Goal: Task Accomplishment & Management: Complete application form

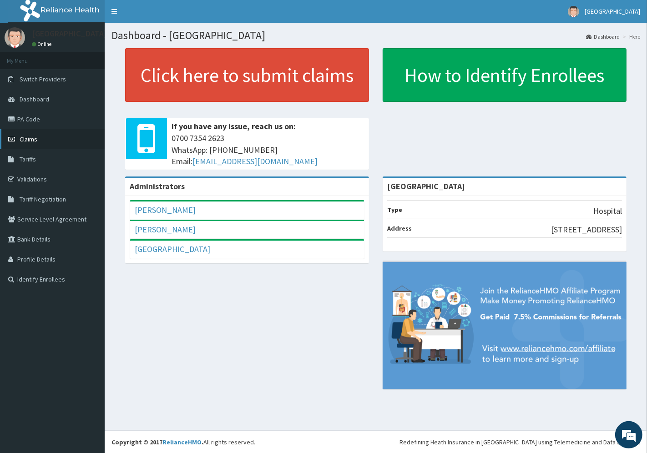
click at [36, 139] on span "Claims" at bounding box center [29, 139] width 18 height 8
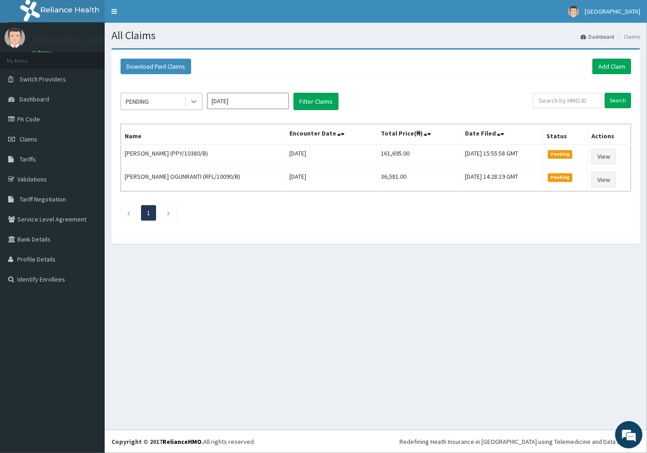
click at [192, 101] on icon at bounding box center [193, 102] width 5 height 3
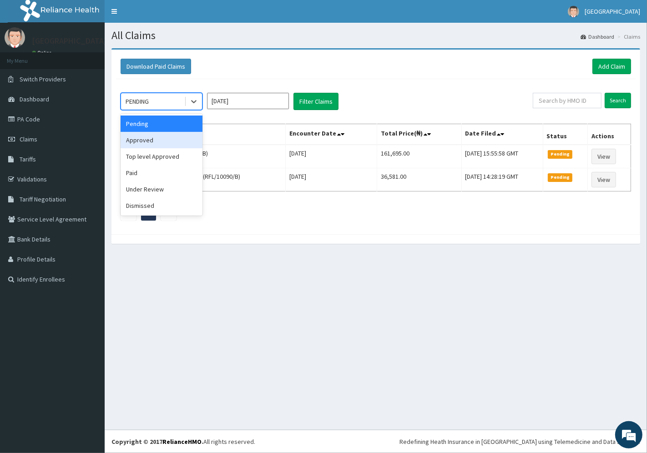
click at [160, 139] on div "Approved" at bounding box center [162, 140] width 82 height 16
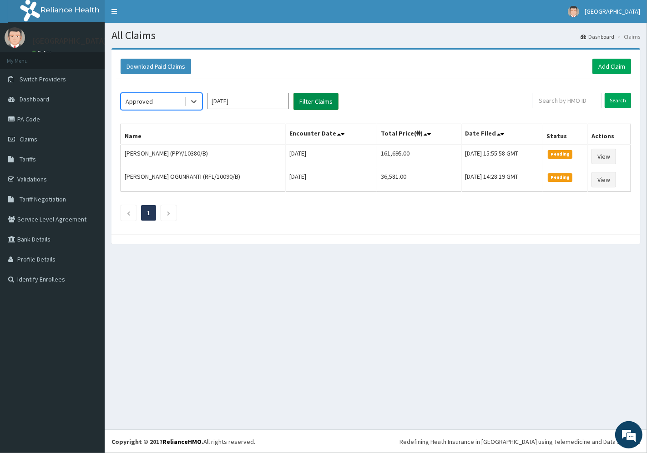
click at [310, 101] on button "Filter Claims" at bounding box center [315, 101] width 45 height 17
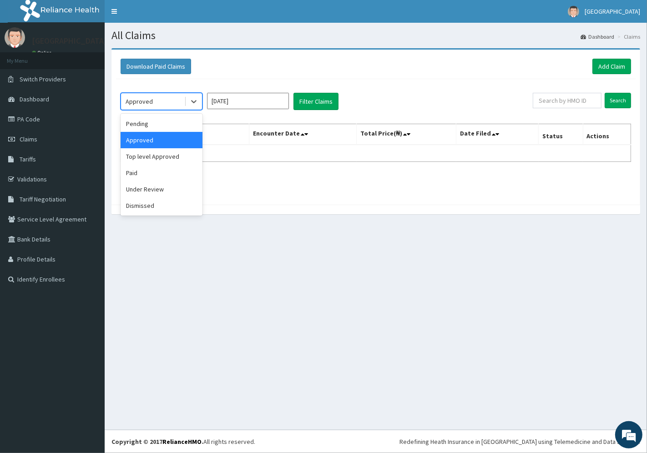
click at [154, 100] on div "Approved" at bounding box center [152, 101] width 63 height 15
click at [159, 187] on div "Under Review" at bounding box center [162, 189] width 82 height 16
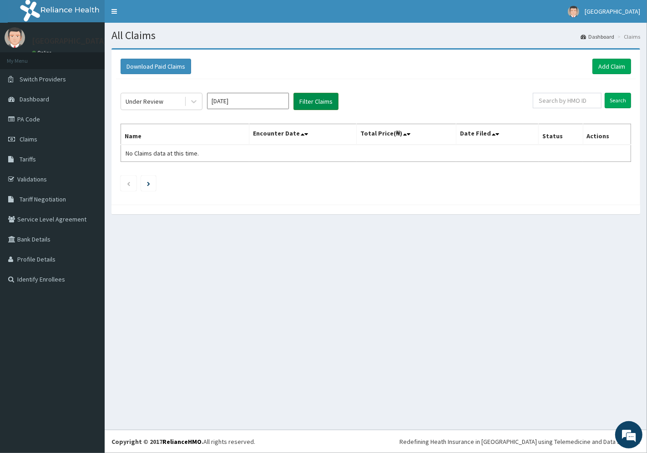
click at [323, 103] on button "Filter Claims" at bounding box center [315, 101] width 45 height 17
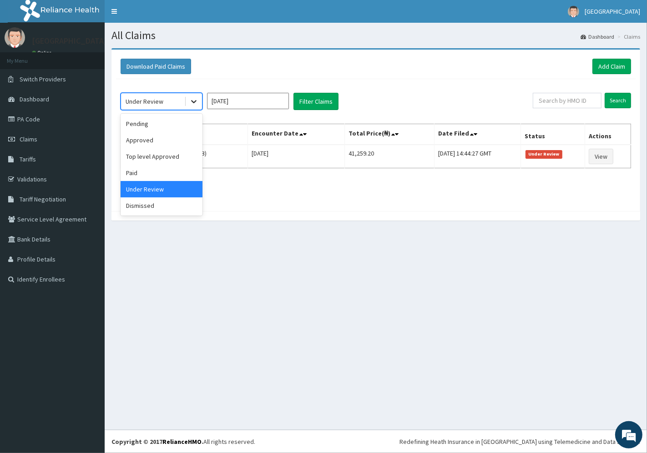
click at [194, 99] on icon at bounding box center [193, 101] width 9 height 9
click at [166, 155] on div "Top level Approved" at bounding box center [162, 156] width 82 height 16
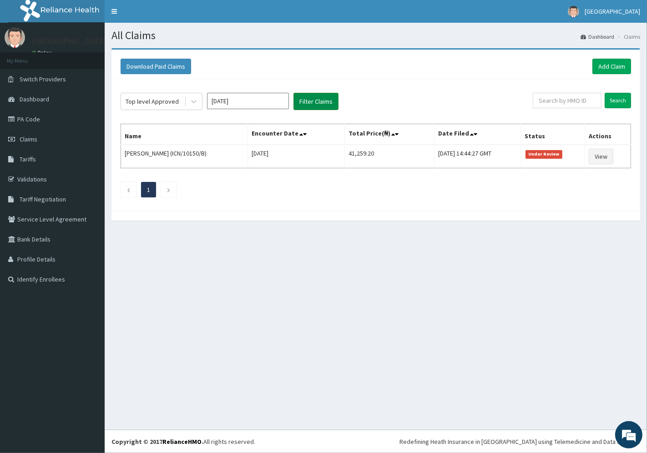
click at [307, 99] on button "Filter Claims" at bounding box center [315, 101] width 45 height 17
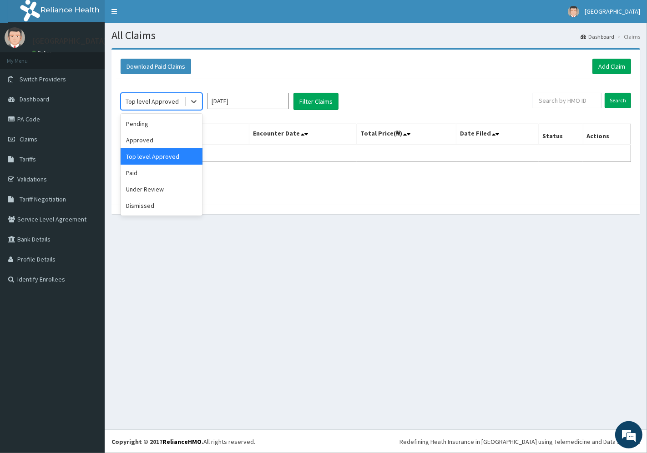
click at [164, 107] on div "Top level Approved" at bounding box center [152, 101] width 63 height 15
click at [145, 173] on div "Paid" at bounding box center [162, 173] width 82 height 16
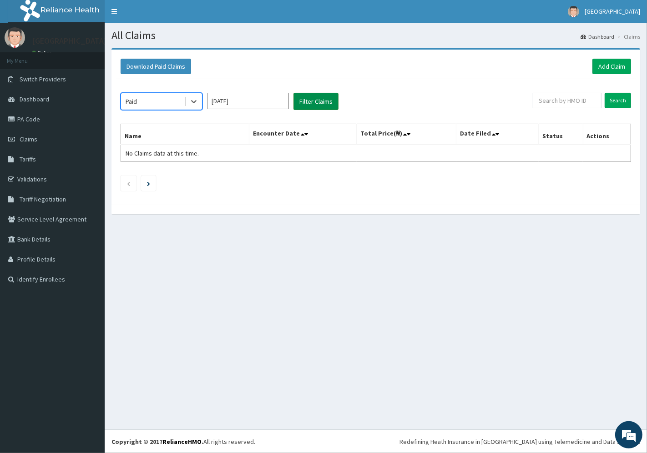
click at [305, 102] on button "Filter Claims" at bounding box center [315, 101] width 45 height 17
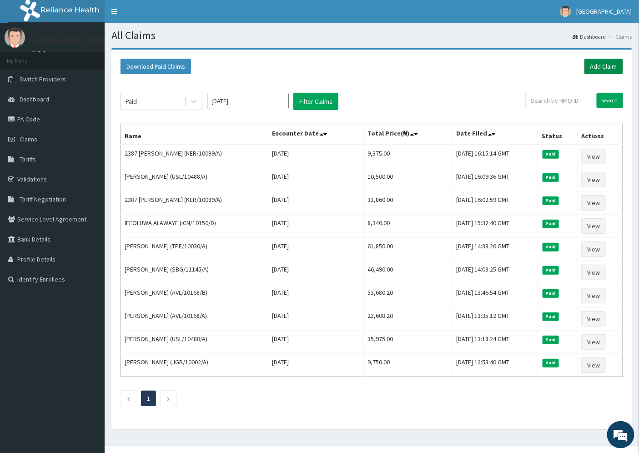
click at [601, 66] on link "Add Claim" at bounding box center [603, 66] width 39 height 15
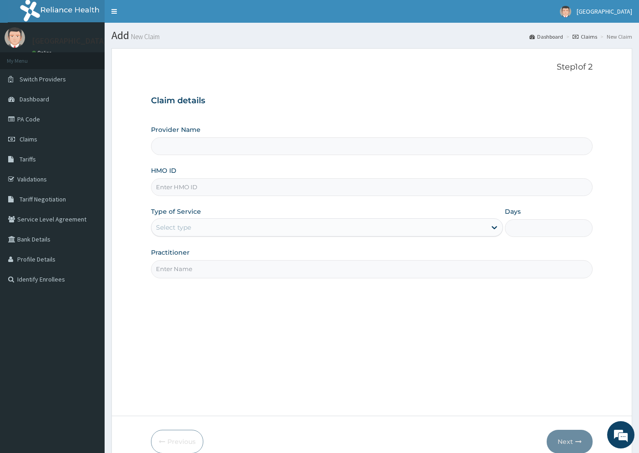
type input "[GEOGRAPHIC_DATA]"
click at [173, 184] on input "HMO ID" at bounding box center [372, 187] width 442 height 18
paste input "MBI/10178/A"
type input "MBI/10178/A"
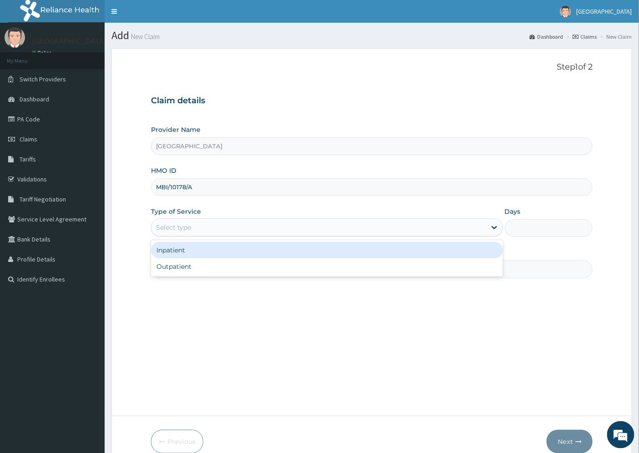
click at [191, 226] on div "Select type" at bounding box center [173, 227] width 35 height 9
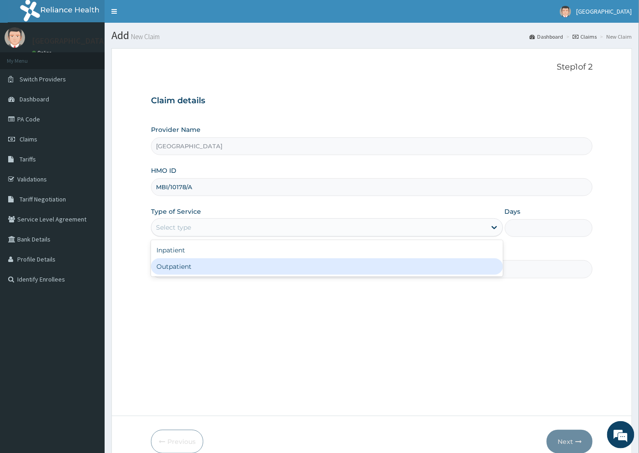
click at [184, 266] on div "Outpatient" at bounding box center [327, 266] width 352 height 16
type input "1"
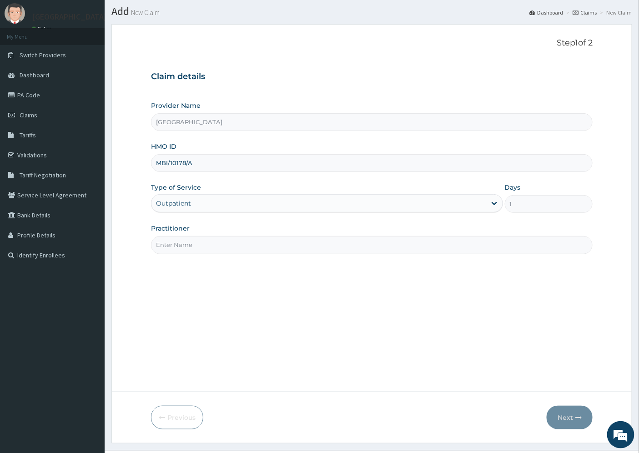
scroll to position [45, 0]
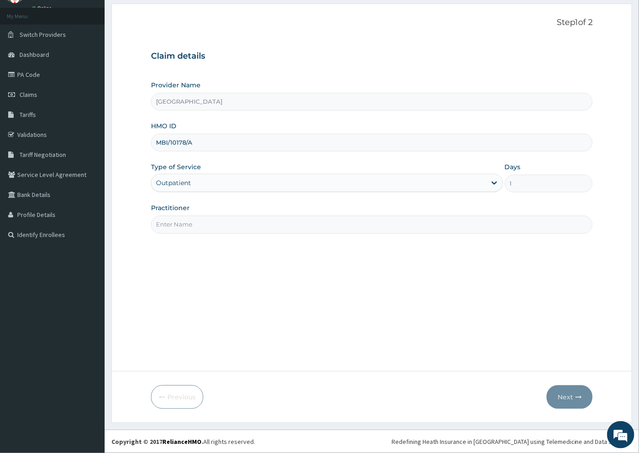
click at [190, 221] on input "Practitioner" at bounding box center [372, 225] width 442 height 18
type input "DR. DOSUMU"
click at [574, 396] on button "Next" at bounding box center [570, 397] width 46 height 24
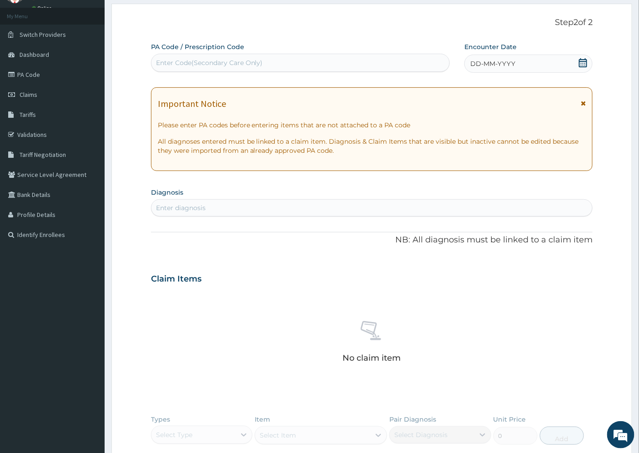
click at [479, 65] on span "DD-MM-YYYY" at bounding box center [492, 63] width 45 height 9
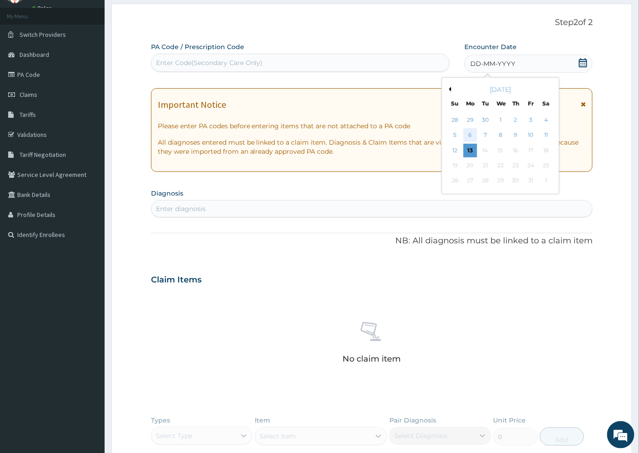
click at [474, 135] on div "6" at bounding box center [470, 136] width 14 height 14
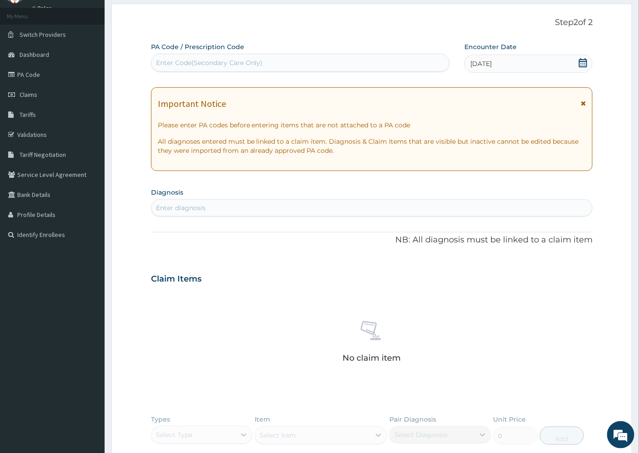
click at [186, 208] on div "Enter diagnosis" at bounding box center [181, 207] width 50 height 9
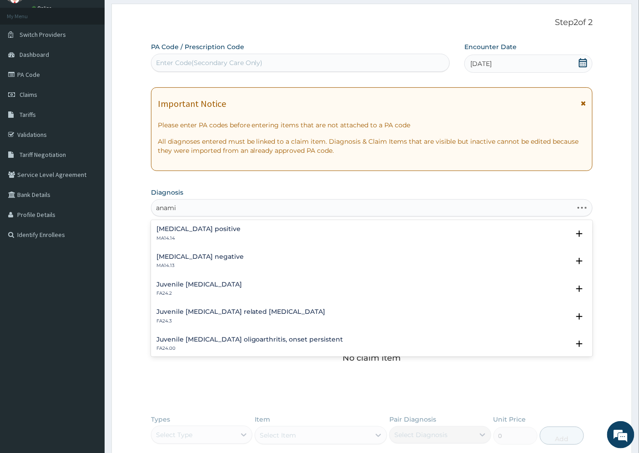
type input "anamia"
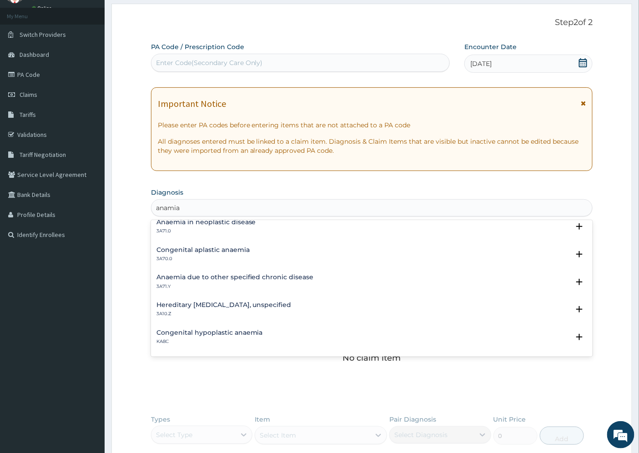
scroll to position [303, 0]
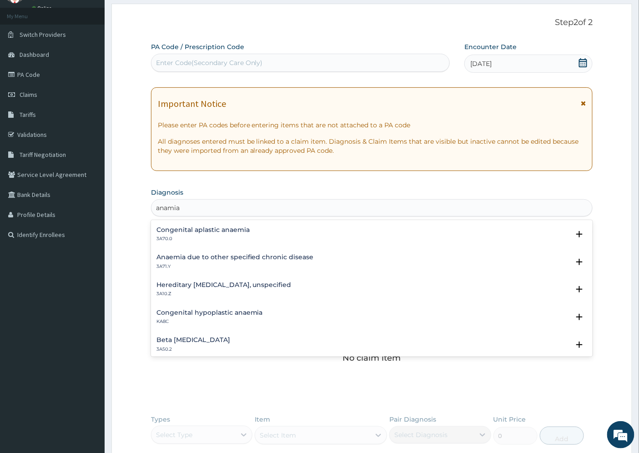
click at [583, 346] on div "Beta thalassaemia 3A50.2 Select Status Query Query covers suspected (?), Keep i…" at bounding box center [372, 347] width 442 height 28
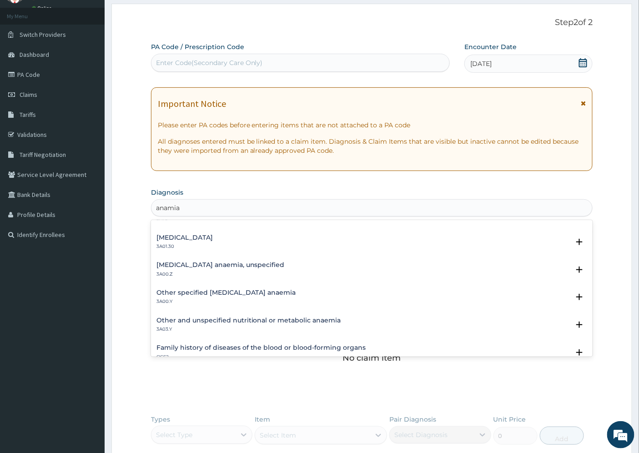
scroll to position [465, 0]
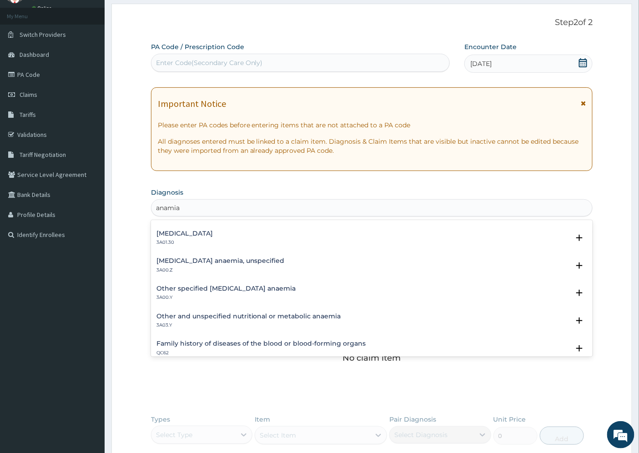
click at [183, 261] on h4 "Iron deficiency anaemia, unspecified" at bounding box center [220, 260] width 128 height 7
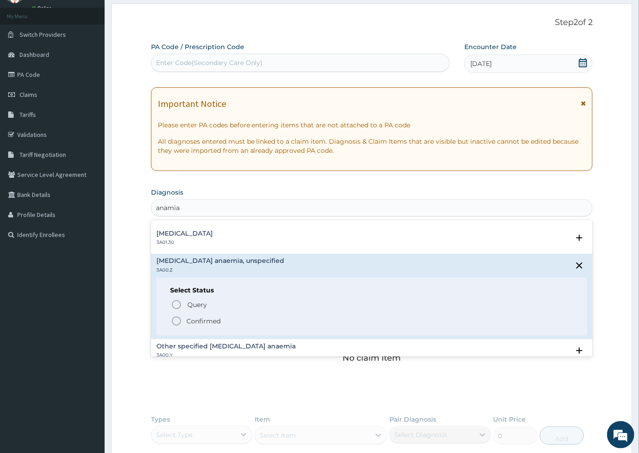
click at [187, 318] on p "Confirmed" at bounding box center [203, 321] width 34 height 9
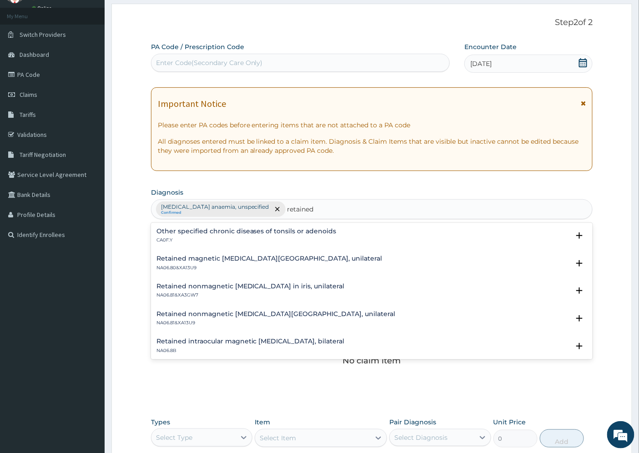
scroll to position [1253, 0]
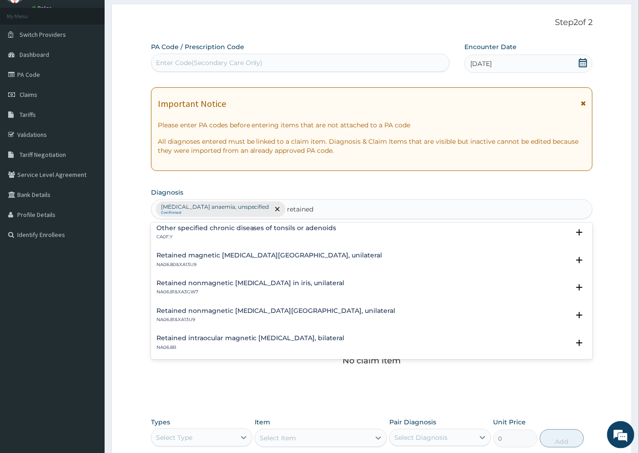
type input "retained"
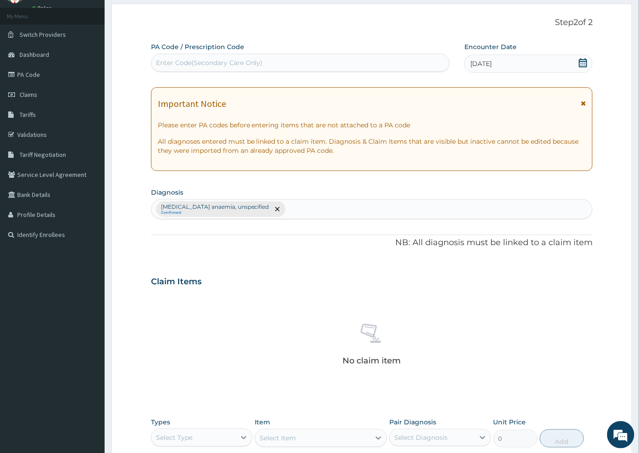
click at [311, 364] on div "No claim item" at bounding box center [372, 346] width 442 height 105
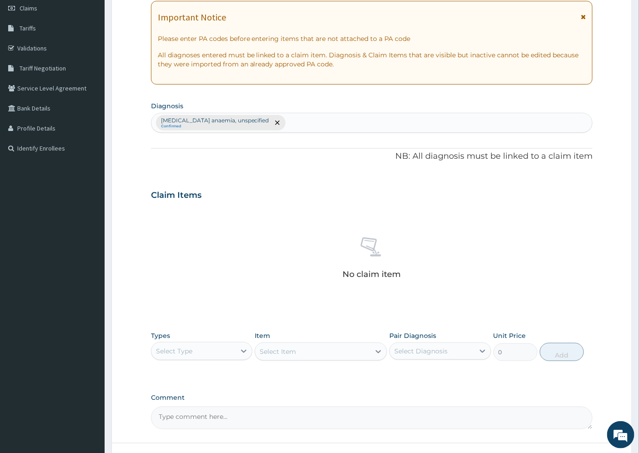
scroll to position [202, 0]
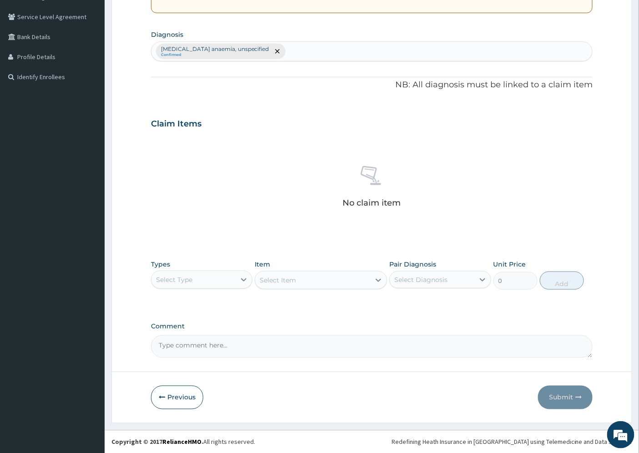
click at [190, 342] on textarea "Comment" at bounding box center [372, 346] width 442 height 23
paste textarea "RETAINED PRODUCTS OF CONCEPTION"
type textarea "RETAINED PRODUCTS OF CONCEPTION"
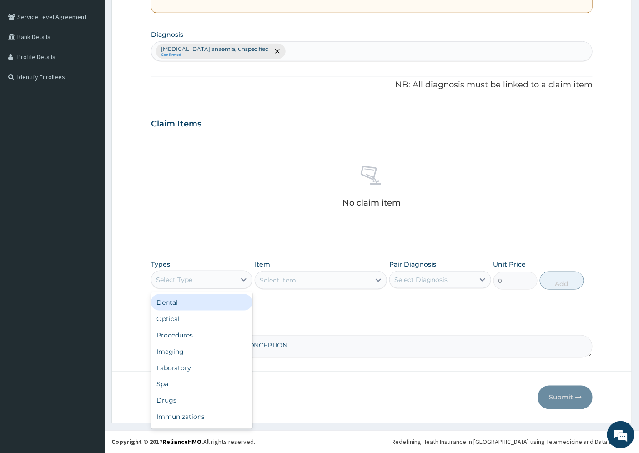
click at [188, 280] on div "Select Type" at bounding box center [174, 279] width 36 height 9
click at [178, 334] on div "Procedures" at bounding box center [201, 335] width 101 height 16
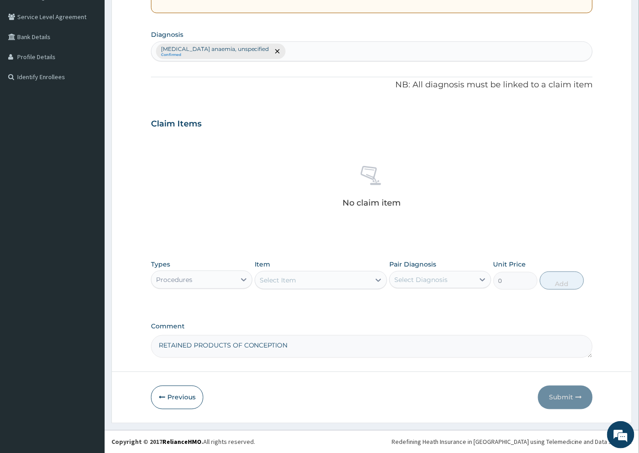
click at [284, 278] on div "Select Item" at bounding box center [278, 280] width 36 height 9
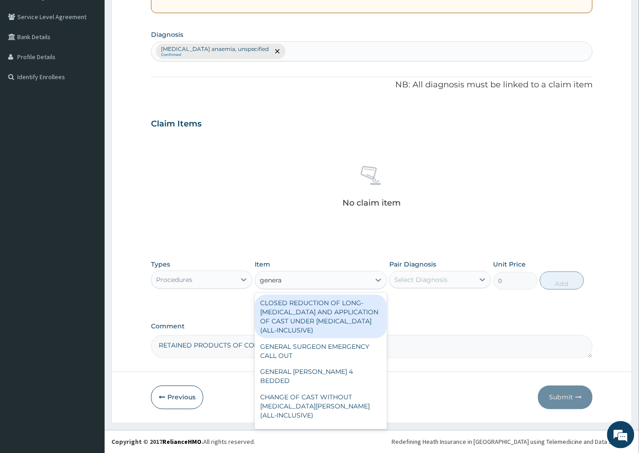
type input "general"
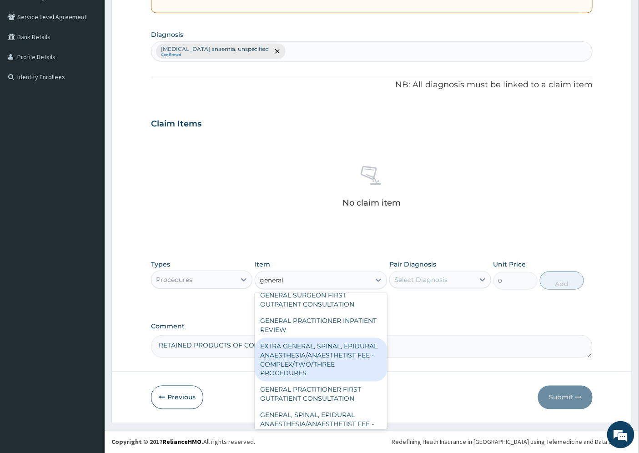
scroll to position [151, 0]
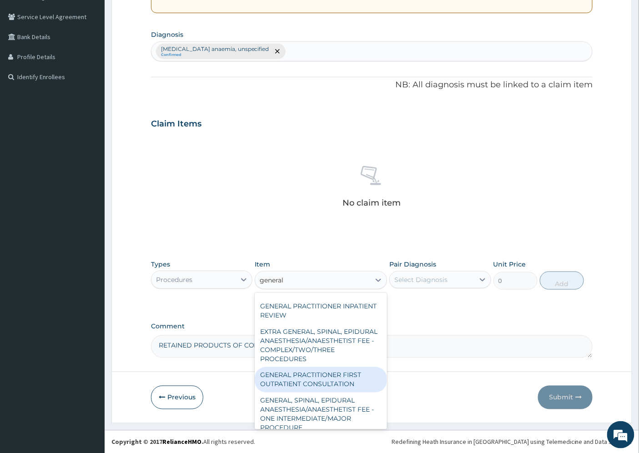
click at [351, 393] on div "GENERAL PRACTITIONER FIRST OUTPATIENT CONSULTATION" at bounding box center [321, 379] width 132 height 25
type input "4500"
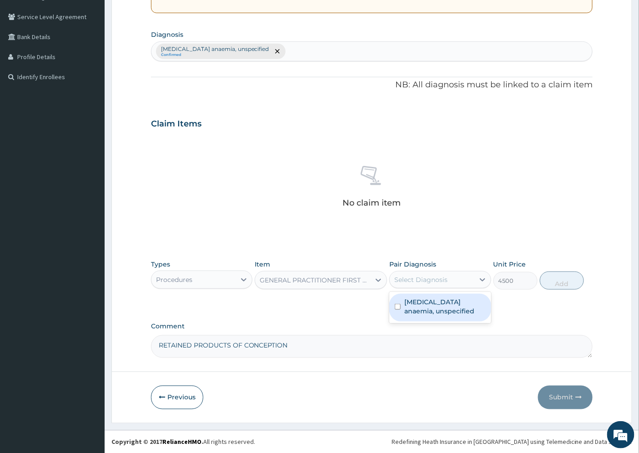
click at [443, 276] on div "Select Diagnosis" at bounding box center [420, 279] width 53 height 9
click at [439, 303] on label "Iron deficiency anaemia, unspecified" at bounding box center [444, 306] width 81 height 18
checkbox input "true"
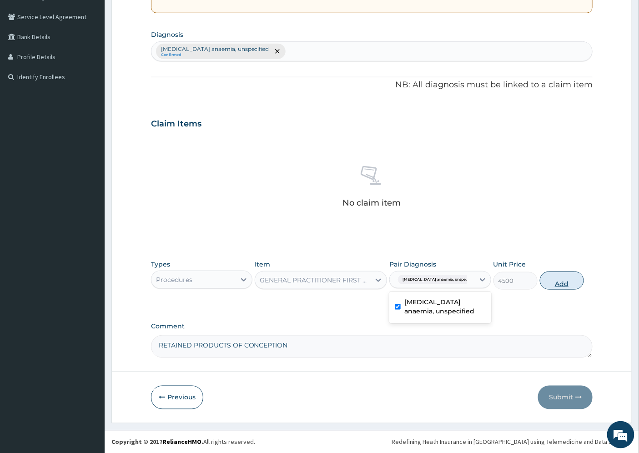
click at [558, 284] on button "Add" at bounding box center [562, 281] width 44 height 18
type input "0"
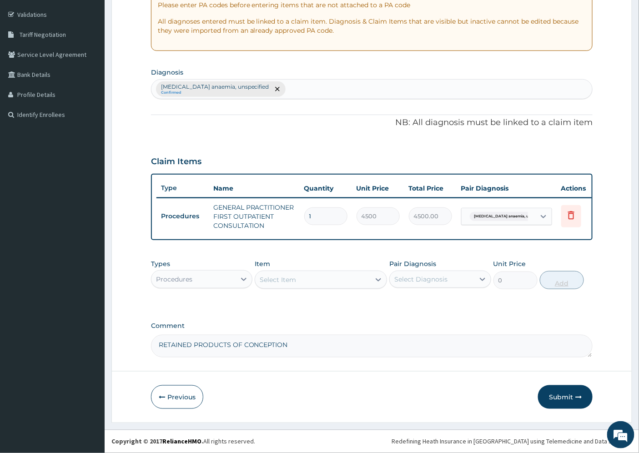
scroll to position [171, 0]
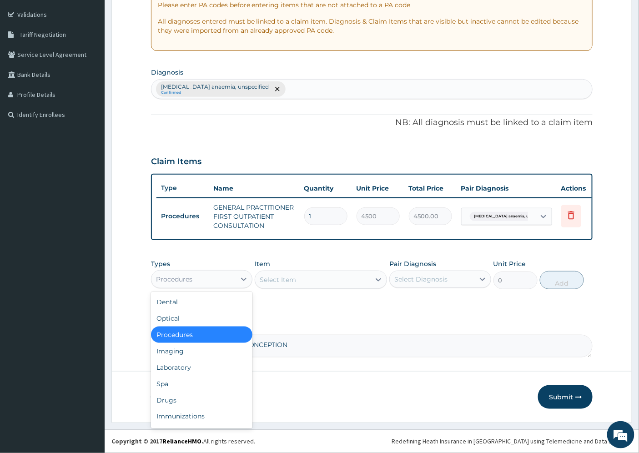
click at [212, 277] on div "Procedures" at bounding box center [193, 279] width 84 height 15
click at [186, 368] on div "Laboratory" at bounding box center [201, 367] width 101 height 16
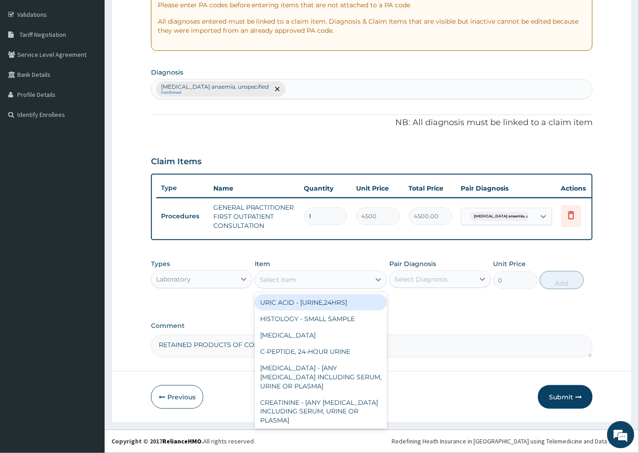
click at [269, 279] on div "Select Item" at bounding box center [278, 279] width 36 height 9
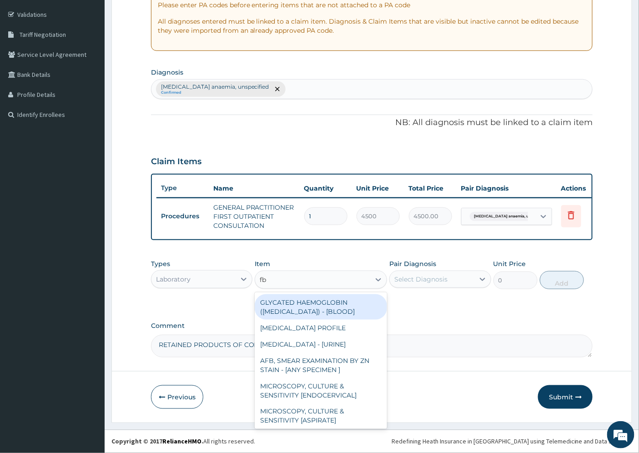
type input "fbc"
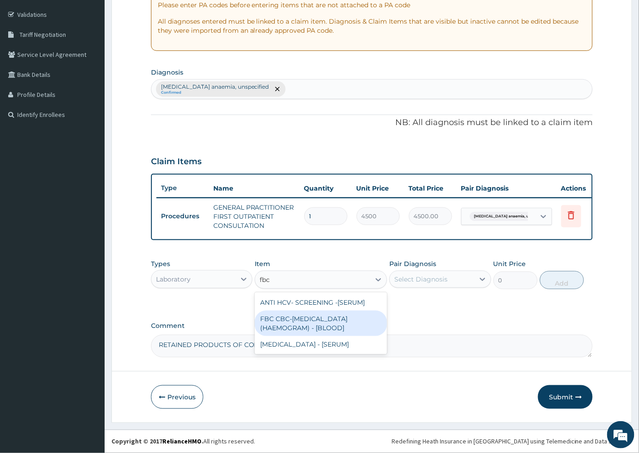
click at [308, 322] on div "FBC CBC-COMPLETE BLOOD COUNT (HAEMOGRAM) - [BLOOD]" at bounding box center [321, 323] width 132 height 25
type input "6000"
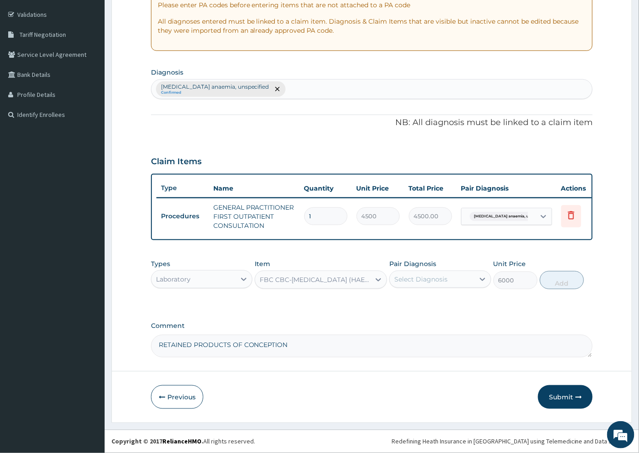
click at [450, 281] on div "Select Diagnosis" at bounding box center [432, 279] width 84 height 15
click at [444, 307] on label "Iron deficiency anaemia, unspecified" at bounding box center [444, 306] width 81 height 18
checkbox input "true"
click at [548, 285] on button "Add" at bounding box center [562, 280] width 44 height 18
type input "0"
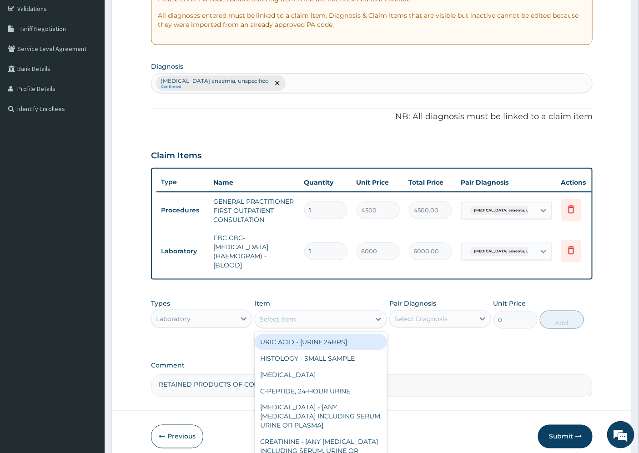
click at [297, 327] on div "Select Item" at bounding box center [312, 319] width 115 height 15
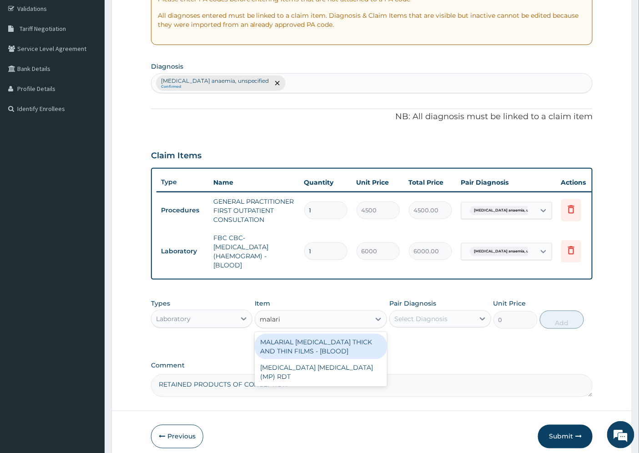
type input "malaria"
click at [291, 358] on div "MALARIAL PARASITE THICK AND THIN FILMS - [BLOOD]" at bounding box center [321, 346] width 132 height 25
type input "2625"
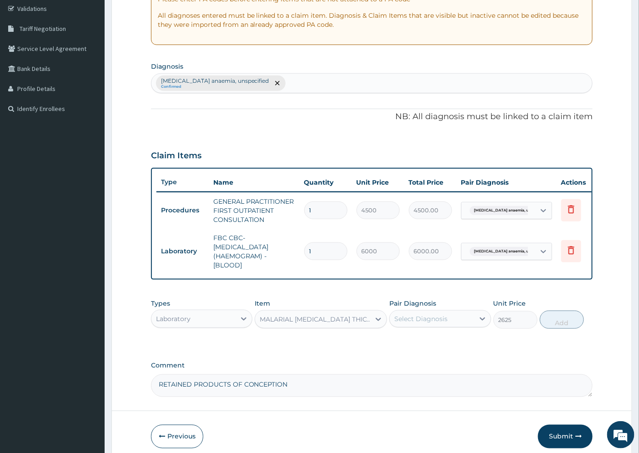
click at [410, 323] on div "Select Diagnosis" at bounding box center [420, 318] width 53 height 9
click at [436, 355] on label "Iron deficiency anaemia, unspecified" at bounding box center [444, 346] width 81 height 18
checkbox input "true"
click at [549, 324] on button "Add" at bounding box center [562, 320] width 44 height 18
type input "0"
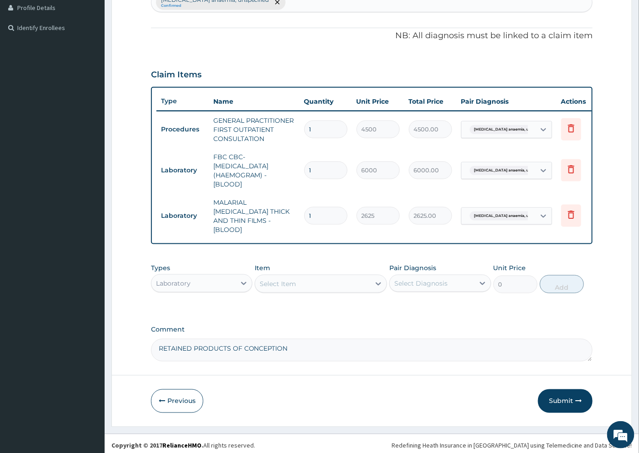
scroll to position [252, 0]
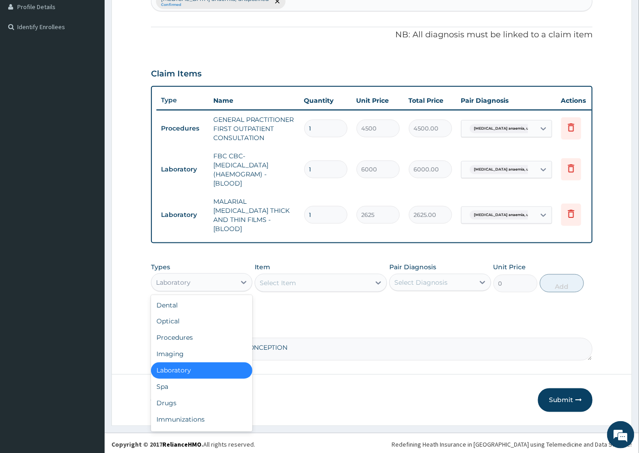
click at [177, 281] on div "Laboratory" at bounding box center [173, 282] width 35 height 9
click at [192, 349] on div "Imaging" at bounding box center [201, 354] width 101 height 16
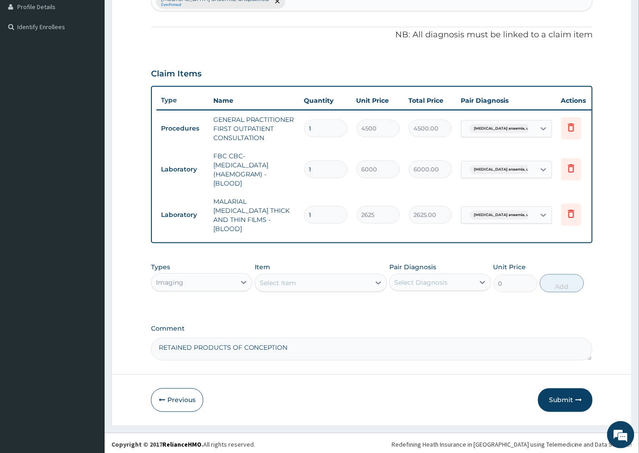
click at [292, 278] on div "Select Item" at bounding box center [278, 282] width 36 height 9
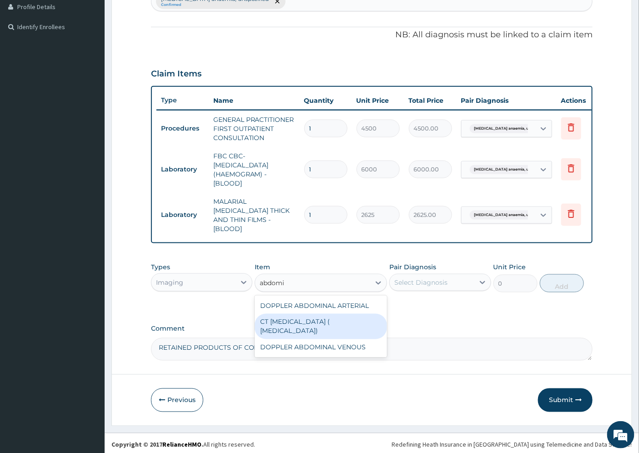
type input "abdom"
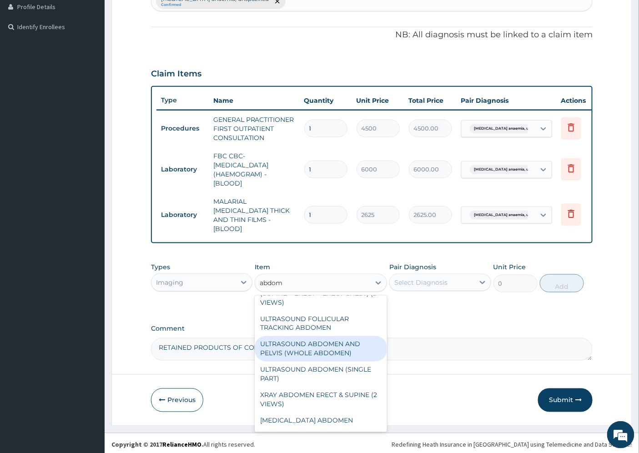
scroll to position [161, 0]
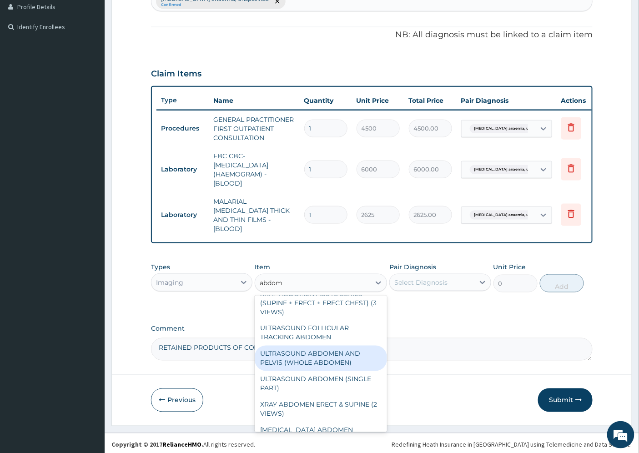
click at [299, 350] on div "ULTRASOUND ABDOMEN AND PELVIS (WHOLE ABDOMEN)" at bounding box center [321, 358] width 132 height 25
type input "11900"
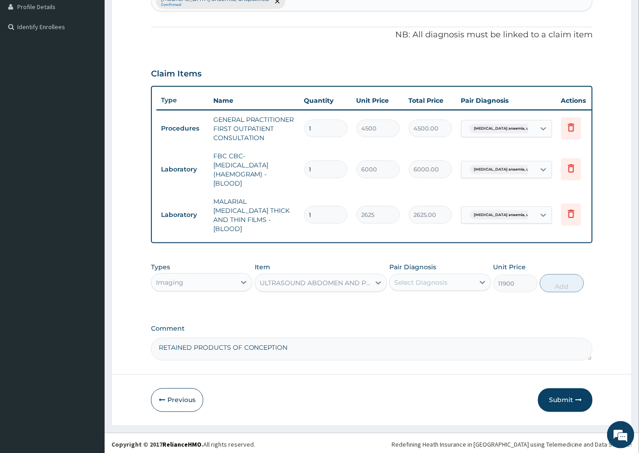
click at [422, 278] on div "Select Diagnosis" at bounding box center [420, 282] width 53 height 9
click at [432, 308] on label "Iron deficiency anaemia, unspecified" at bounding box center [444, 309] width 81 height 18
checkbox input "true"
click at [551, 282] on button "Add" at bounding box center [562, 283] width 44 height 18
type input "0"
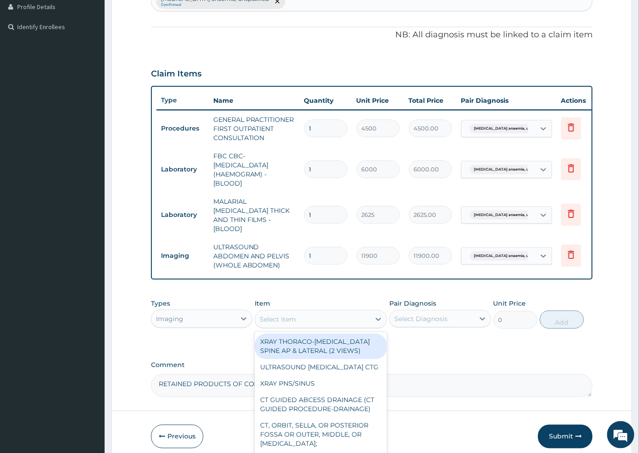
click at [283, 323] on div "Select Item" at bounding box center [312, 319] width 115 height 15
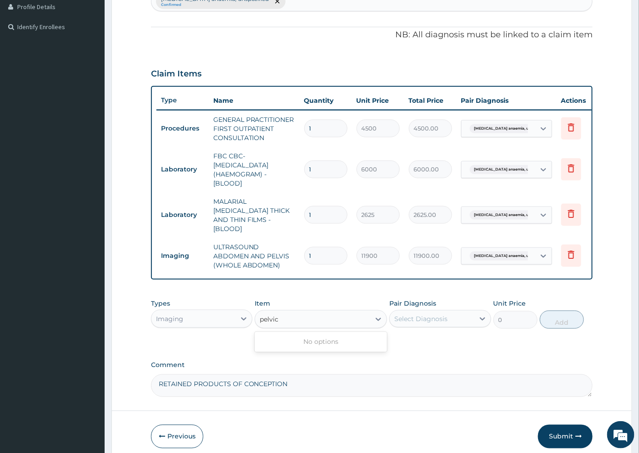
type input "pelvi"
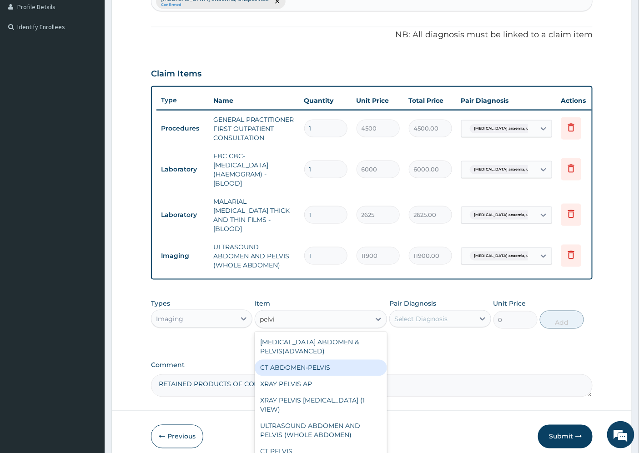
scroll to position [7, 0]
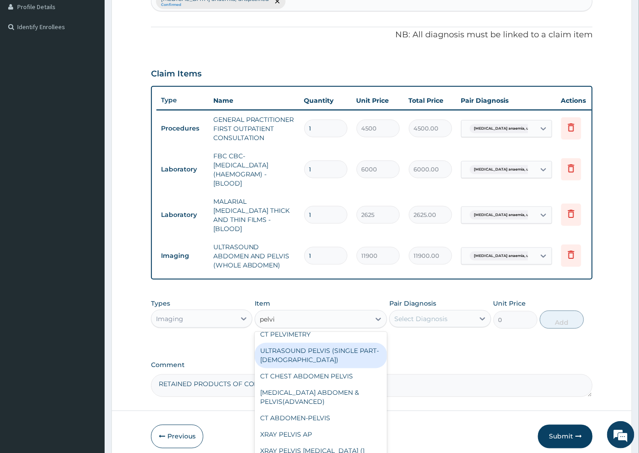
click at [333, 356] on div "ULTRASOUND PELVIS (SINGLE PART- FEMALE)" at bounding box center [321, 355] width 132 height 25
type input "7000"
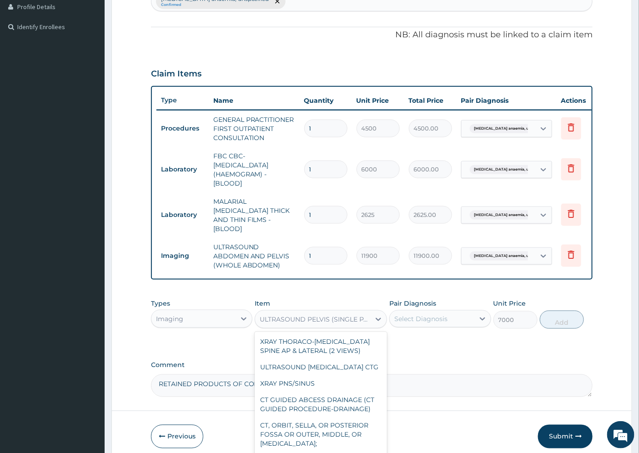
click at [315, 319] on div "ULTRASOUND PELVIS (SINGLE PART- FEMALE)" at bounding box center [315, 319] width 111 height 9
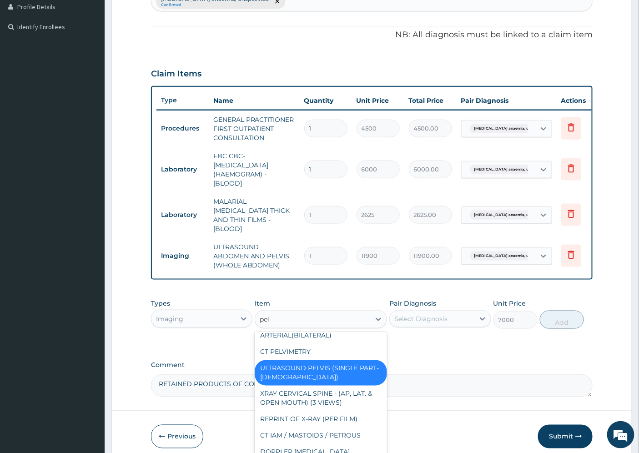
scroll to position [0, 0]
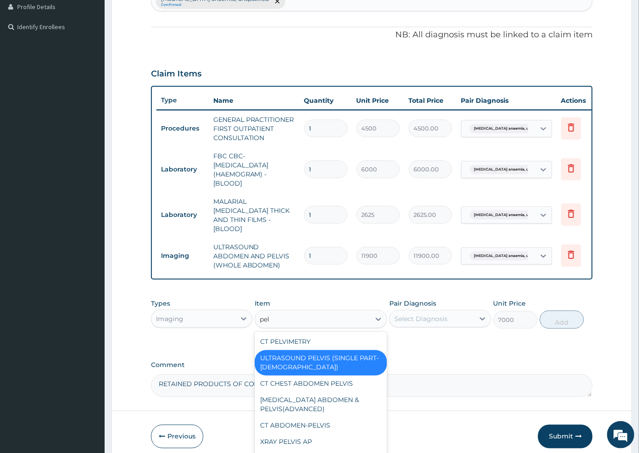
type input "pelv"
click at [319, 419] on div "CT ABDOMEN-PELVIS" at bounding box center [321, 426] width 132 height 16
type input "84000"
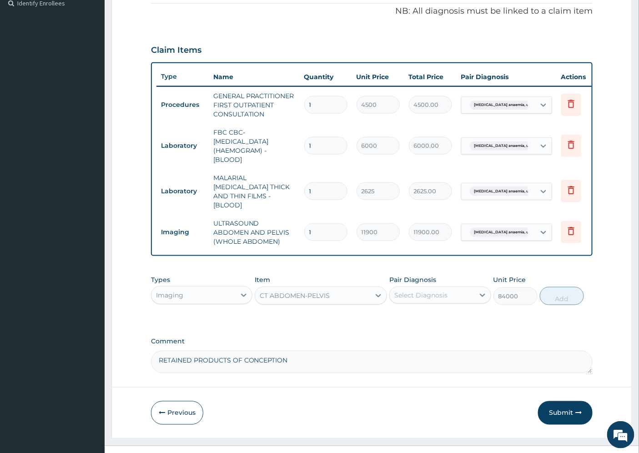
scroll to position [289, 0]
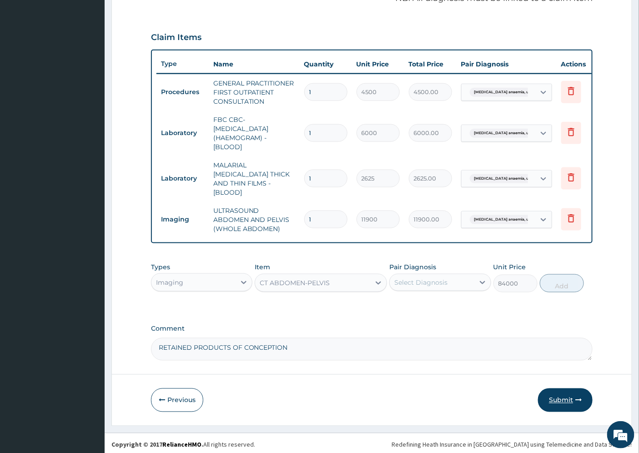
click at [562, 396] on button "Submit" at bounding box center [565, 400] width 55 height 24
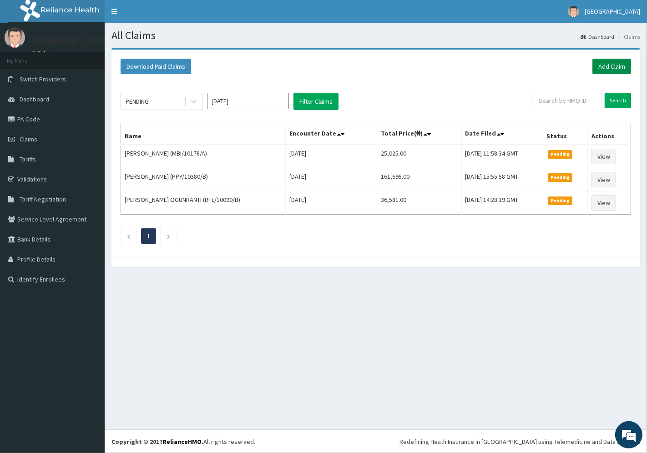
click at [610, 64] on link "Add Claim" at bounding box center [611, 66] width 39 height 15
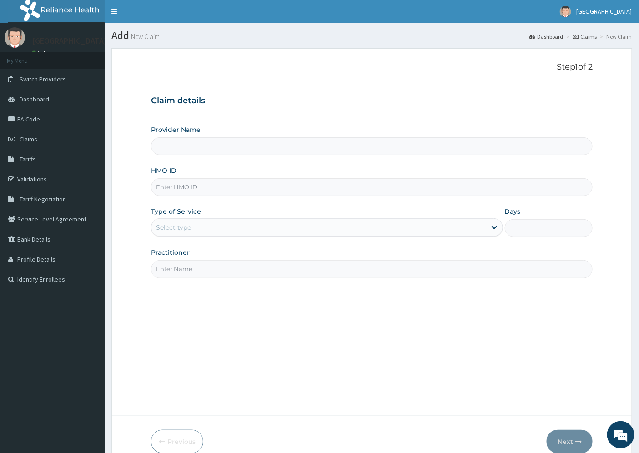
type input "[GEOGRAPHIC_DATA]"
click at [181, 182] on input "HMO ID" at bounding box center [372, 187] width 442 height 18
paste input "SZX/10042/A"
type input "SZX/10042/A"
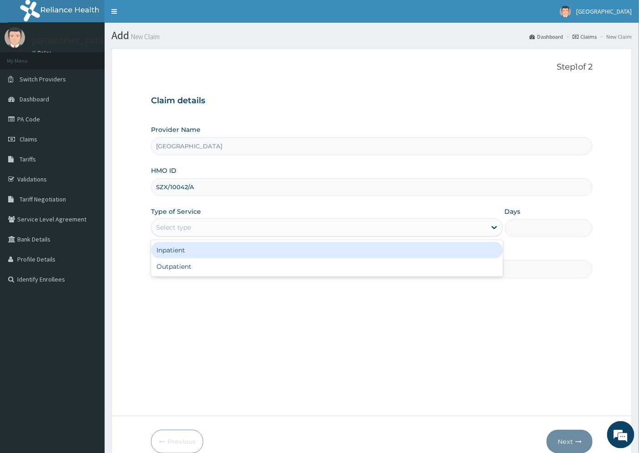
click at [186, 228] on div "Select type" at bounding box center [173, 227] width 35 height 9
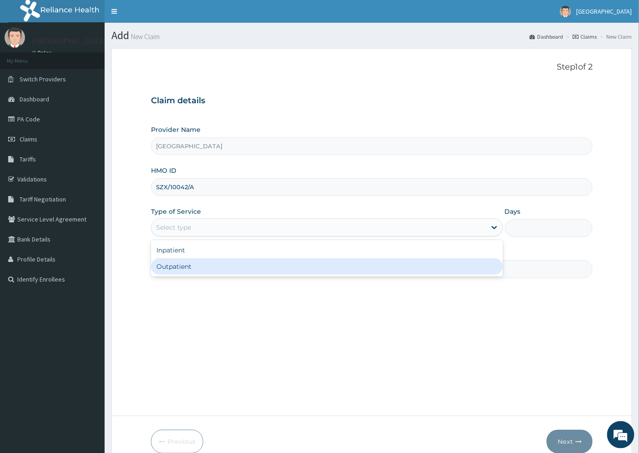
click at [181, 266] on div "Outpatient" at bounding box center [327, 266] width 352 height 16
type input "1"
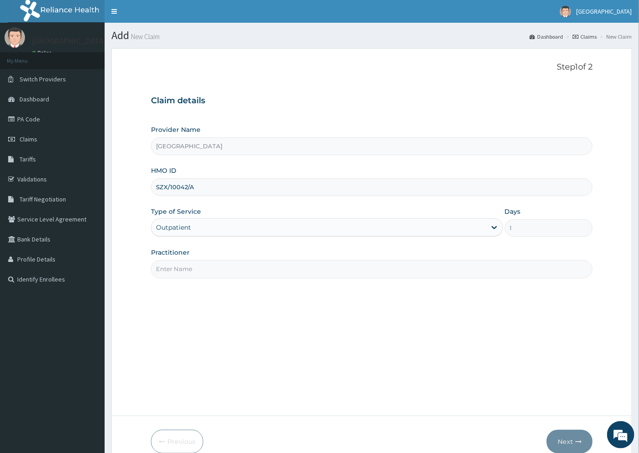
click at [182, 266] on input "Practitioner" at bounding box center [372, 269] width 442 height 18
type input "DR. UZO"
click at [570, 442] on button "Next" at bounding box center [570, 442] width 46 height 24
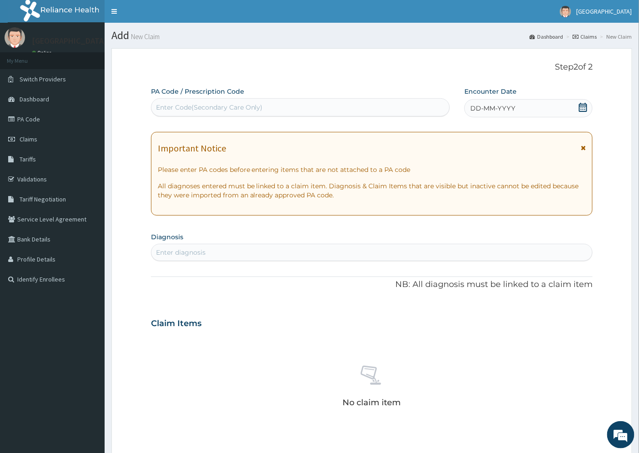
click at [488, 108] on span "DD-MM-YYYY" at bounding box center [492, 108] width 45 height 9
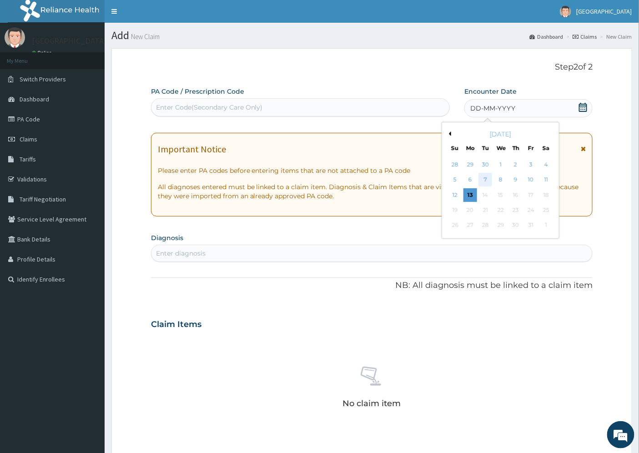
click at [487, 177] on div "7" at bounding box center [486, 180] width 14 height 14
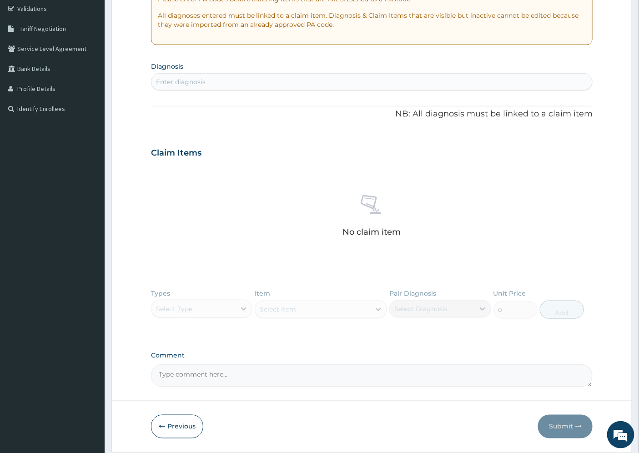
scroll to position [200, 0]
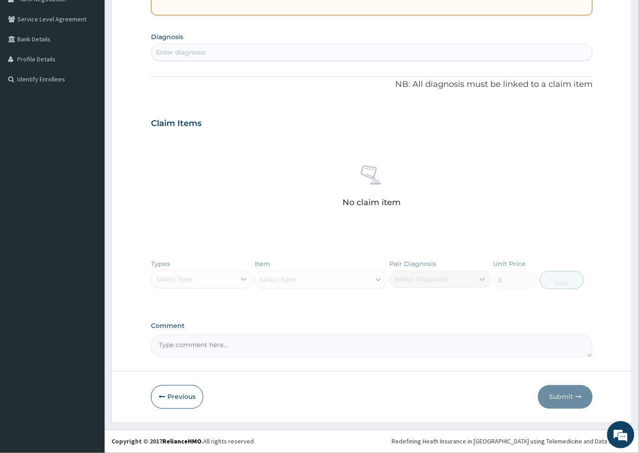
click at [174, 48] on div "Enter diagnosis" at bounding box center [181, 52] width 50 height 9
type input "costochondritis"
click at [228, 151] on div "No claim item" at bounding box center [372, 188] width 442 height 105
click at [187, 56] on div "Enter diagnosis" at bounding box center [181, 52] width 50 height 9
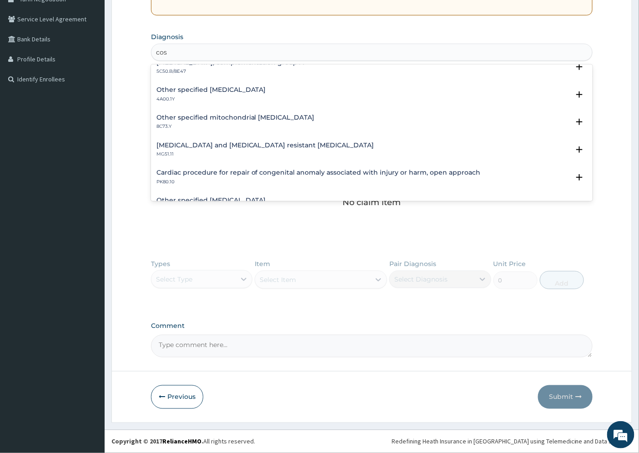
scroll to position [0, 0]
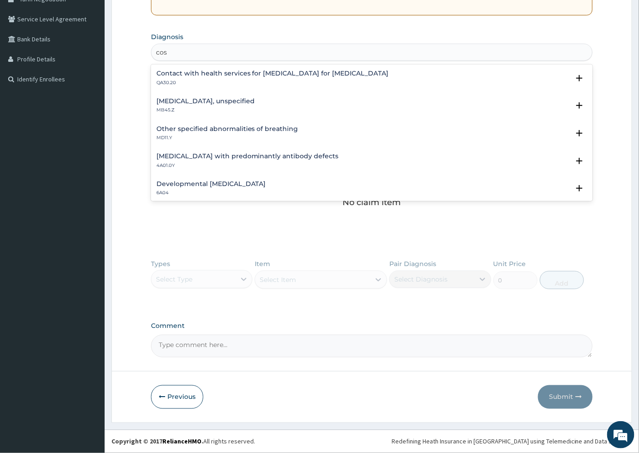
type input "cos"
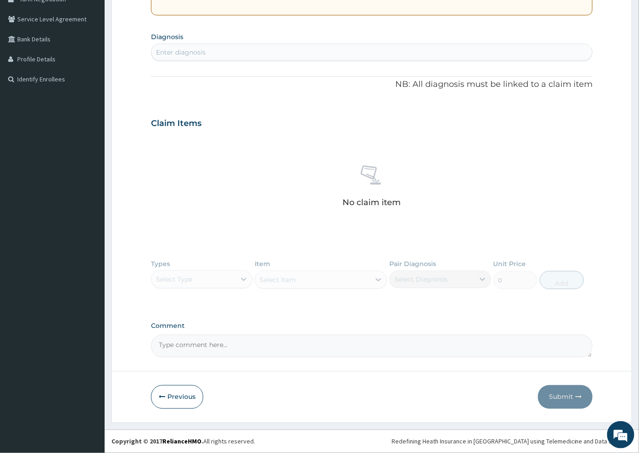
click at [191, 51] on div "Enter diagnosis" at bounding box center [181, 52] width 50 height 9
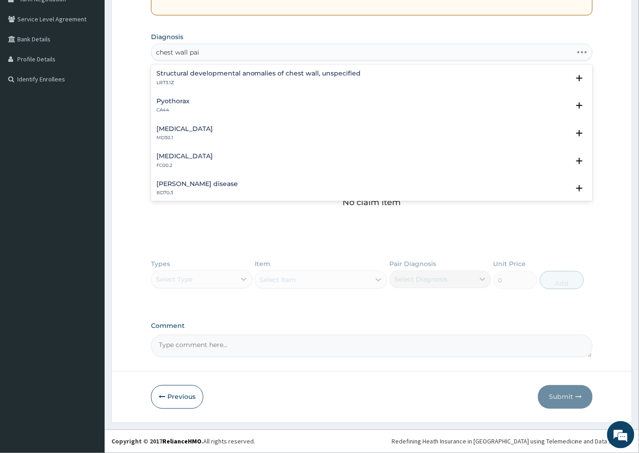
type input "chest wall pain"
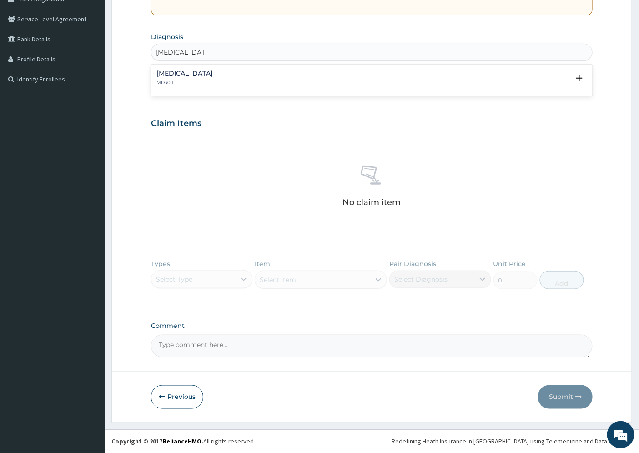
click at [188, 76] on h4 "Other chest pain" at bounding box center [184, 73] width 56 height 7
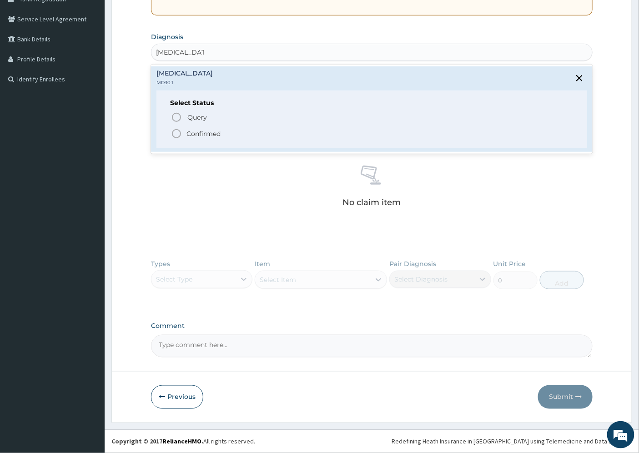
click at [201, 130] on p "Confirmed" at bounding box center [203, 133] width 34 height 9
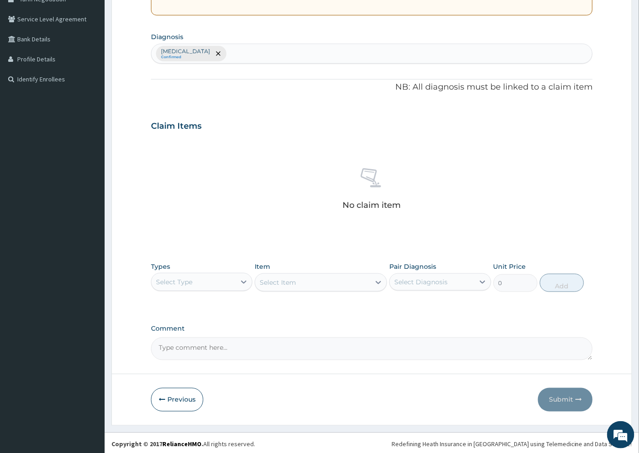
click at [180, 343] on textarea "Comment" at bounding box center [372, 349] width 442 height 23
type textarea "COSTOCHONDRITIS"
click at [188, 278] on div "Select Type" at bounding box center [174, 281] width 36 height 9
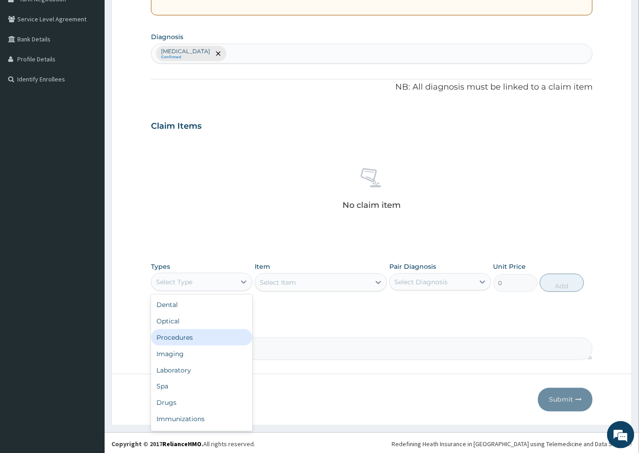
click at [192, 337] on div "Procedures" at bounding box center [201, 337] width 101 height 16
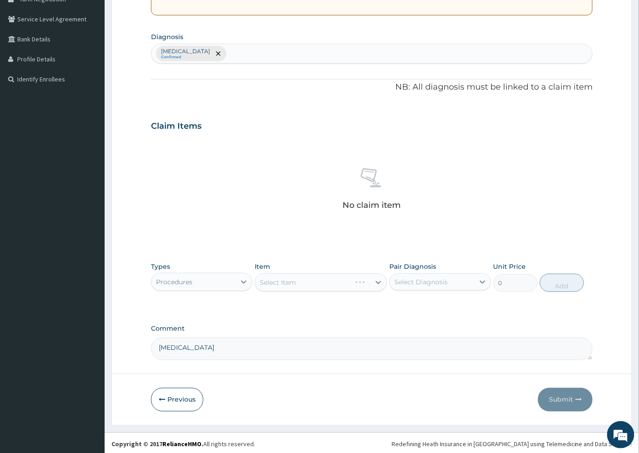
click at [308, 280] on div "Select Item" at bounding box center [321, 282] width 132 height 18
click at [307, 278] on div "Select Item" at bounding box center [321, 282] width 132 height 18
click at [297, 284] on div "Select Item" at bounding box center [321, 282] width 132 height 18
click at [270, 281] on div "Select Item" at bounding box center [321, 282] width 132 height 18
click at [314, 284] on div "Select Item" at bounding box center [321, 282] width 132 height 18
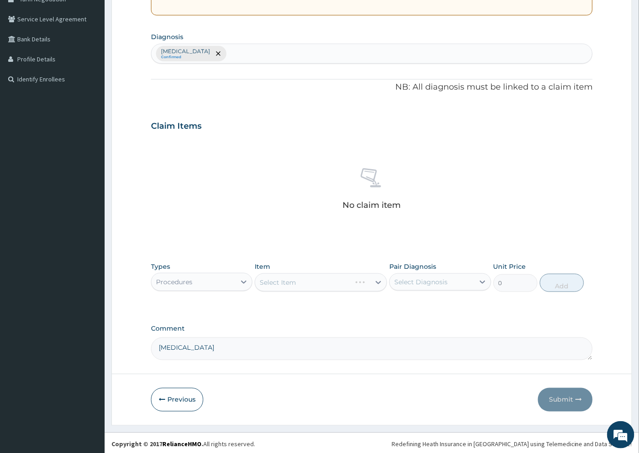
click at [380, 285] on div "Select Item" at bounding box center [321, 282] width 132 height 18
click at [374, 282] on div "Select Item" at bounding box center [321, 282] width 132 height 18
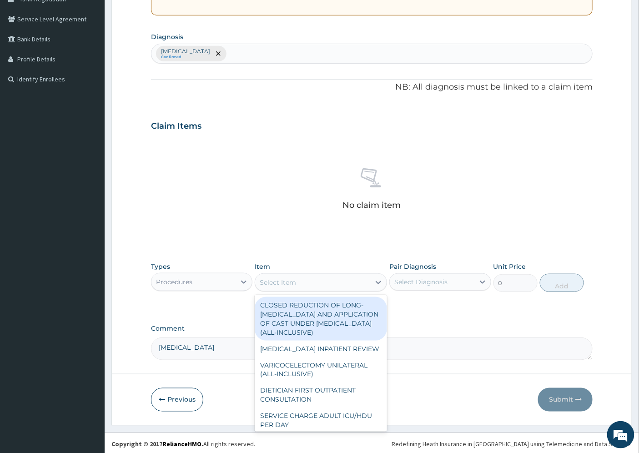
click at [295, 280] on div "Select Item" at bounding box center [278, 282] width 36 height 9
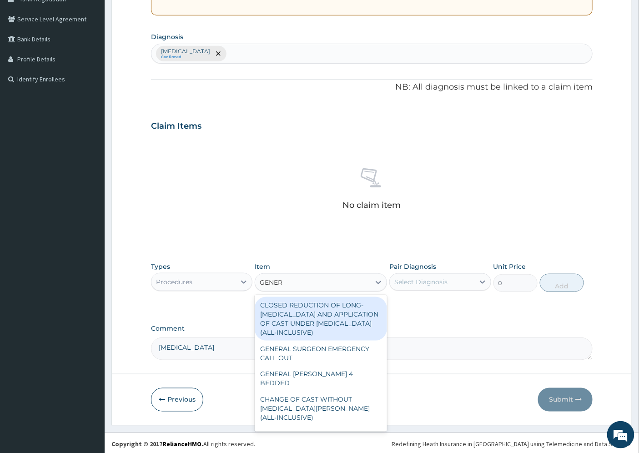
type input "GENERA"
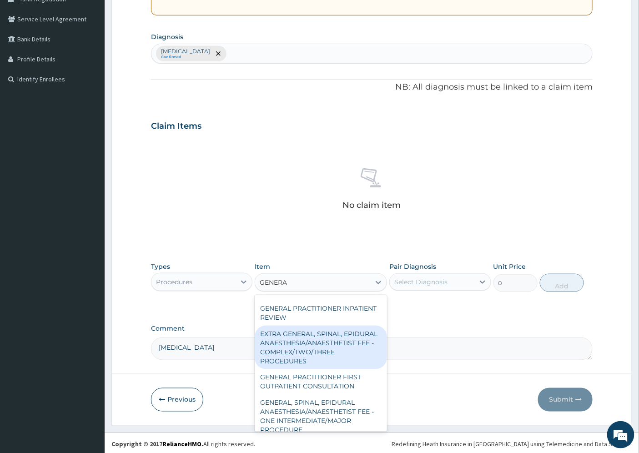
scroll to position [202, 0]
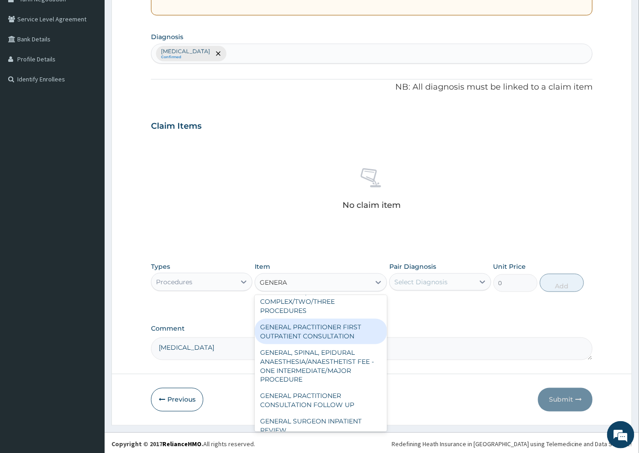
click at [338, 331] on div "GENERAL PRACTITIONER FIRST OUTPATIENT CONSULTATION" at bounding box center [321, 331] width 132 height 25
type input "4500"
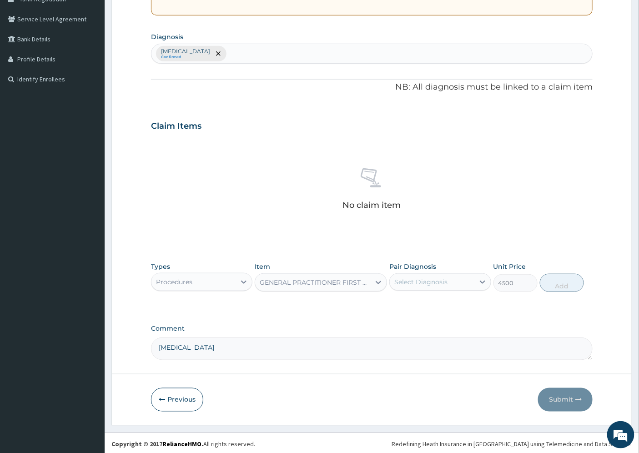
click at [421, 283] on div "Select Diagnosis" at bounding box center [420, 281] width 53 height 9
click at [426, 302] on label "Other chest pain" at bounding box center [432, 304] width 56 height 9
checkbox input "true"
click at [547, 281] on button "Add" at bounding box center [562, 283] width 44 height 18
type input "0"
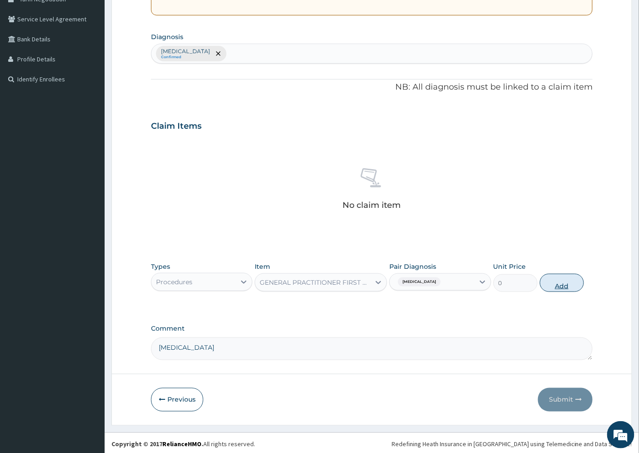
scroll to position [171, 0]
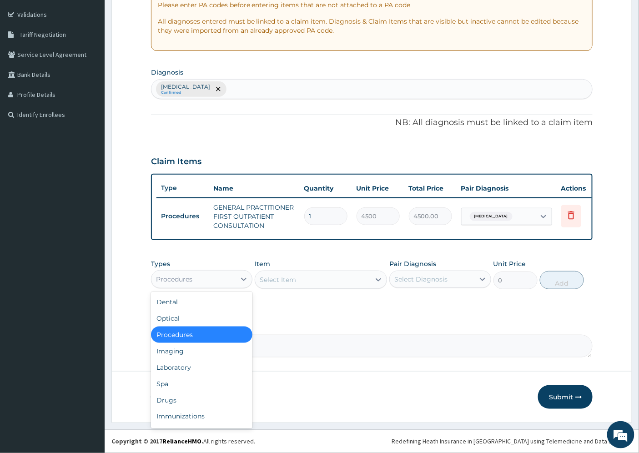
click at [187, 280] on div "Procedures" at bounding box center [174, 279] width 36 height 9
click at [179, 397] on div "Drugs" at bounding box center [201, 400] width 101 height 16
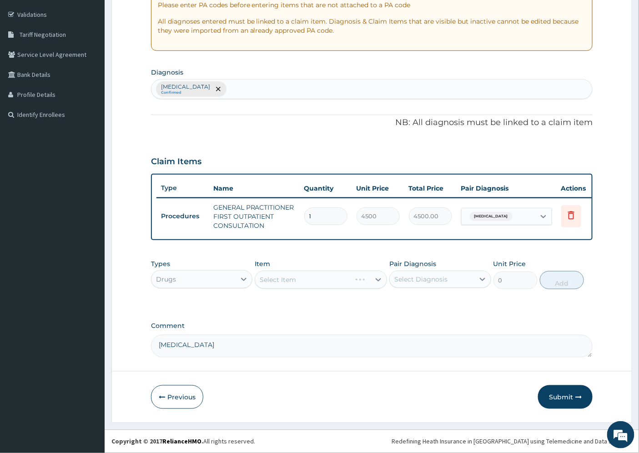
click at [310, 282] on div "Select Item" at bounding box center [321, 280] width 132 height 18
click at [294, 281] on div "Select Item" at bounding box center [321, 280] width 132 height 18
click at [278, 281] on div "Select Item" at bounding box center [321, 280] width 132 height 18
click at [330, 284] on div "Select Item" at bounding box center [321, 280] width 132 height 18
click at [377, 279] on div "Select Item" at bounding box center [321, 280] width 132 height 18
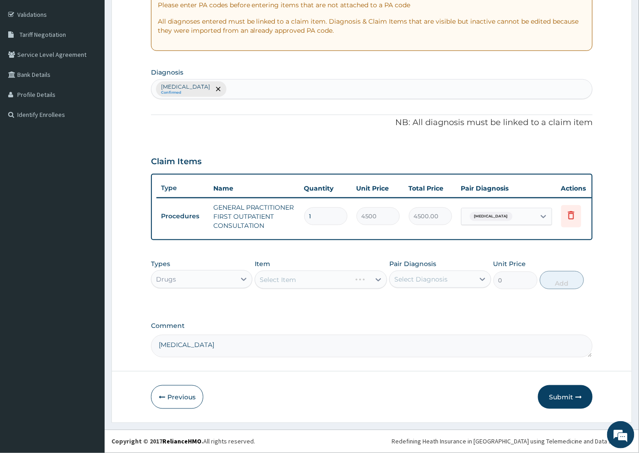
click at [378, 280] on div "Select Item" at bounding box center [321, 280] width 132 height 18
click at [344, 277] on div "Select Item" at bounding box center [321, 280] width 132 height 18
click at [267, 281] on div "Select Item" at bounding box center [321, 280] width 132 height 18
click at [283, 281] on div "Select Item" at bounding box center [321, 280] width 132 height 18
click at [301, 281] on div "Select Item" at bounding box center [321, 280] width 132 height 18
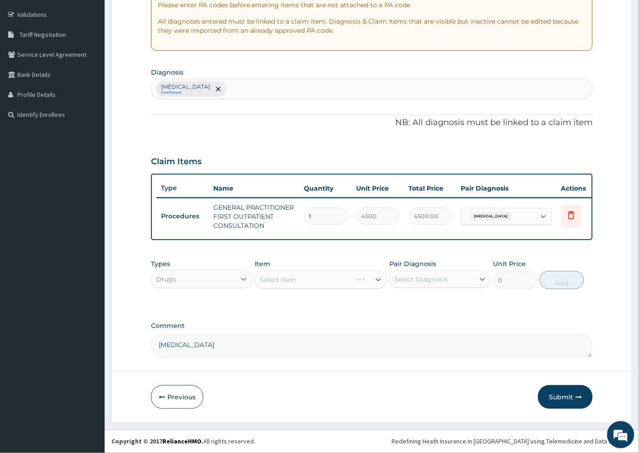
click at [332, 281] on div "Select Item" at bounding box center [321, 280] width 132 height 18
click at [365, 280] on div "Select Item" at bounding box center [321, 280] width 132 height 18
click at [378, 280] on icon at bounding box center [378, 279] width 5 height 3
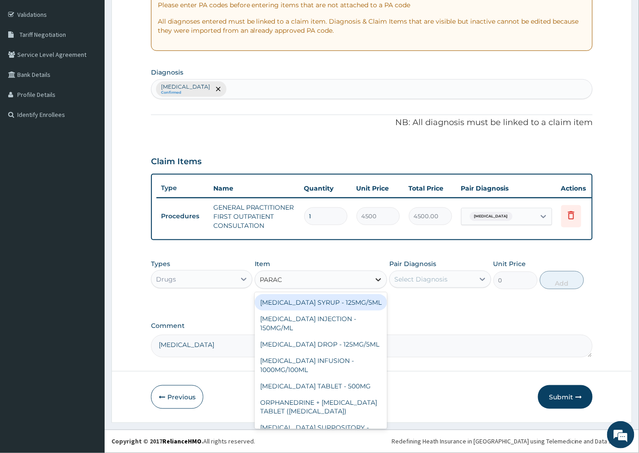
type input "PARACE"
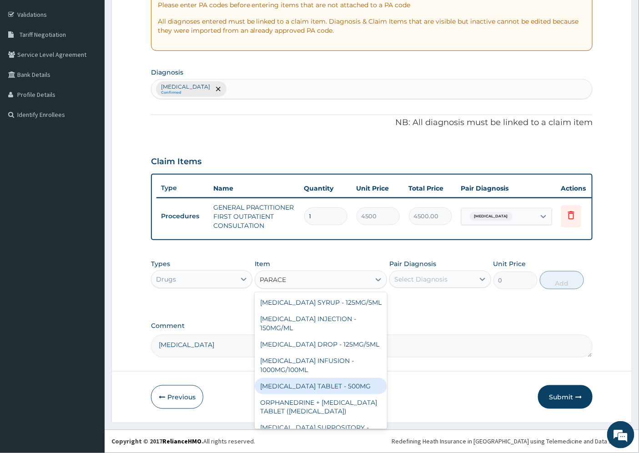
click at [350, 394] on div "PARACETAMOL TABLET - 500MG" at bounding box center [321, 386] width 132 height 16
type input "38.400000000000006"
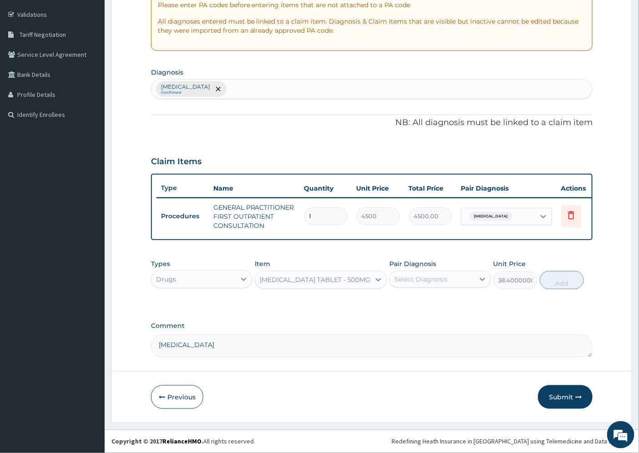
click at [403, 281] on div "Select Diagnosis" at bounding box center [420, 279] width 53 height 9
click at [414, 301] on label "Other chest pain" at bounding box center [432, 301] width 56 height 9
checkbox input "true"
click at [568, 281] on button "Add" at bounding box center [562, 280] width 44 height 18
type input "0"
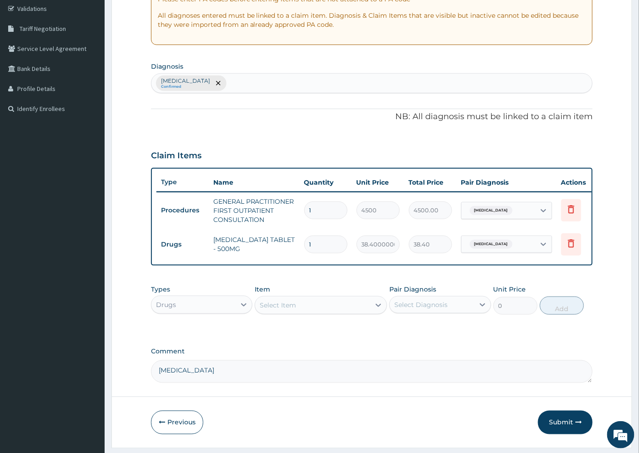
type input "18"
type input "691.20"
type input "18"
click at [291, 310] on div "Select Item" at bounding box center [278, 305] width 36 height 9
type input "DICLO"
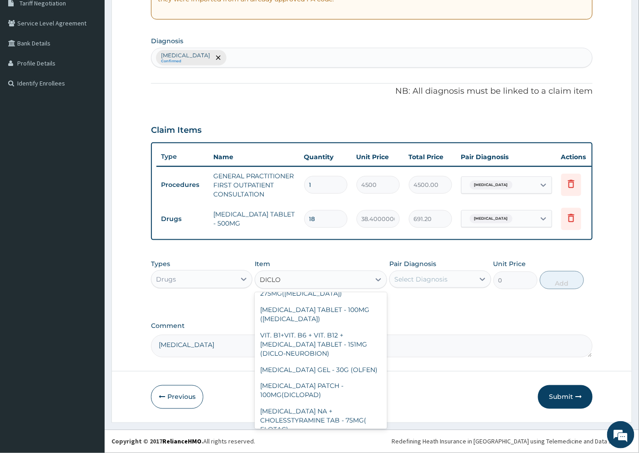
scroll to position [223, 0]
click at [317, 360] on div "DICLOFENAC GEL - 30G (OLFEN)" at bounding box center [321, 368] width 132 height 16
type input "1280"
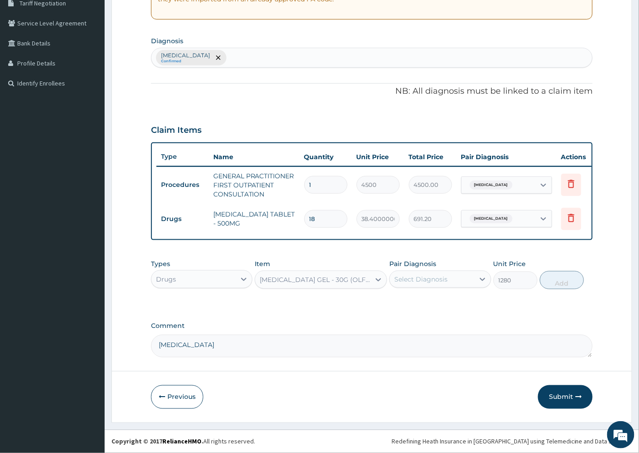
click at [418, 280] on div "Select Diagnosis" at bounding box center [420, 279] width 53 height 9
click at [422, 303] on label "Other chest pain" at bounding box center [432, 301] width 56 height 9
checkbox input "true"
click at [550, 277] on button "Add" at bounding box center [562, 280] width 44 height 18
type input "0"
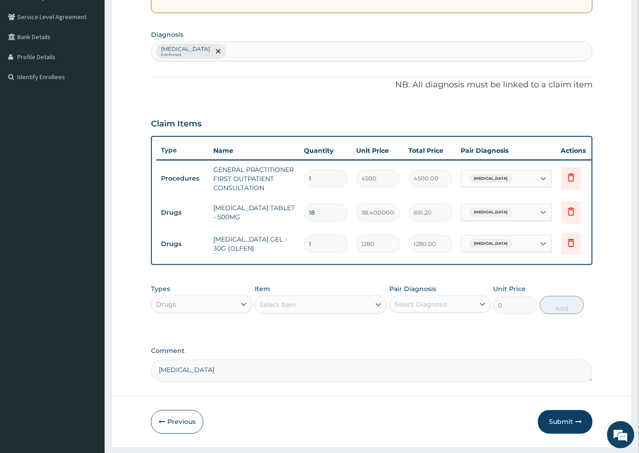
click at [276, 309] on div "Select Item" at bounding box center [278, 304] width 36 height 9
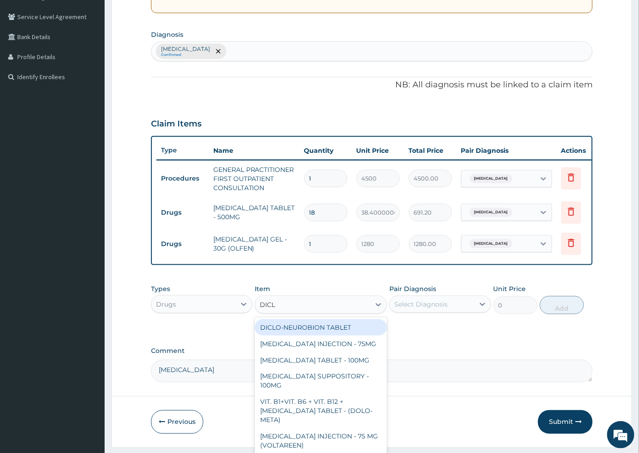
type input "DICLO"
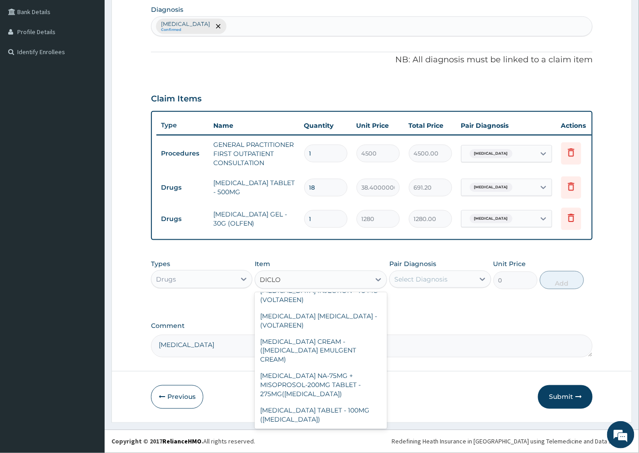
scroll to position [141, 0]
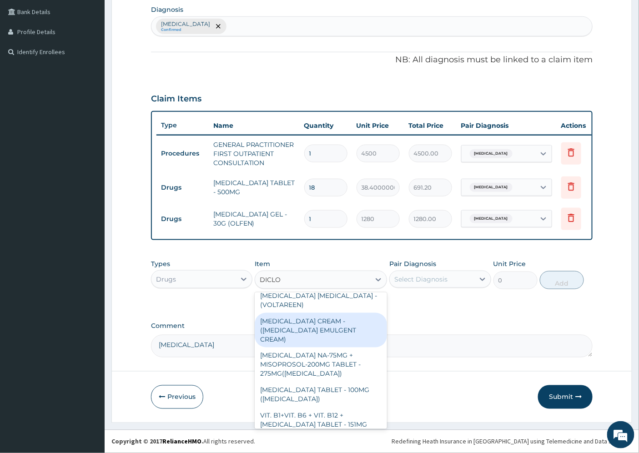
click at [324, 325] on div "DICLOFENAC CREAM - (VOLTAREN EMULGENT CREAM)" at bounding box center [321, 330] width 132 height 35
type input "1600"
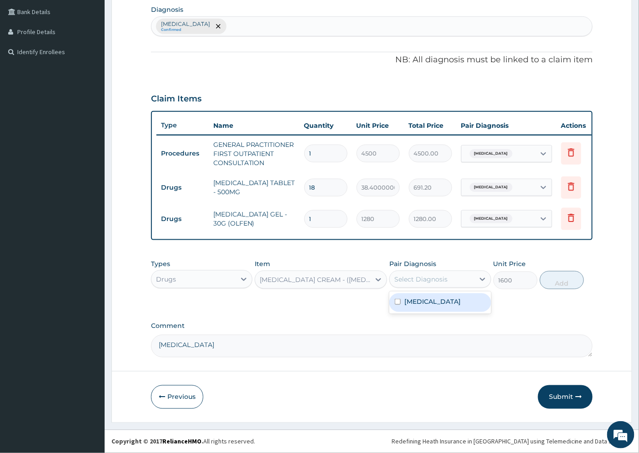
click at [423, 277] on div "Select Diagnosis" at bounding box center [420, 279] width 53 height 9
click at [438, 302] on label "Other chest pain" at bounding box center [432, 301] width 56 height 9
checkbox input "true"
click at [549, 282] on button "Add" at bounding box center [562, 280] width 44 height 18
type input "0"
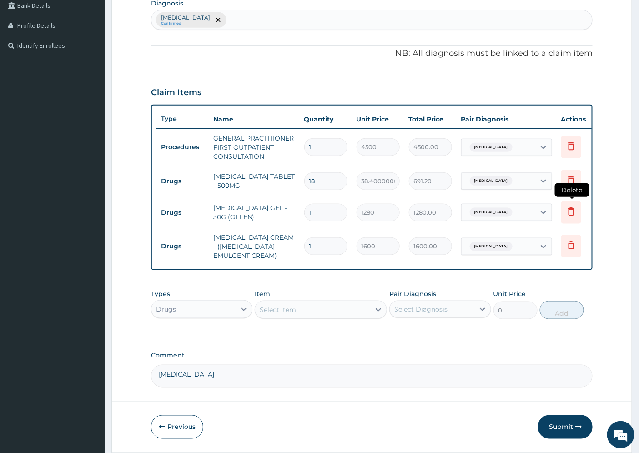
click at [569, 214] on icon at bounding box center [571, 211] width 6 height 8
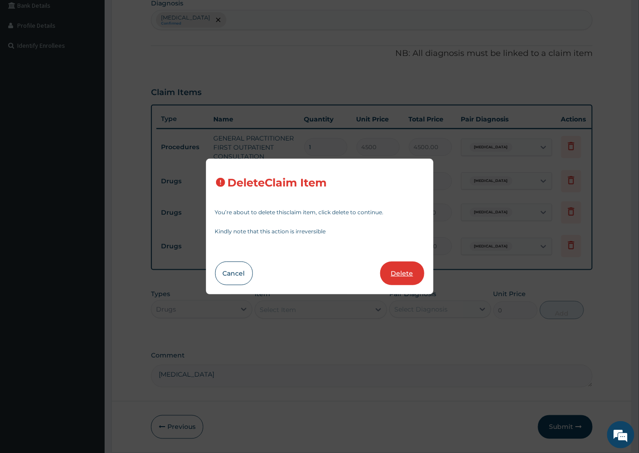
click at [401, 275] on button "Delete" at bounding box center [402, 274] width 44 height 24
type input "1600"
type input "1600.00"
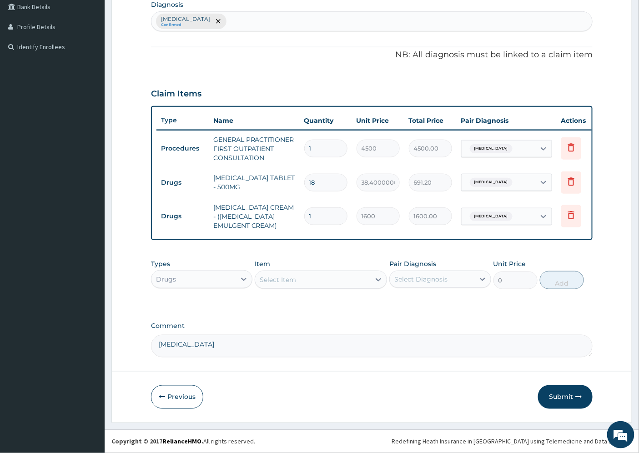
scroll to position [239, 0]
click at [569, 393] on button "Submit" at bounding box center [565, 397] width 55 height 24
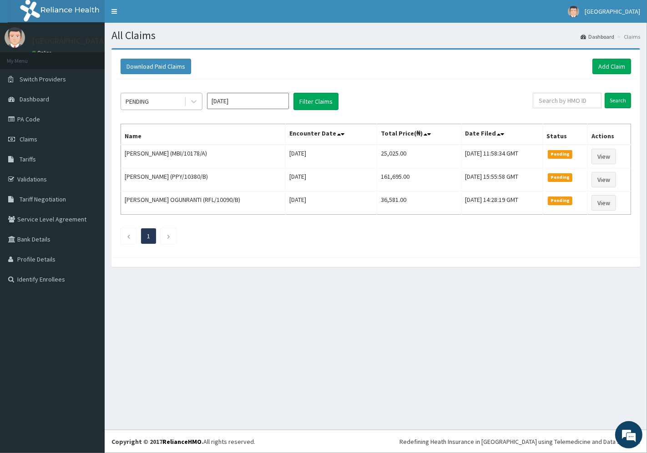
click at [184, 101] on div "PENDING" at bounding box center [152, 101] width 63 height 15
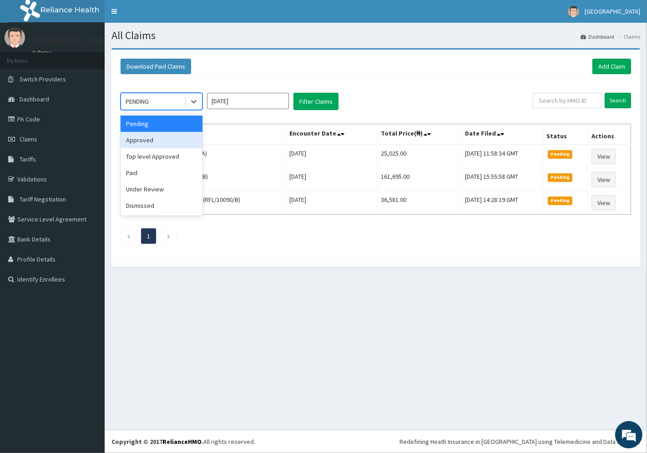
click at [171, 142] on div "Approved" at bounding box center [162, 140] width 82 height 16
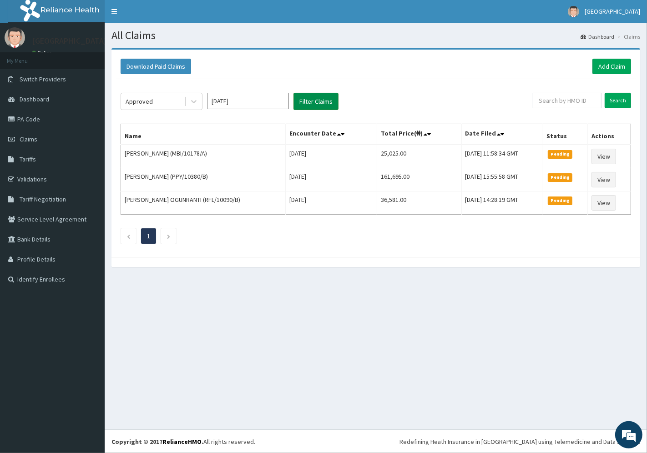
click at [324, 97] on button "Filter Claims" at bounding box center [315, 101] width 45 height 17
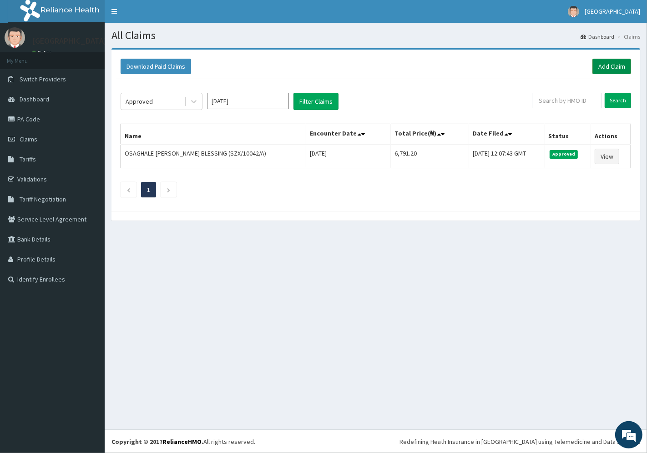
click at [610, 66] on link "Add Claim" at bounding box center [611, 66] width 39 height 15
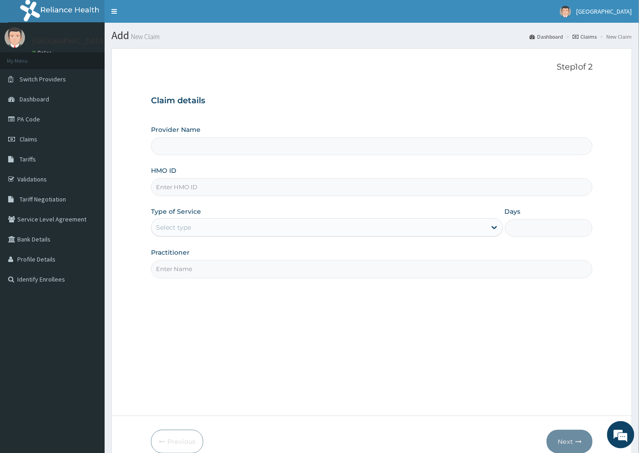
type input "[GEOGRAPHIC_DATA]"
click at [176, 188] on input "HMO ID" at bounding box center [372, 187] width 442 height 18
paste input "USL/10488/A"
type input "USL/10488/A"
click at [189, 229] on div "Select type" at bounding box center [173, 227] width 35 height 9
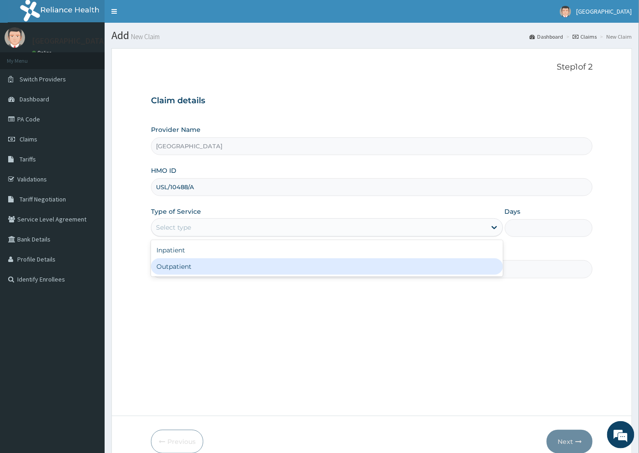
click at [182, 269] on div "Outpatient" at bounding box center [327, 266] width 352 height 16
type input "1"
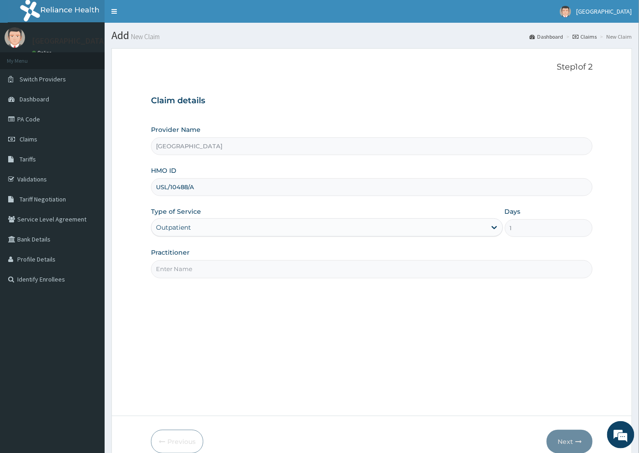
click at [197, 269] on input "Practitioner" at bounding box center [372, 269] width 442 height 18
type input "A"
type input "[PERSON_NAME]"
click at [564, 441] on button "Next" at bounding box center [570, 442] width 46 height 24
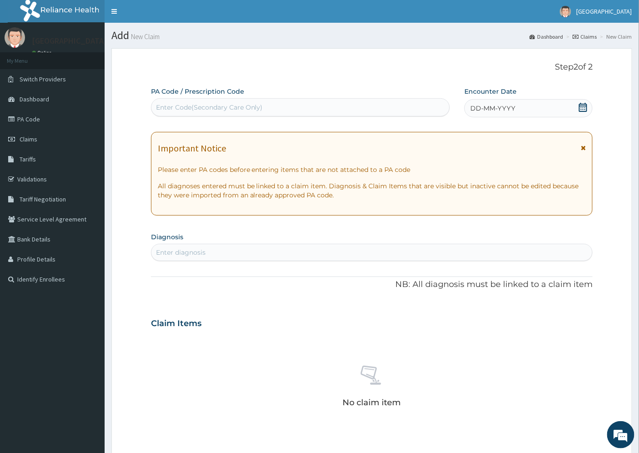
click at [480, 106] on span "DD-MM-YYYY" at bounding box center [492, 108] width 45 height 9
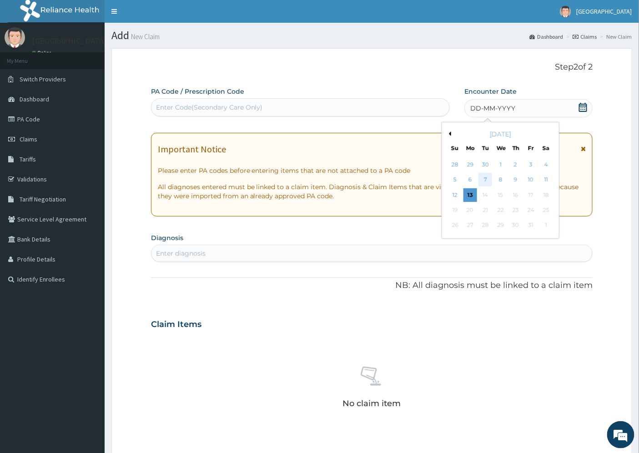
click at [484, 181] on div "7" at bounding box center [486, 180] width 14 height 14
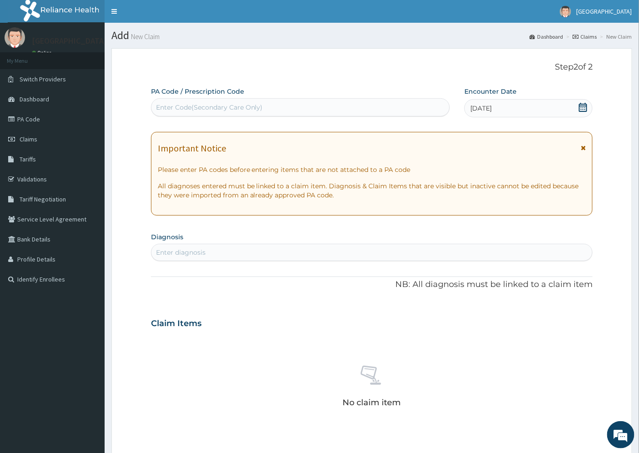
click at [178, 251] on div "Enter diagnosis" at bounding box center [181, 252] width 50 height 9
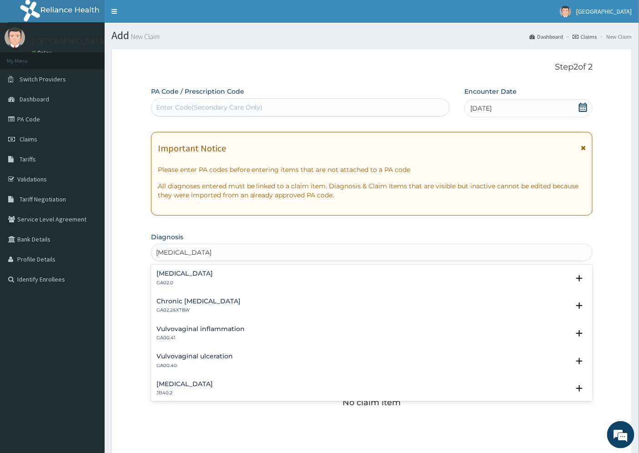
type input "[MEDICAL_DATA]"
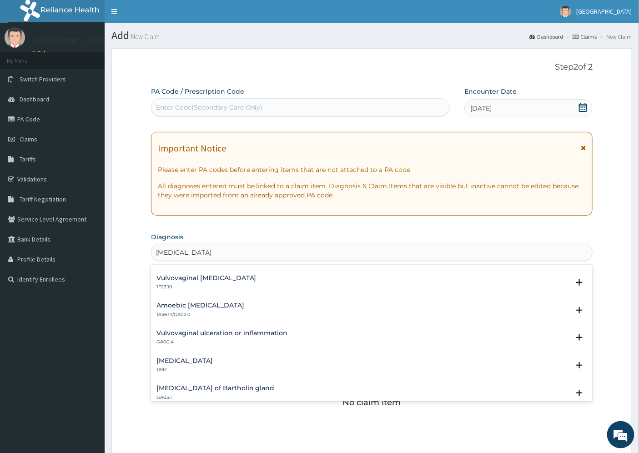
scroll to position [196, 0]
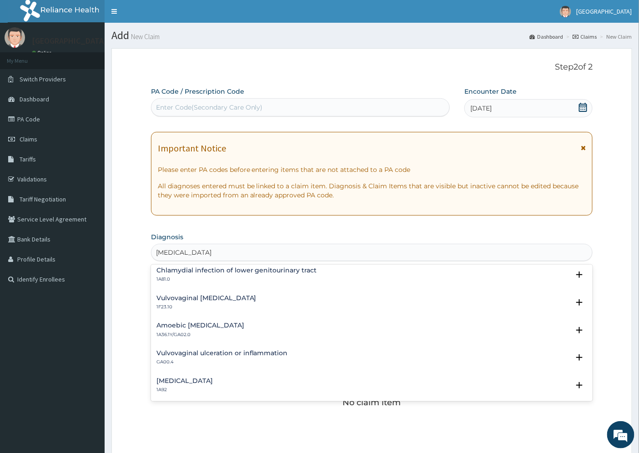
click at [173, 301] on h4 "Vulvovaginal [MEDICAL_DATA]" at bounding box center [206, 298] width 100 height 7
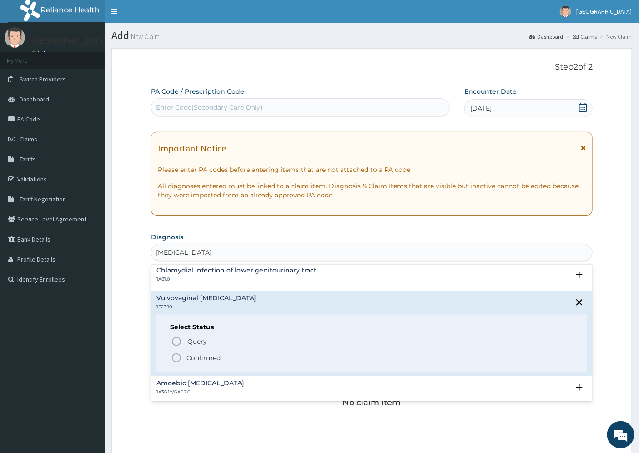
click at [188, 361] on p "Confirmed" at bounding box center [203, 357] width 34 height 9
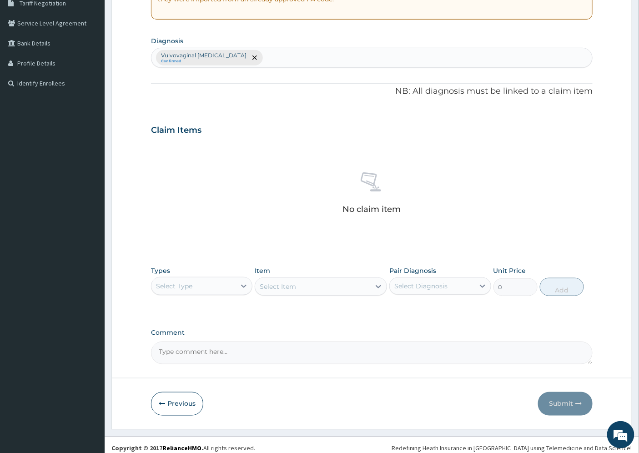
scroll to position [202, 0]
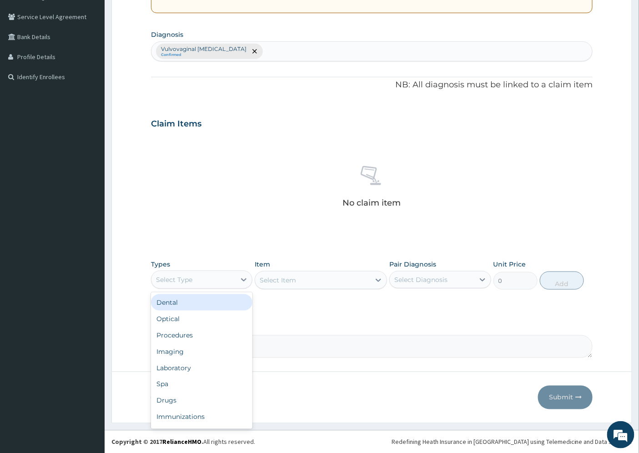
click at [212, 282] on div "Select Type" at bounding box center [193, 279] width 84 height 15
click at [188, 335] on div "Procedures" at bounding box center [201, 335] width 101 height 16
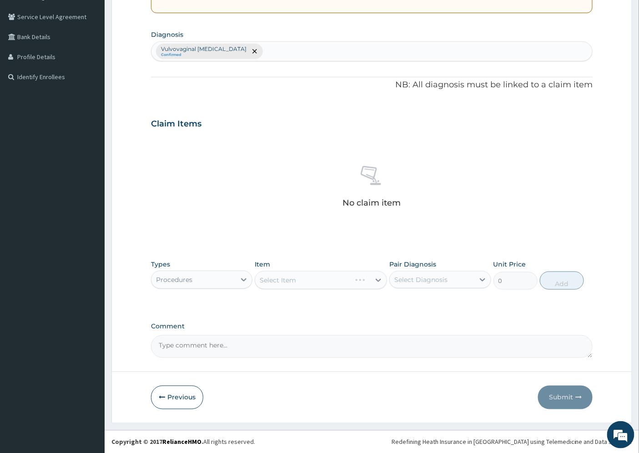
click at [296, 280] on div "Select Item" at bounding box center [321, 280] width 132 height 18
click at [268, 281] on div "Select Item" at bounding box center [321, 280] width 132 height 18
click at [301, 280] on div "Select Item" at bounding box center [321, 280] width 132 height 18
click at [358, 281] on div "Select Item" at bounding box center [321, 280] width 132 height 18
click at [378, 280] on div "Select Item" at bounding box center [321, 280] width 132 height 18
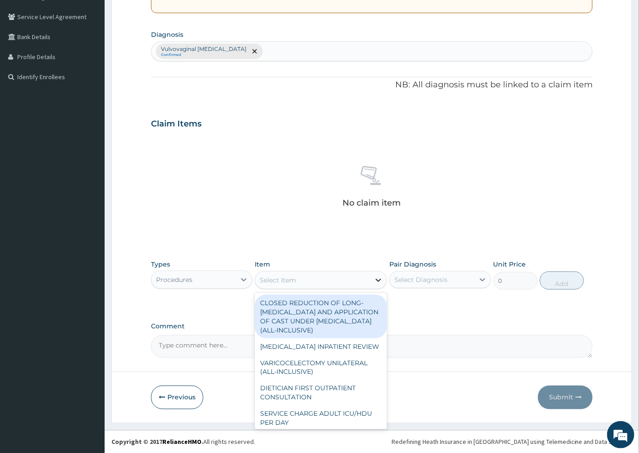
click at [378, 282] on icon at bounding box center [378, 280] width 9 height 9
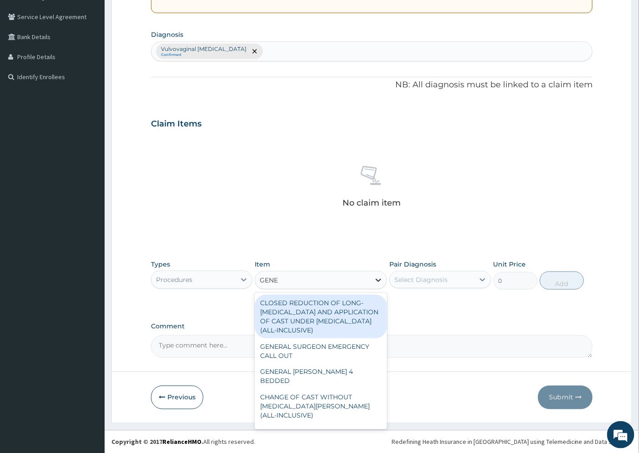
type input "GENER"
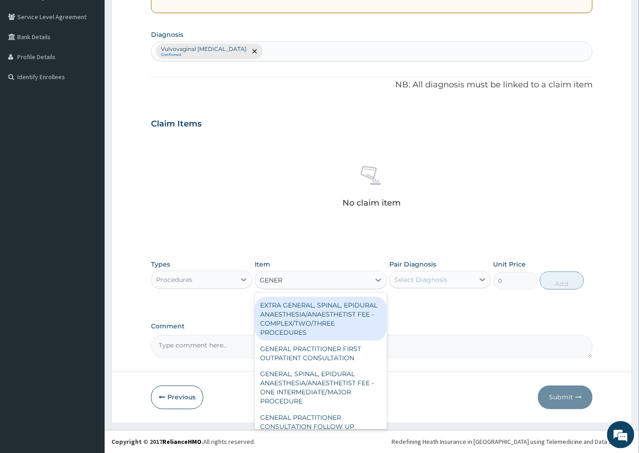
scroll to position [202, 0]
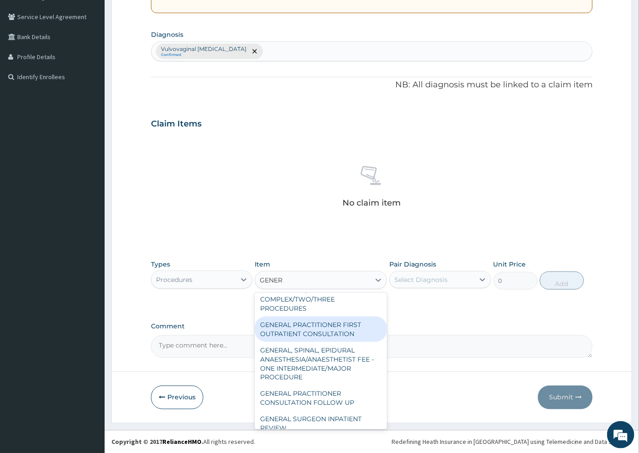
click at [337, 337] on div "GENERAL PRACTITIONER FIRST OUTPATIENT CONSULTATION" at bounding box center [321, 329] width 132 height 25
type input "4500"
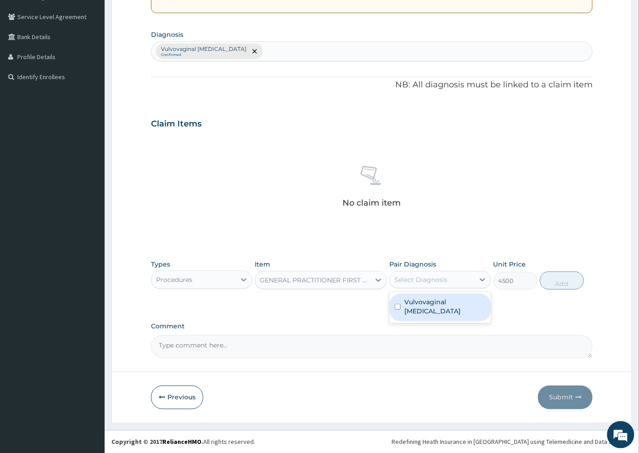
click at [442, 277] on div "Select Diagnosis" at bounding box center [420, 279] width 53 height 9
click at [443, 304] on label "Vulvovaginal [MEDICAL_DATA]" at bounding box center [444, 306] width 81 height 18
checkbox input "true"
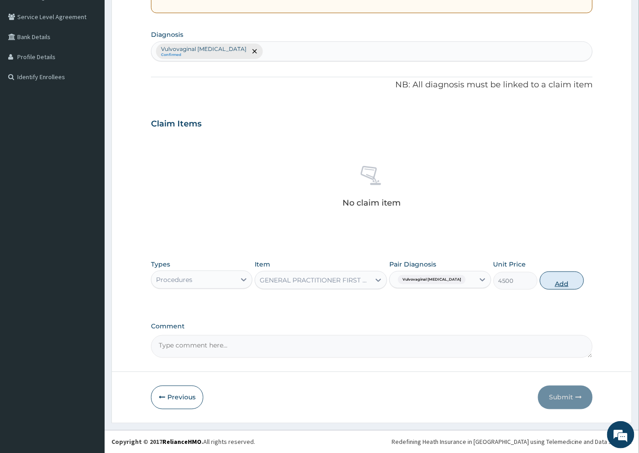
click at [560, 284] on button "Add" at bounding box center [562, 281] width 44 height 18
type input "0"
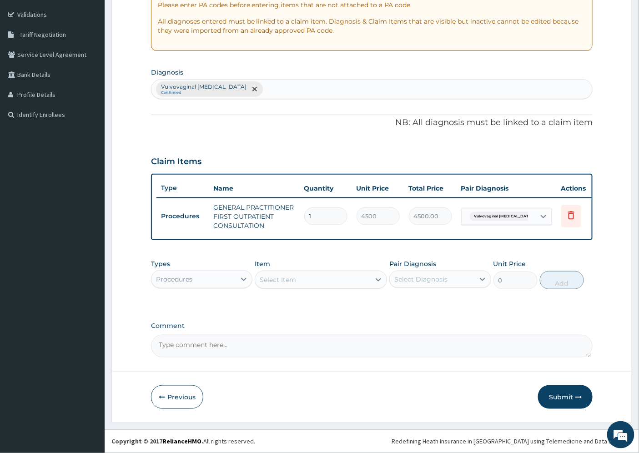
scroll to position [171, 0]
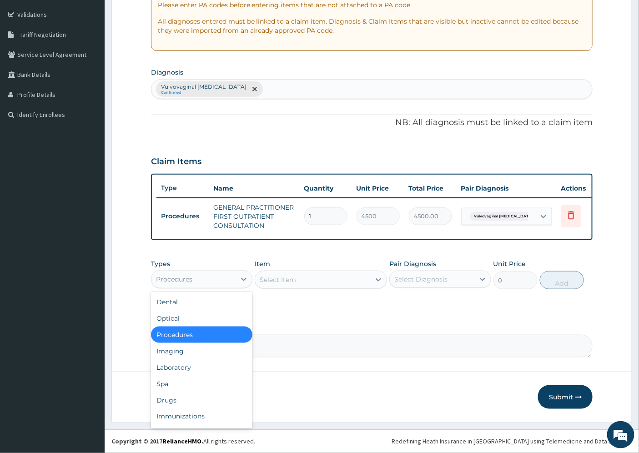
click at [224, 280] on div "Procedures" at bounding box center [193, 279] width 84 height 15
click at [180, 396] on div "Drugs" at bounding box center [201, 400] width 101 height 16
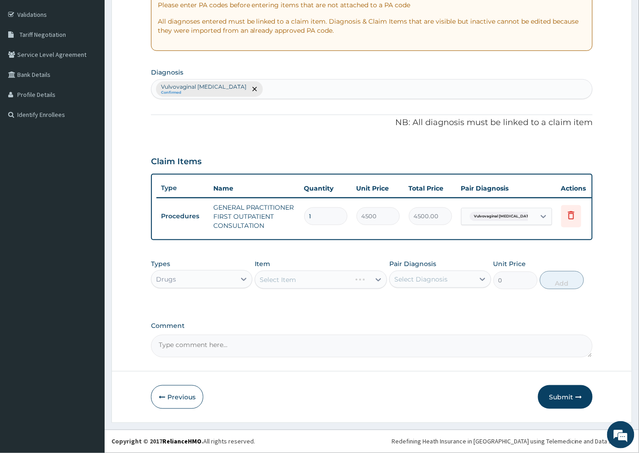
click at [271, 278] on div "Select Item" at bounding box center [321, 280] width 132 height 18
click at [311, 281] on div "Select Item" at bounding box center [321, 280] width 132 height 18
click at [342, 281] on div "Select Item" at bounding box center [321, 280] width 132 height 18
click at [381, 280] on div "Select Item" at bounding box center [321, 280] width 132 height 18
click at [358, 281] on div "Select Item" at bounding box center [321, 280] width 132 height 18
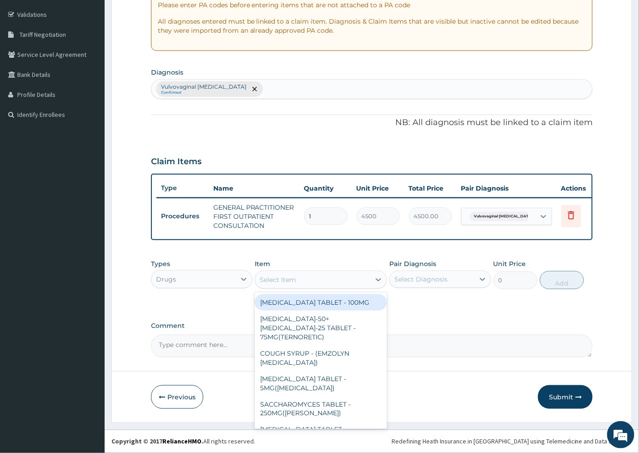
click at [282, 280] on div "Select Item" at bounding box center [278, 279] width 36 height 9
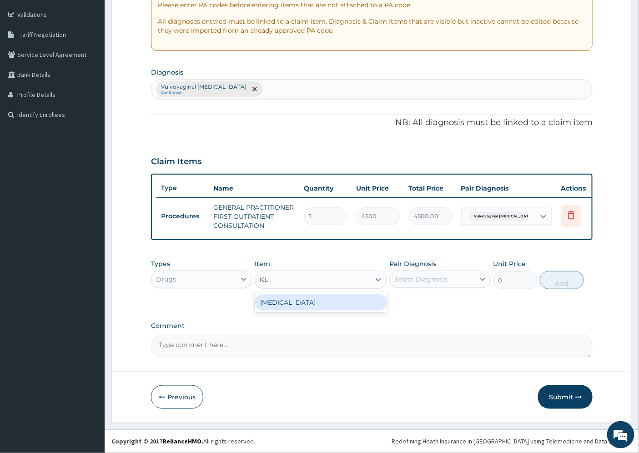
type input "K"
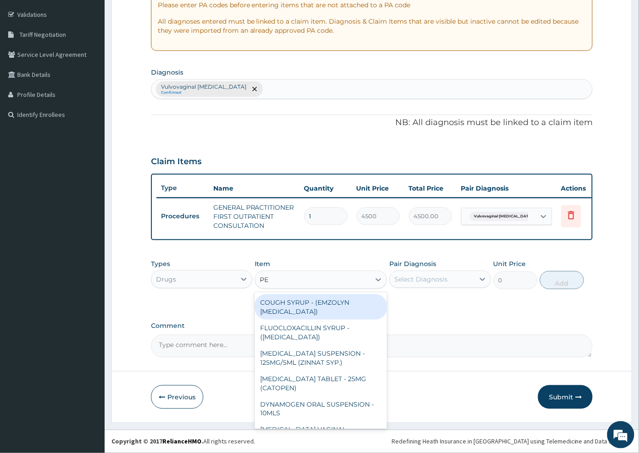
type input "PES"
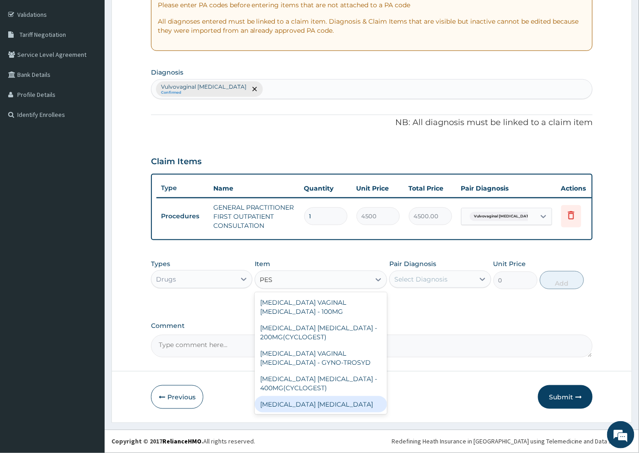
click at [308, 402] on div "[MEDICAL_DATA] [MEDICAL_DATA]" at bounding box center [321, 404] width 132 height 16
type input "512"
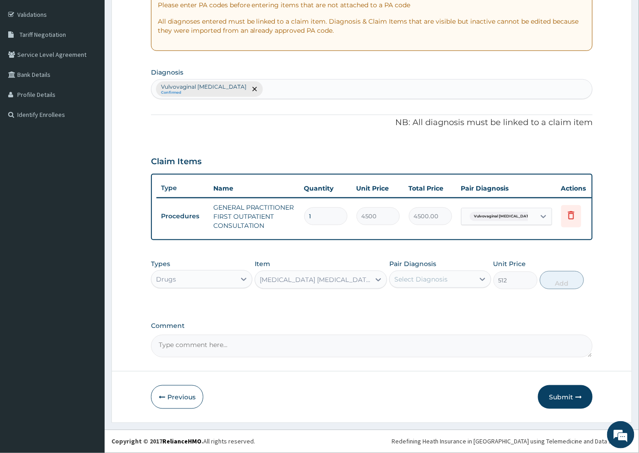
click at [298, 278] on div "[MEDICAL_DATA] [MEDICAL_DATA]" at bounding box center [315, 279] width 111 height 9
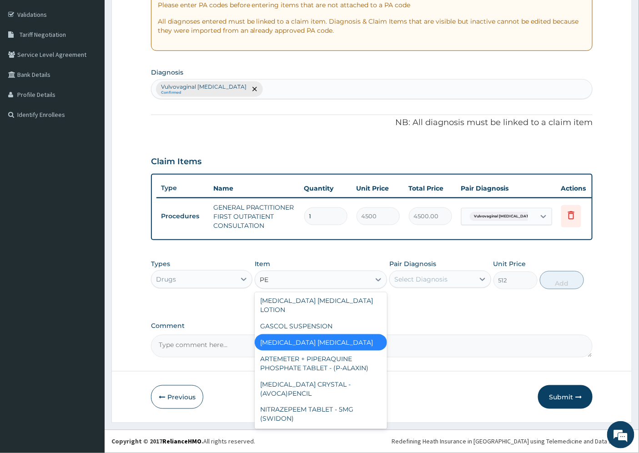
scroll to position [1471, 0]
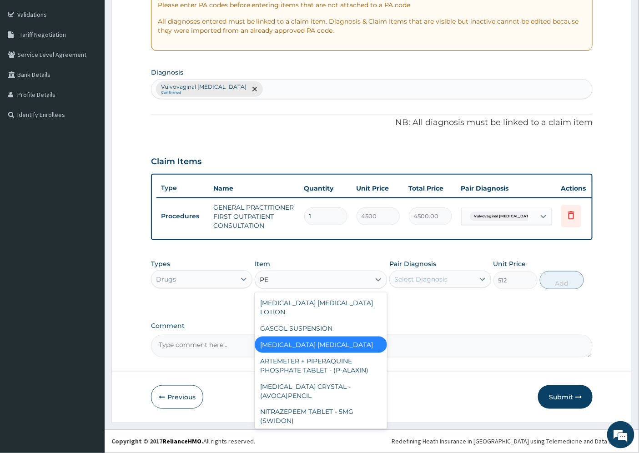
type input "PES"
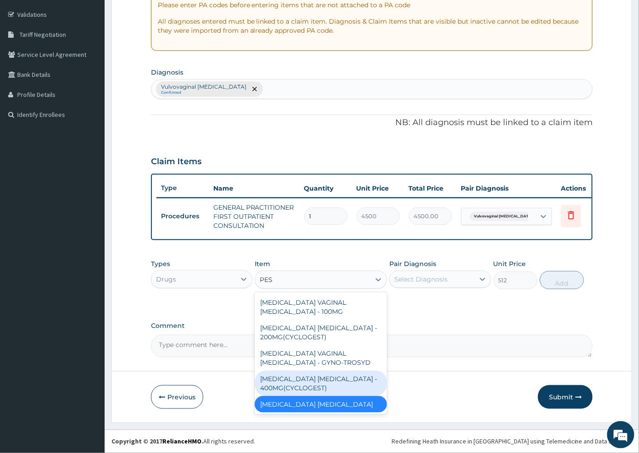
click at [311, 381] on div "[MEDICAL_DATA] [MEDICAL_DATA] - 400MG(CYCLOGEST)" at bounding box center [321, 383] width 132 height 25
type input "864"
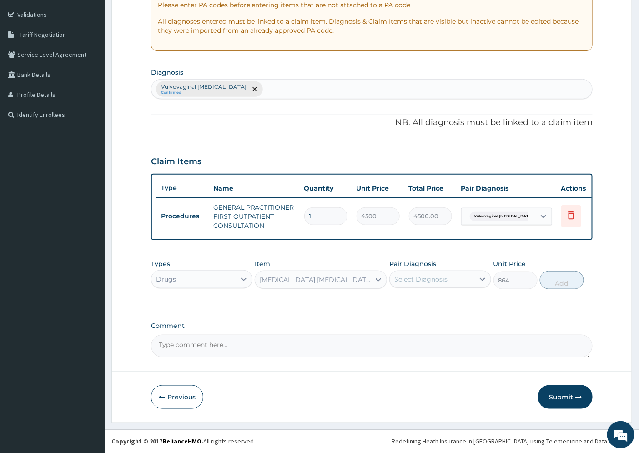
click at [318, 278] on div "[MEDICAL_DATA] [MEDICAL_DATA] - 400MG(CYCLOGEST)" at bounding box center [315, 279] width 111 height 9
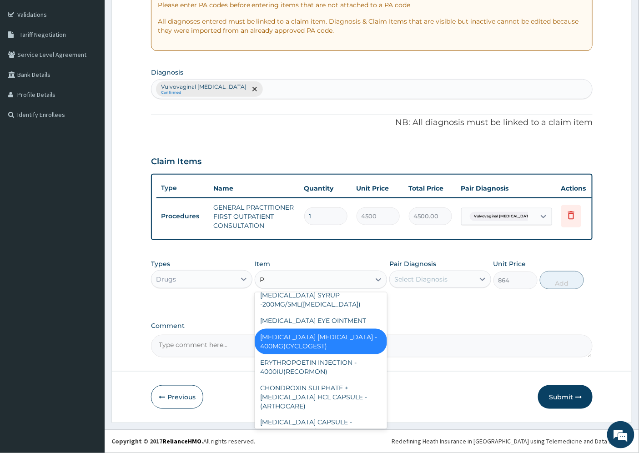
scroll to position [1395, 0]
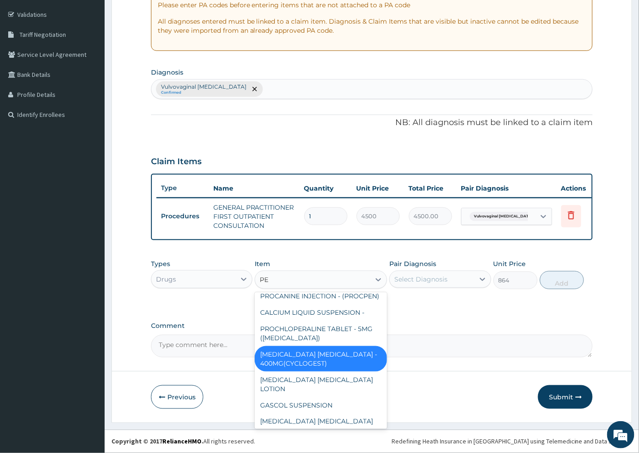
type input "PES"
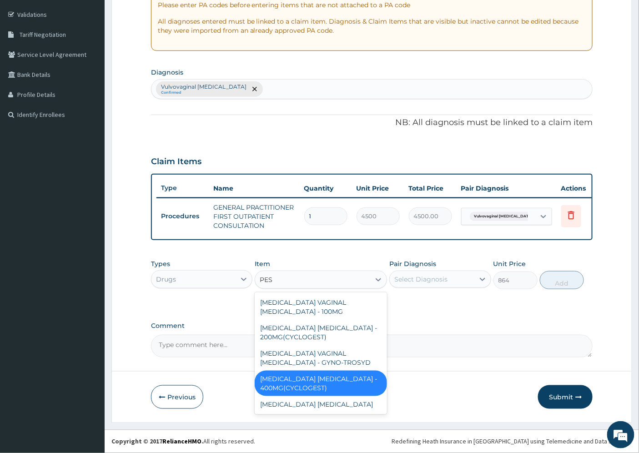
scroll to position [0, 0]
click at [297, 355] on div "[MEDICAL_DATA] VAGINAL [MEDICAL_DATA] - GYNO-TROSYD" at bounding box center [321, 357] width 132 height 25
type input "1280"
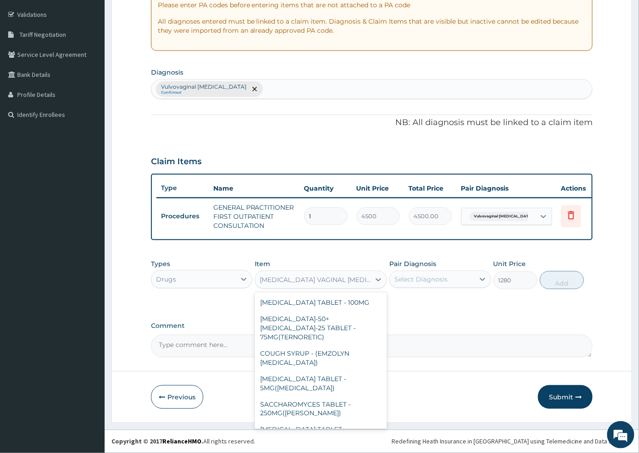
click at [282, 281] on div "[MEDICAL_DATA] VAGINAL [MEDICAL_DATA] - GYNO-TROSYD" at bounding box center [315, 279] width 111 height 9
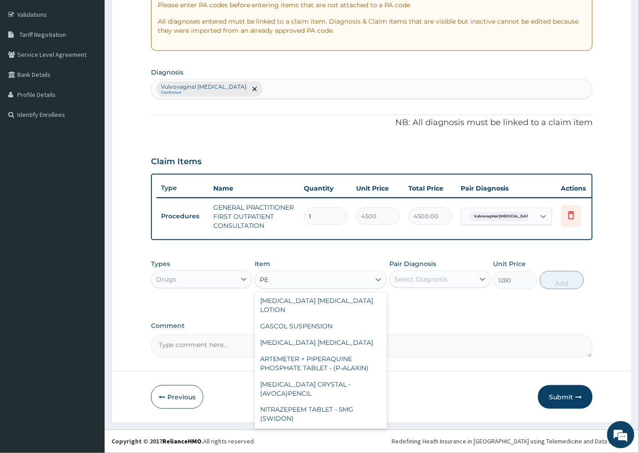
scroll to position [989, 0]
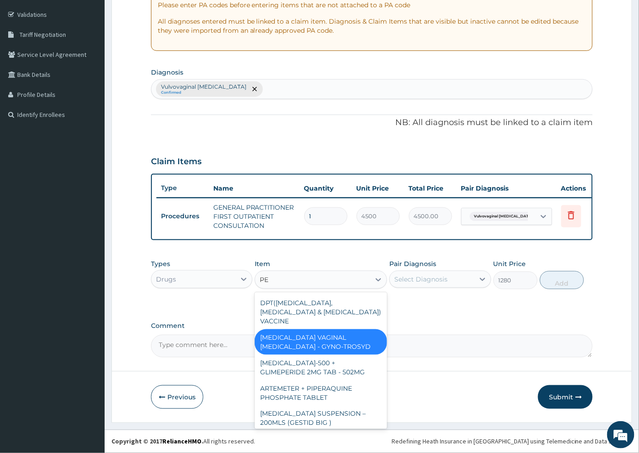
type input "PES"
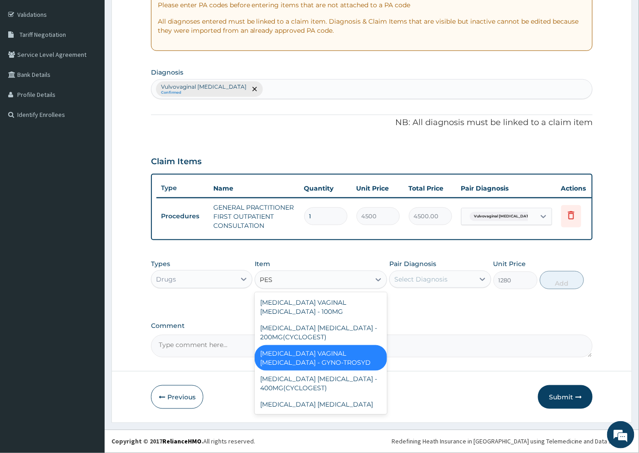
scroll to position [0, 0]
click at [302, 328] on div "[MEDICAL_DATA] [MEDICAL_DATA] - 200MG(CYCLOGEST)" at bounding box center [321, 332] width 132 height 25
type input "544"
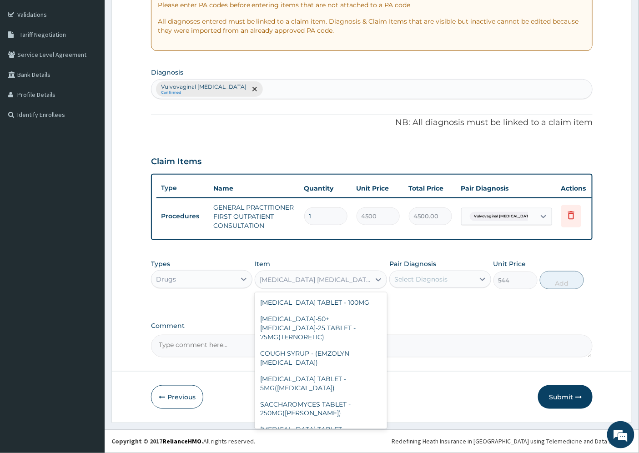
click at [299, 278] on div "[MEDICAL_DATA] [MEDICAL_DATA] - 200MG(CYCLOGEST)" at bounding box center [315, 279] width 111 height 9
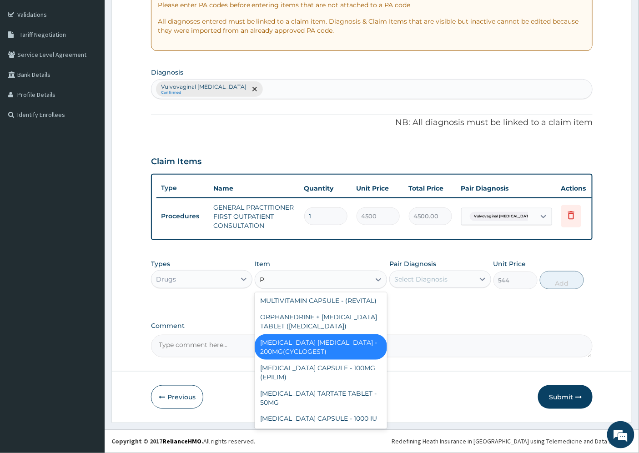
scroll to position [830, 0]
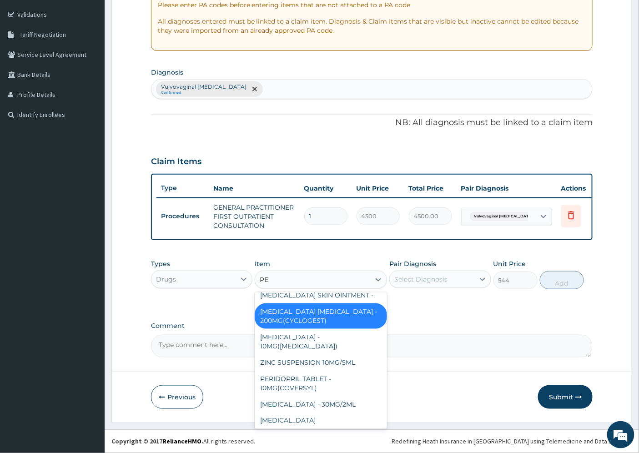
type input "PES"
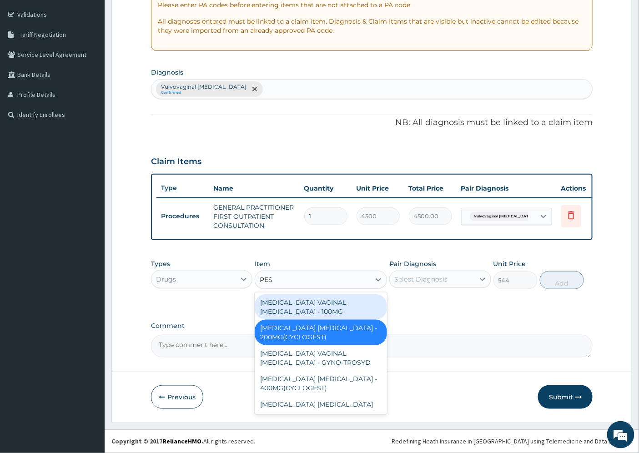
click at [297, 306] on div "[MEDICAL_DATA] VAGINAL [MEDICAL_DATA] - 100MG" at bounding box center [321, 306] width 132 height 25
type input "512"
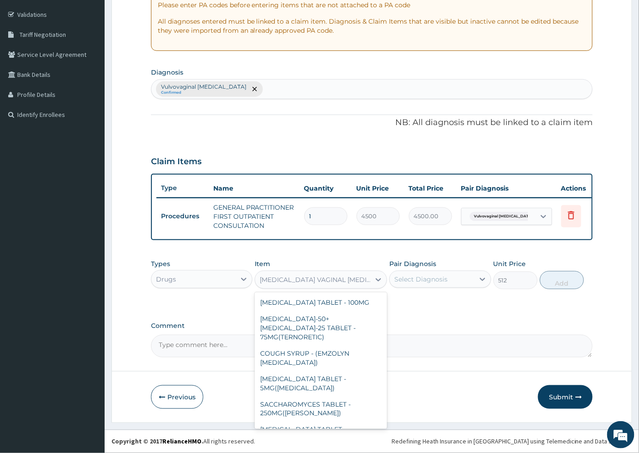
click at [302, 283] on div "[MEDICAL_DATA] VAGINAL [MEDICAL_DATA] - 100MG" at bounding box center [315, 279] width 111 height 9
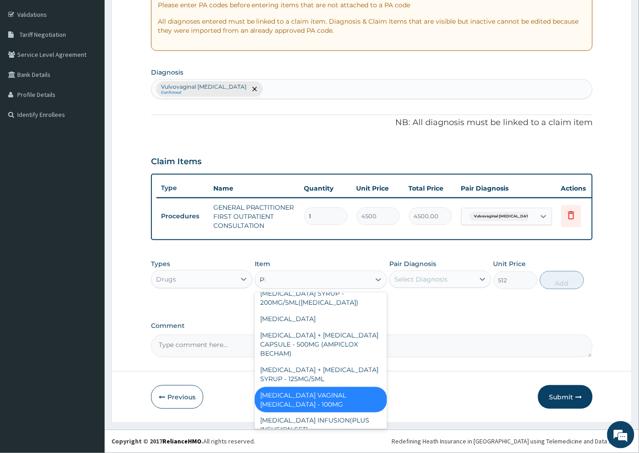
scroll to position [26, 0]
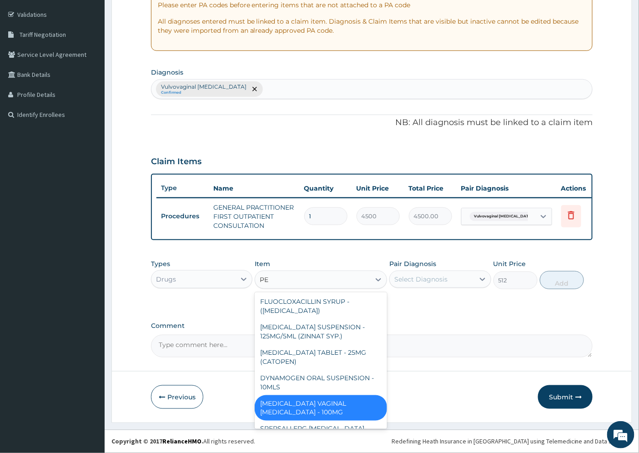
type input "PES"
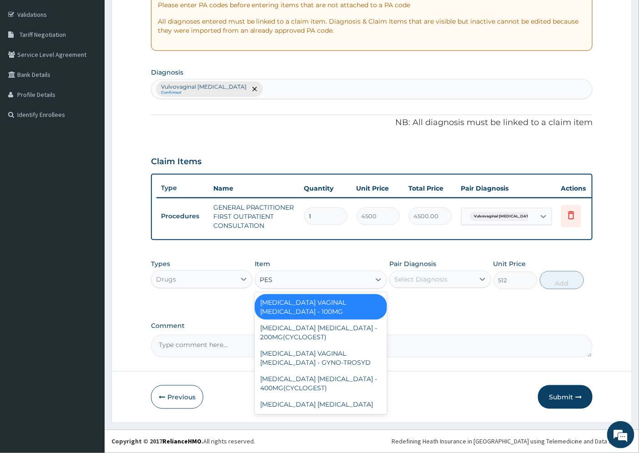
scroll to position [0, 0]
click at [297, 357] on div "[MEDICAL_DATA] VAGINAL [MEDICAL_DATA] - GYNO-TROSYD" at bounding box center [321, 357] width 132 height 25
type input "1280"
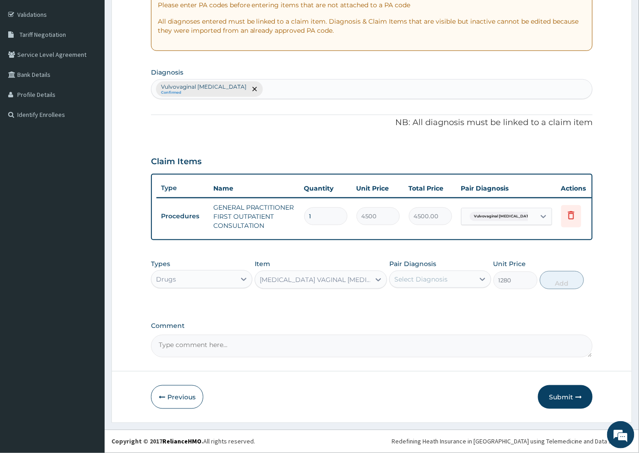
click at [426, 277] on div "Select Diagnosis" at bounding box center [420, 279] width 53 height 9
click at [439, 302] on label "Vulvovaginal [MEDICAL_DATA]" at bounding box center [444, 306] width 81 height 18
checkbox input "true"
click at [560, 282] on button "Add" at bounding box center [562, 280] width 44 height 18
type input "0"
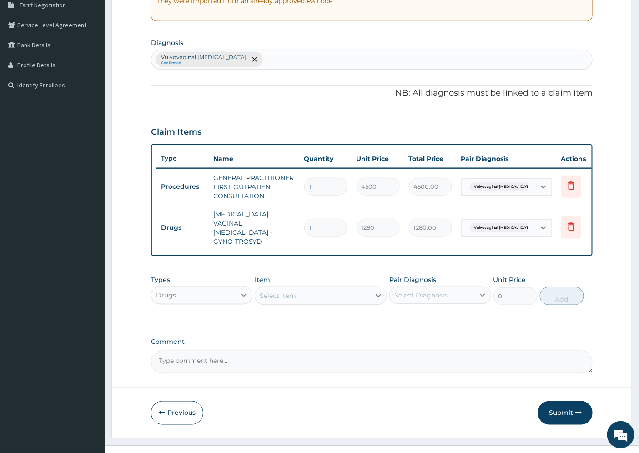
scroll to position [207, 0]
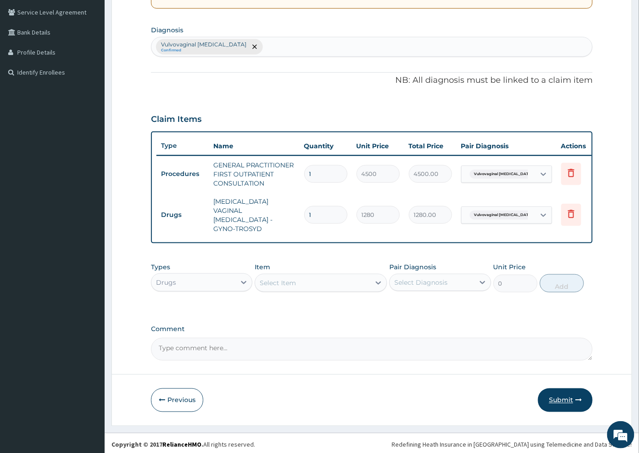
click at [562, 394] on button "Submit" at bounding box center [565, 400] width 55 height 24
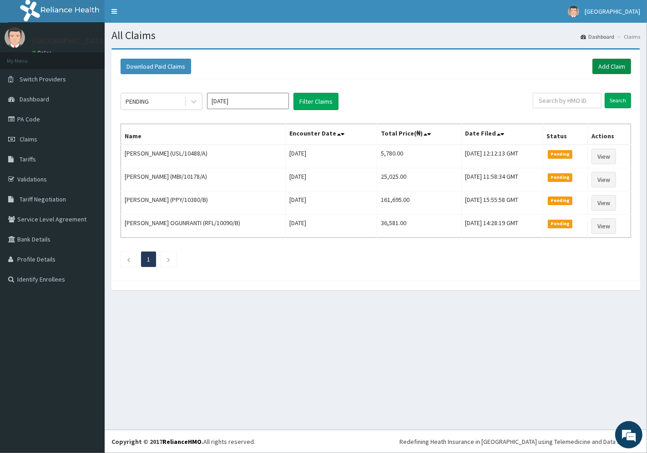
click at [608, 66] on link "Add Claim" at bounding box center [611, 66] width 39 height 15
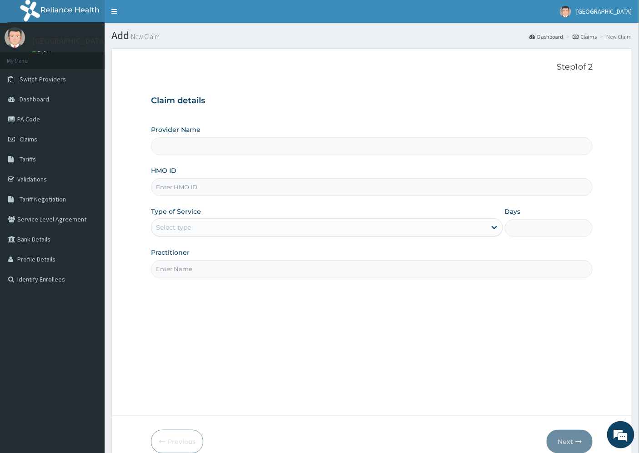
type input "[GEOGRAPHIC_DATA]"
click at [182, 186] on input "HMO ID" at bounding box center [372, 187] width 442 height 18
paste input "AVL/10209/B"
type input "AVL/10209/B"
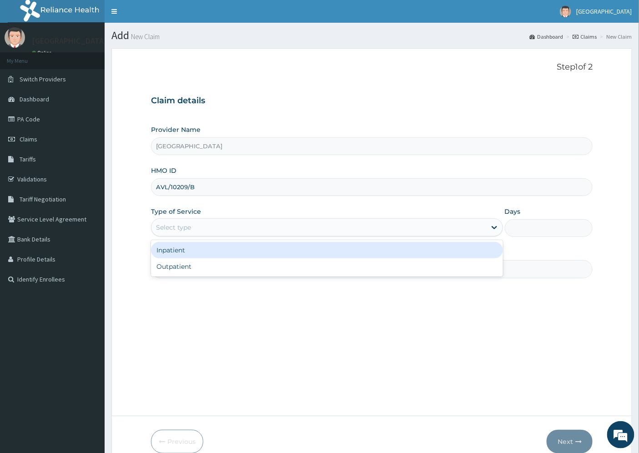
click at [190, 228] on div "Select type" at bounding box center [173, 227] width 35 height 9
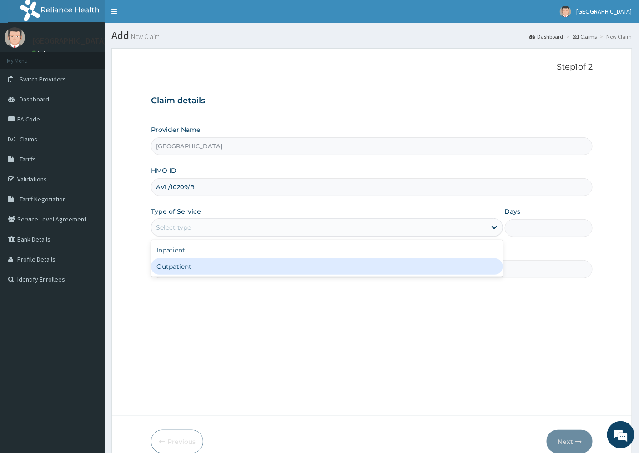
click at [182, 266] on div "Outpatient" at bounding box center [327, 266] width 352 height 16
type input "1"
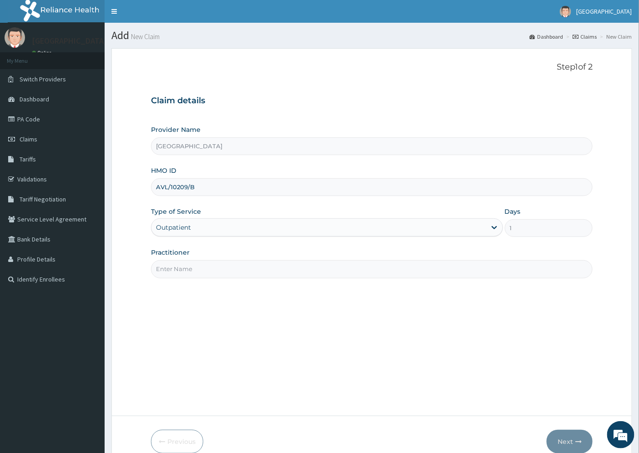
click at [205, 271] on input "Practitioner" at bounding box center [372, 269] width 442 height 18
type input "DR. UZO"
click at [569, 438] on button "Next" at bounding box center [570, 442] width 46 height 24
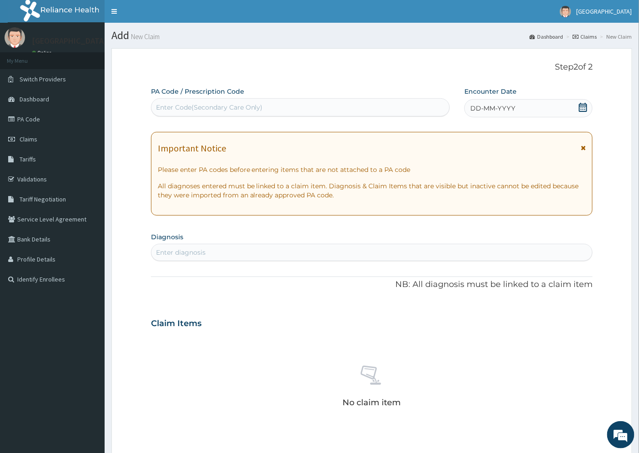
click at [488, 106] on span "DD-MM-YYYY" at bounding box center [492, 108] width 45 height 9
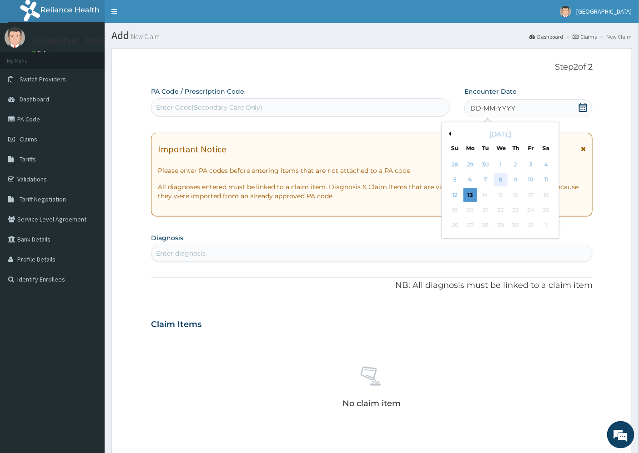
click at [505, 180] on div "8" at bounding box center [501, 180] width 14 height 14
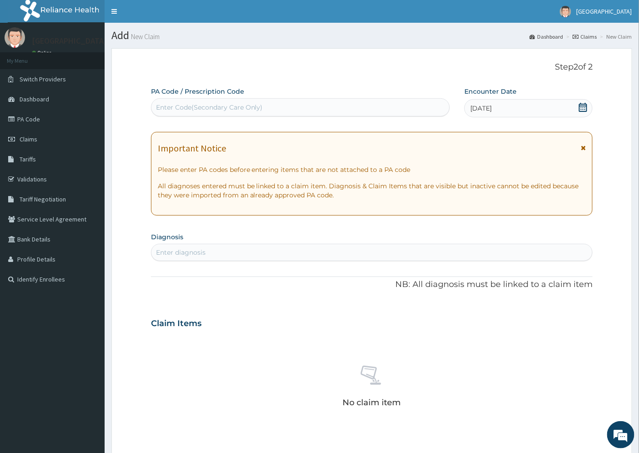
click at [184, 251] on div "Enter diagnosis" at bounding box center [181, 252] width 50 height 9
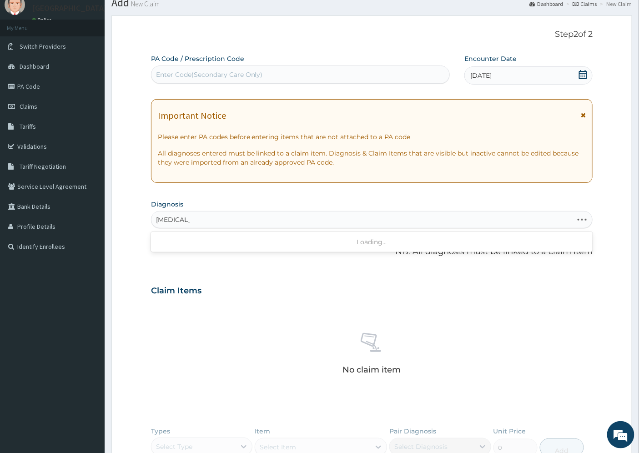
scroll to position [50, 0]
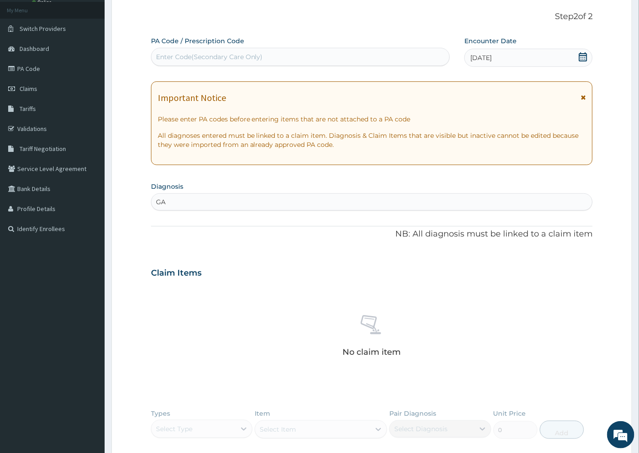
type input "G"
type input "F"
type input "[MEDICAL_DATA]"
click at [285, 264] on div "Claim Items" at bounding box center [372, 271] width 442 height 24
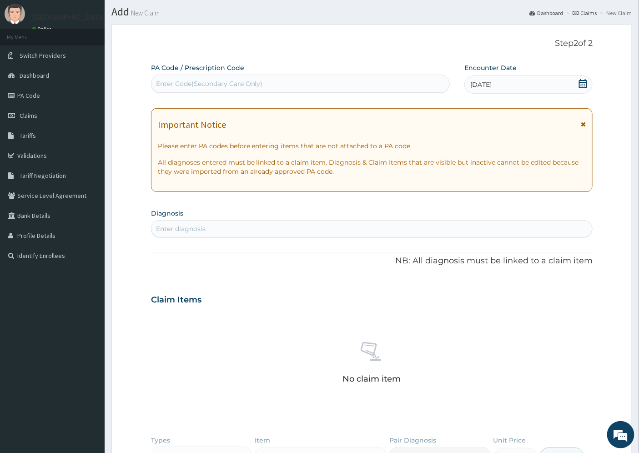
scroll to position [0, 0]
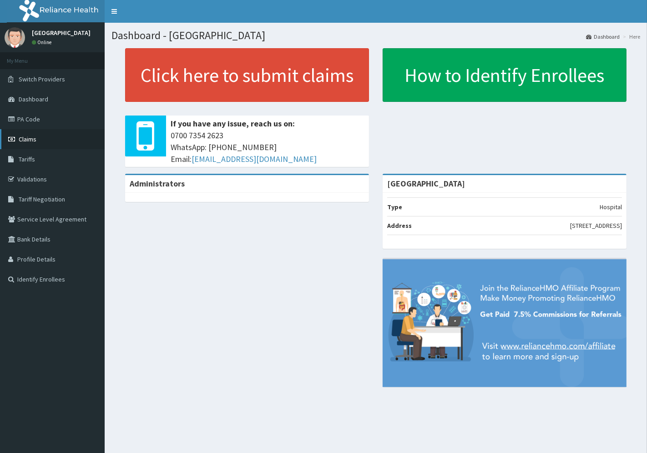
click at [39, 138] on link "Claims" at bounding box center [52, 139] width 105 height 20
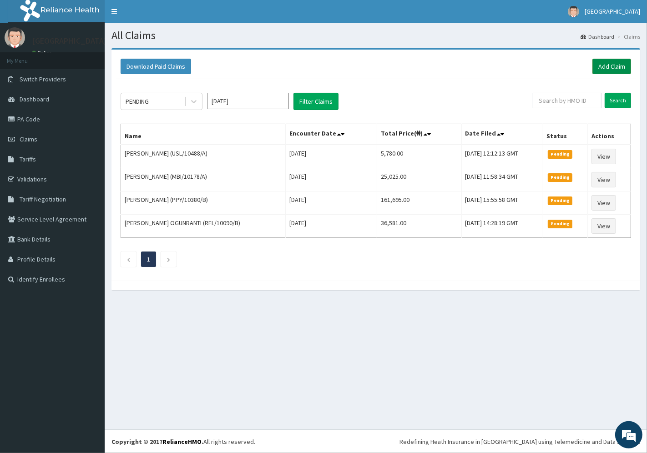
click at [609, 66] on link "Add Claim" at bounding box center [611, 66] width 39 height 15
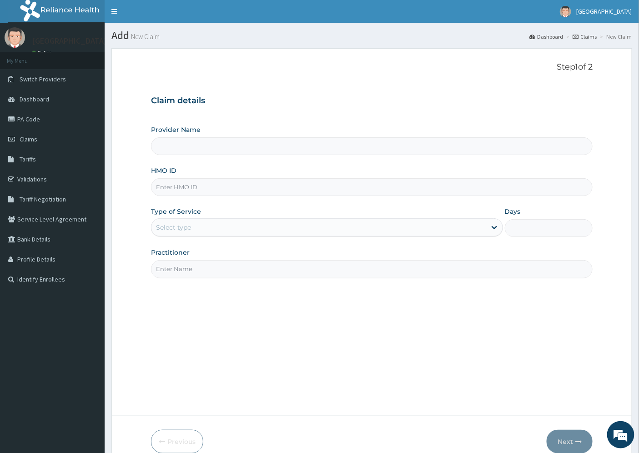
type input "[GEOGRAPHIC_DATA]"
click at [182, 186] on input "HMO ID" at bounding box center [372, 187] width 442 height 18
paste input "AVL/10209/B"
type input "AVL/10209/B"
click at [193, 231] on div "Select type" at bounding box center [318, 227] width 335 height 15
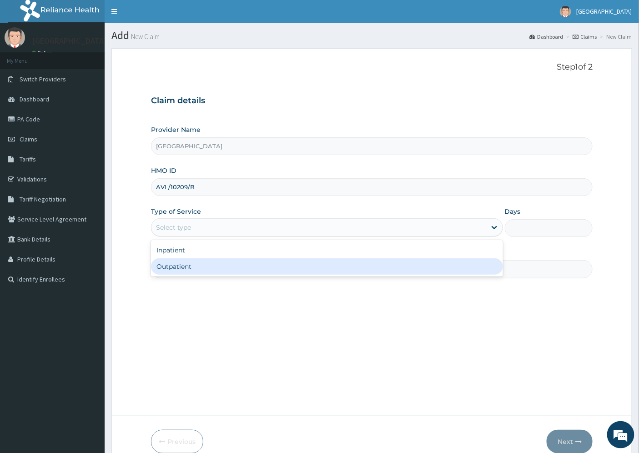
click at [196, 267] on div "Outpatient" at bounding box center [327, 266] width 352 height 16
type input "1"
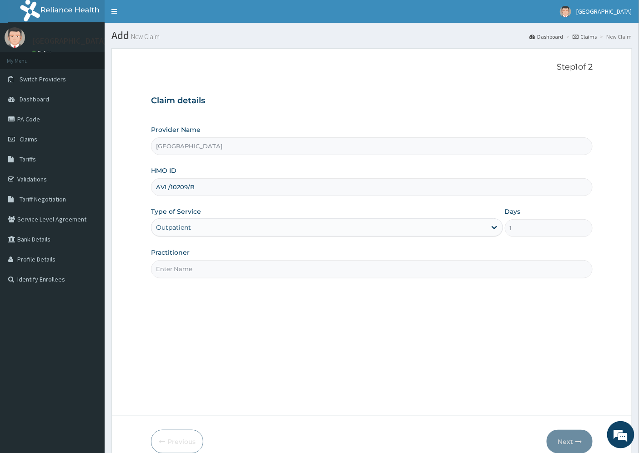
click at [194, 268] on input "Practitioner" at bounding box center [372, 269] width 442 height 18
type input "DR. UZO"
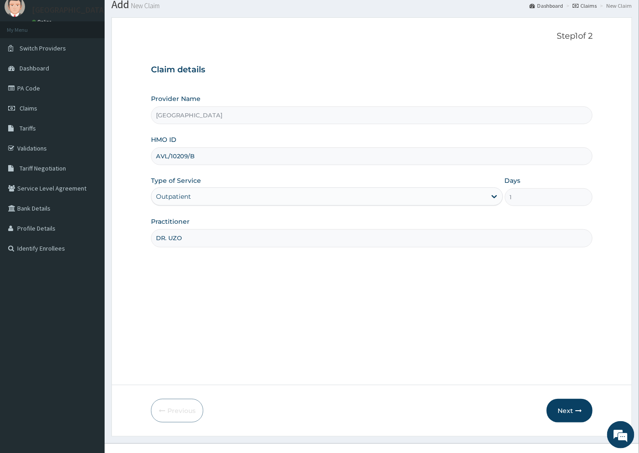
scroll to position [45, 0]
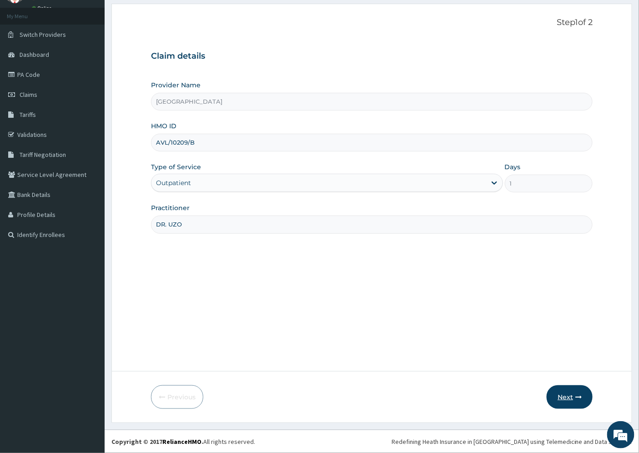
click at [575, 396] on icon "button" at bounding box center [578, 397] width 6 height 6
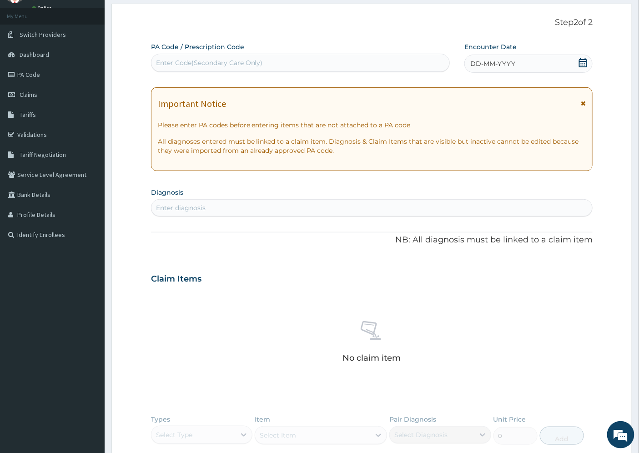
click at [490, 65] on span "DD-MM-YYYY" at bounding box center [492, 63] width 45 height 9
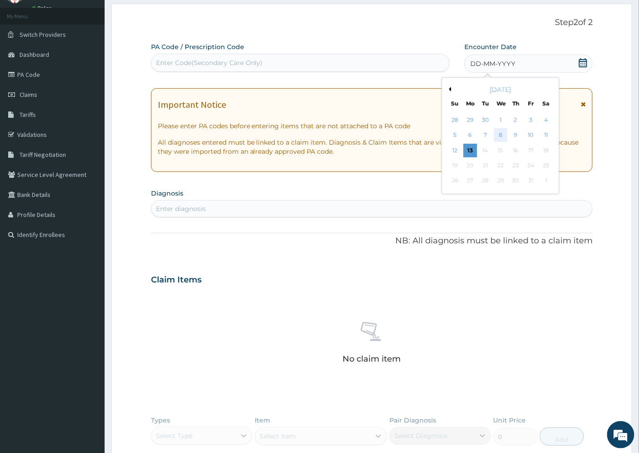
click at [501, 135] on div "8" at bounding box center [501, 136] width 14 height 14
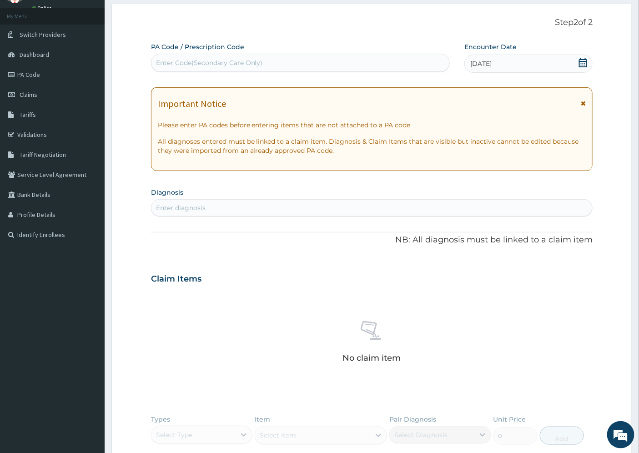
click at [181, 205] on div "Enter diagnosis" at bounding box center [181, 207] width 50 height 9
type input "DYSPEPSIA"
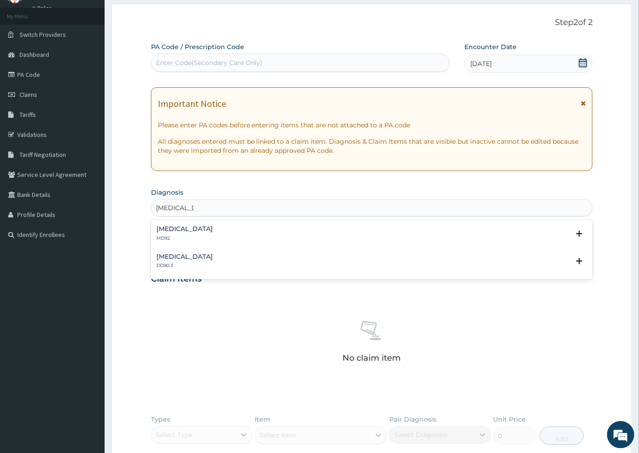
click at [167, 255] on h4 "Functional dyspepsia" at bounding box center [184, 256] width 56 height 7
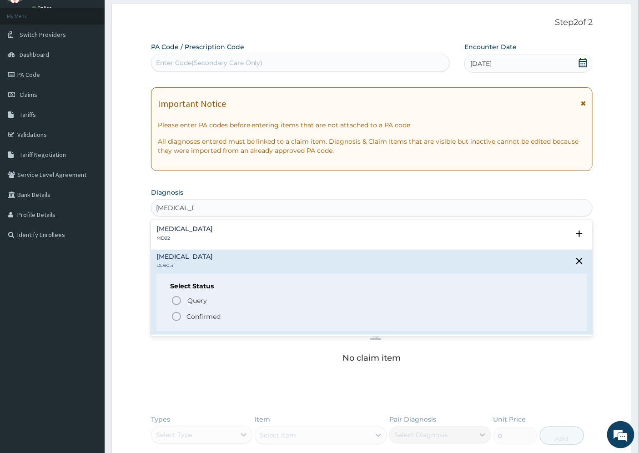
click at [201, 314] on p "Confirmed" at bounding box center [203, 316] width 34 height 9
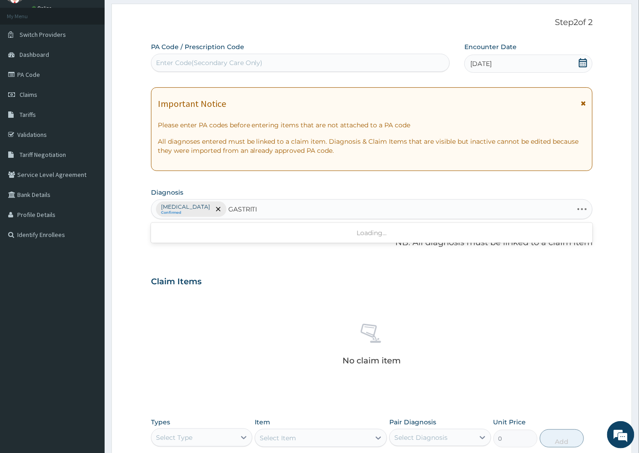
type input "GASTRITIS"
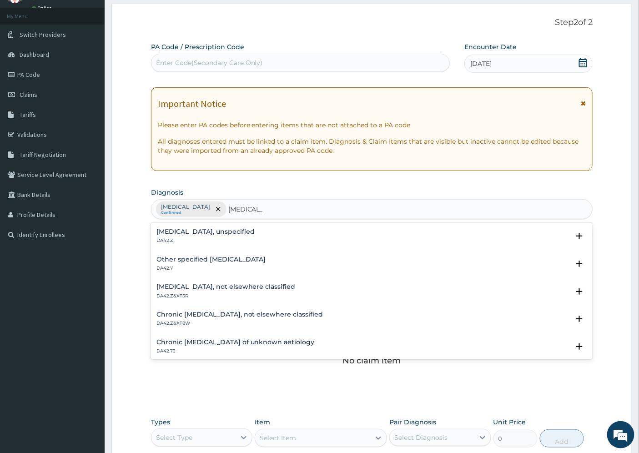
click at [207, 231] on h4 "Gastritis, unspecified" at bounding box center [205, 231] width 98 height 7
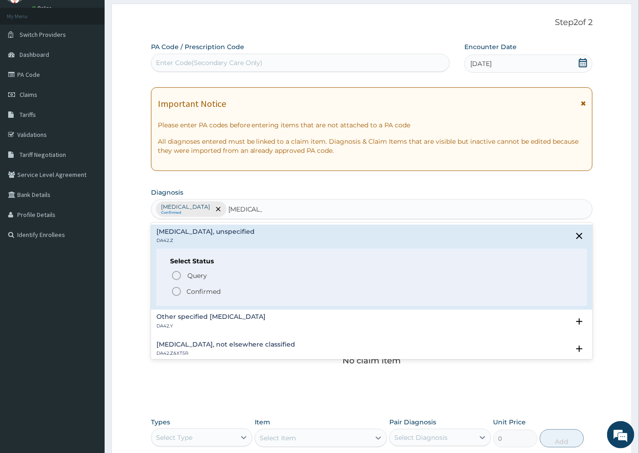
click at [203, 288] on p "Confirmed" at bounding box center [203, 291] width 34 height 9
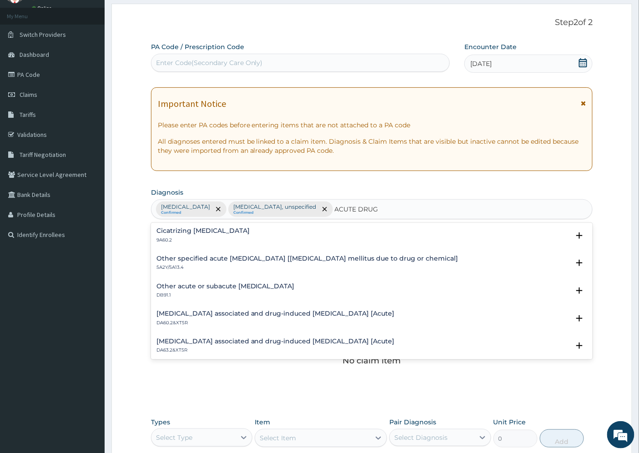
scroll to position [586, 0]
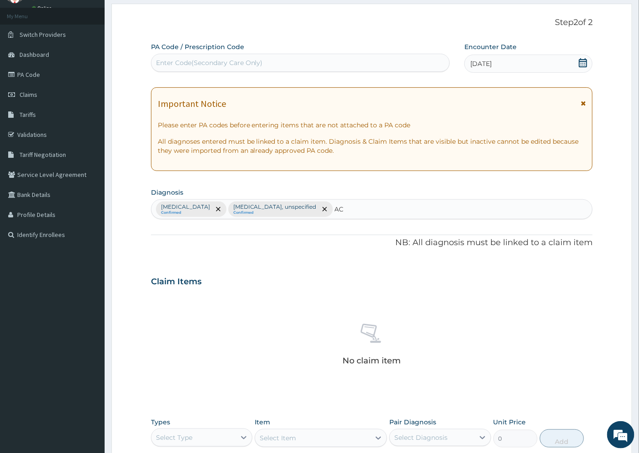
type input "A"
type input "D"
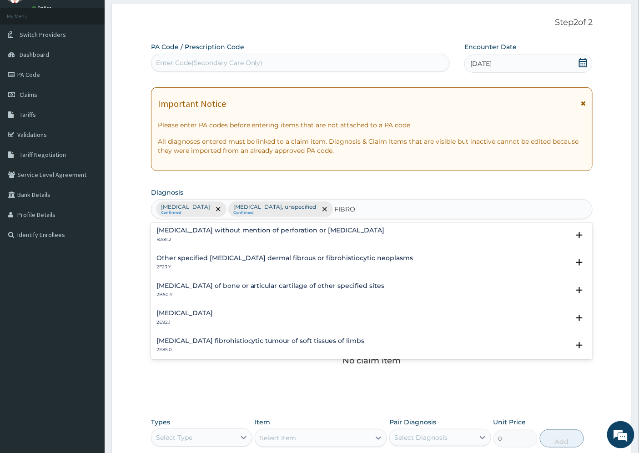
scroll to position [1245, 0]
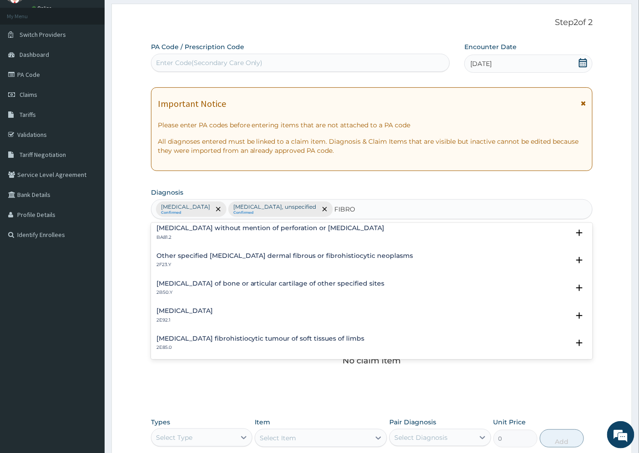
type input "FIBRO"
click at [186, 375] on div "No claim item" at bounding box center [372, 346] width 442 height 105
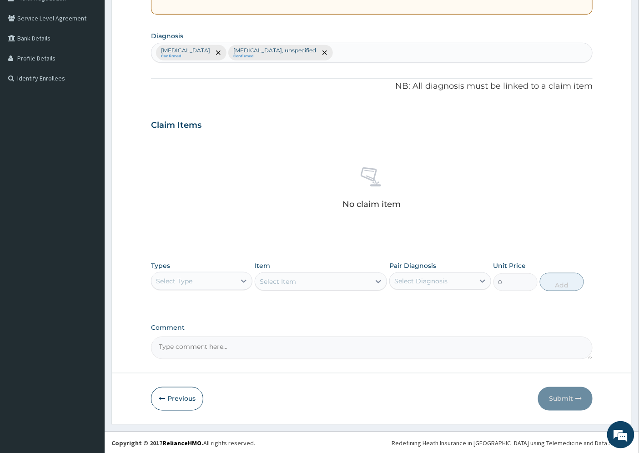
scroll to position [202, 0]
click at [173, 346] on textarea "Comment" at bounding box center [372, 346] width 442 height 23
paste textarea "ACUTE DRUG RESISTANT PLASMODIASIS"
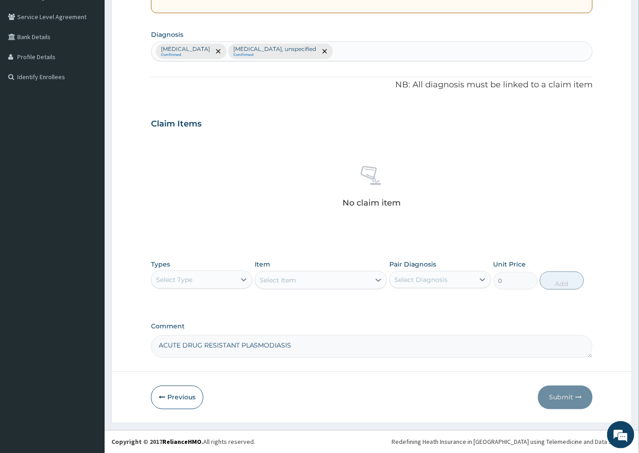
paste textarea "FIBROMYALGIA"
click at [292, 344] on textarea "ACUTE DRUG RESISTANT PLASMODIASISFIBROMYALGIA" at bounding box center [372, 346] width 442 height 23
click at [173, 352] on textarea "ACUTE DRUG RESISTANT PLASMODIASIS" at bounding box center [372, 346] width 442 height 23
click at [174, 353] on textarea "ACUTE DRUG RESISTANT PLASMODIASIS" at bounding box center [372, 346] width 442 height 23
click at [222, 359] on form "Step 2 of 2 PA Code / Prescription Code Enter Code(Secondary Care Only) Encount…" at bounding box center [371, 134] width 521 height 577
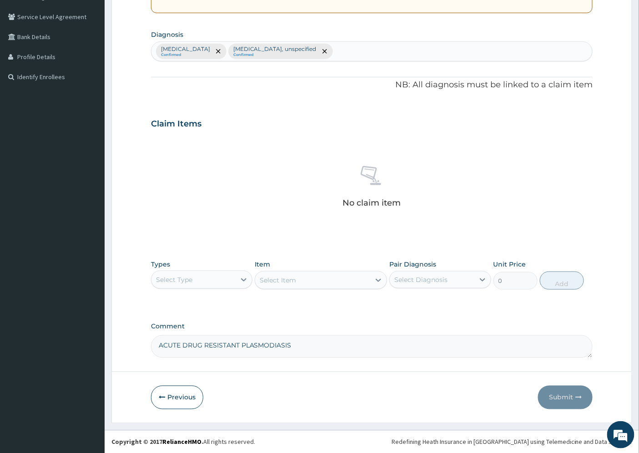
click at [292, 346] on textarea "ACUTE DRUG RESISTANT PLASMODIASIS" at bounding box center [372, 346] width 442 height 23
paste textarea "FIBROMYALGIA"
type textarea "ACUTE DRUG RESISTANT PLASMODIASIS, FIBROMYALGIA"
click at [323, 55] on div "Functional dyspepsia Confirmed Gastritis, unspecified Confirmed" at bounding box center [371, 51] width 441 height 19
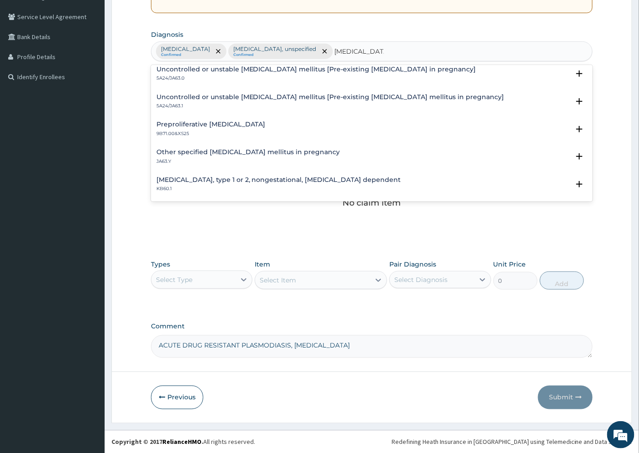
scroll to position [0, 0]
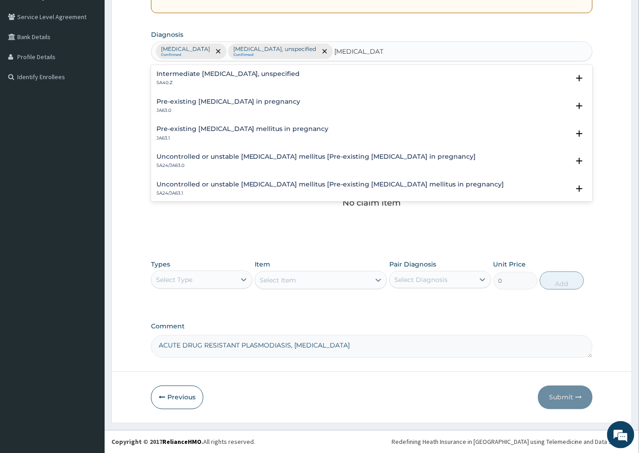
type input "PRE-DIABETES"
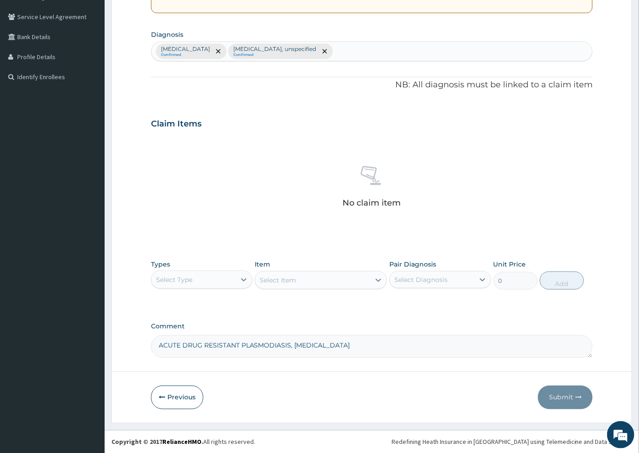
click at [287, 203] on div "No claim item" at bounding box center [372, 188] width 442 height 105
click at [352, 343] on textarea "ACUTE DRUG RESISTANT PLASMODIASIS, FIBROMYALGIA" at bounding box center [372, 346] width 442 height 23
paste textarea "PRE-DIABETES"
type textarea "ACUTE DRUG RESISTANT PLASMODIASIS, FIBROMYALGIA, PRE-DIABETES"
click at [324, 53] on div "Functional dyspepsia Confirmed Gastritis, unspecified Confirmed" at bounding box center [371, 51] width 441 height 19
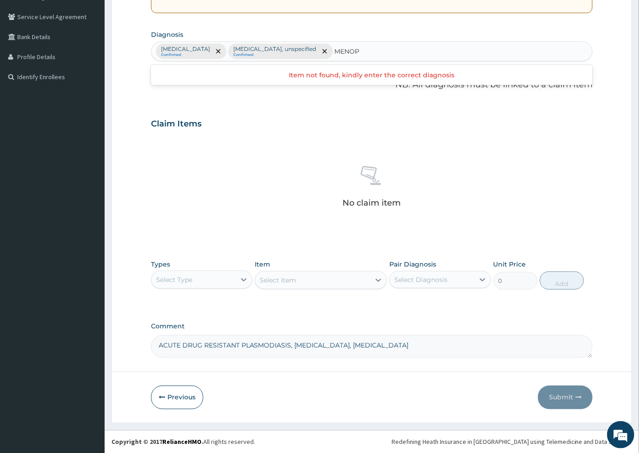
type input "MENO"
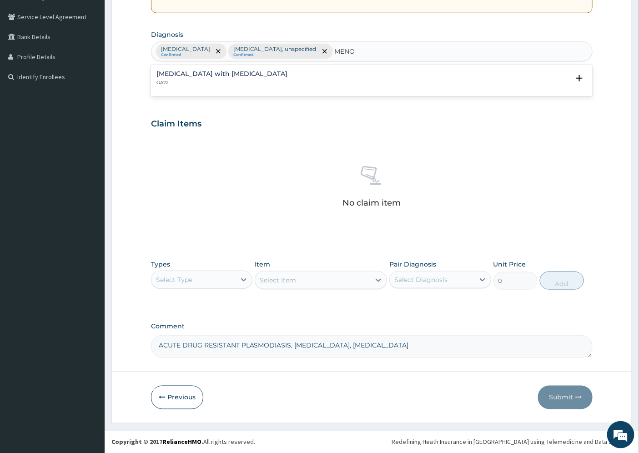
click at [199, 77] on h4 "Excessive menstruation with irregular cycle" at bounding box center [221, 74] width 131 height 7
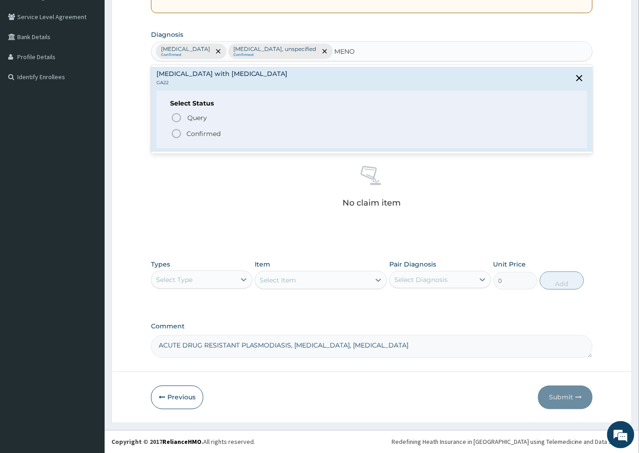
click at [199, 132] on p "Confirmed" at bounding box center [203, 133] width 34 height 9
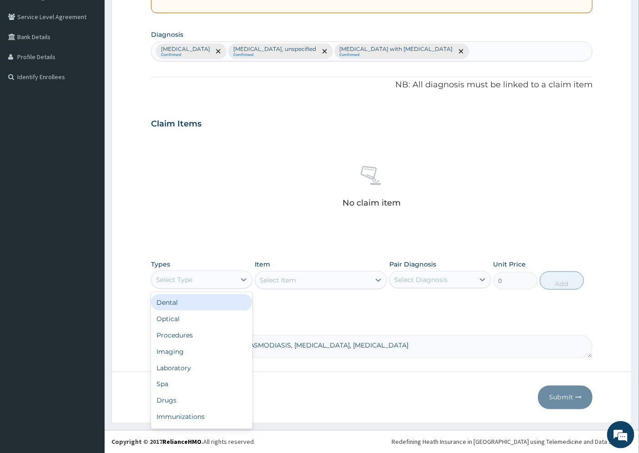
click at [190, 279] on div "Select Type" at bounding box center [174, 279] width 36 height 9
click at [197, 335] on div "Procedures" at bounding box center [201, 335] width 101 height 16
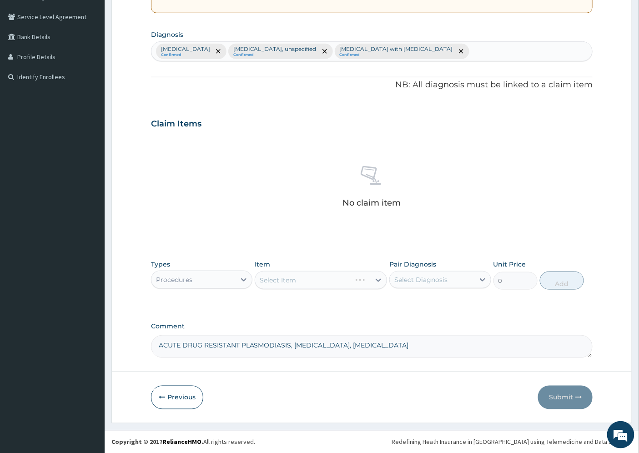
click at [275, 279] on div "Select Item" at bounding box center [321, 280] width 132 height 18
click at [269, 277] on div "Select Item" at bounding box center [321, 280] width 132 height 18
click at [287, 281] on div "Select Item" at bounding box center [321, 280] width 132 height 18
click at [343, 282] on div "Select Item" at bounding box center [321, 280] width 132 height 18
click at [377, 280] on div "Select Item" at bounding box center [321, 280] width 132 height 18
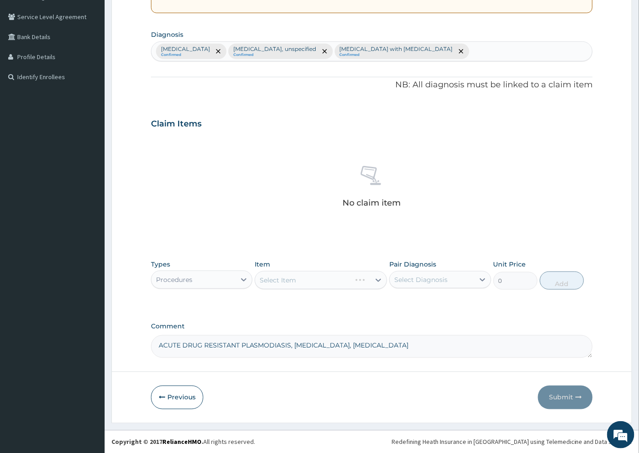
click at [375, 281] on div "Select Item" at bounding box center [321, 280] width 132 height 18
click at [356, 281] on div "Select Item" at bounding box center [321, 280] width 132 height 18
click at [279, 275] on div "Select Item" at bounding box center [321, 280] width 132 height 18
click at [266, 279] on div "Select Item" at bounding box center [321, 280] width 132 height 18
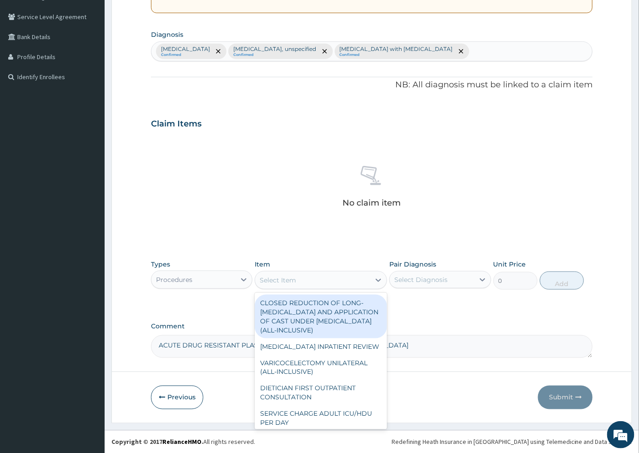
click at [261, 279] on div "Select Item" at bounding box center [278, 280] width 36 height 9
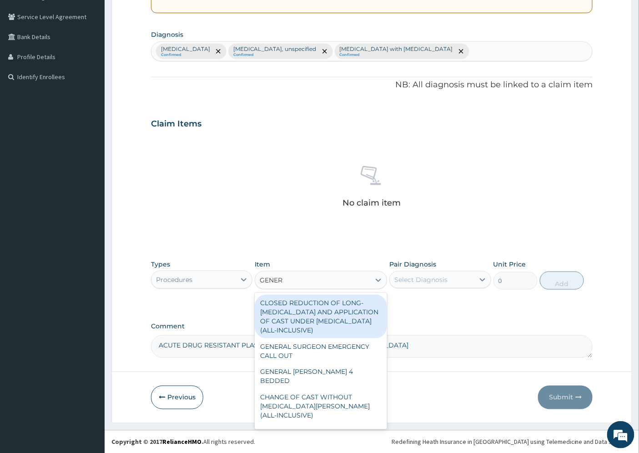
type input "GENERA"
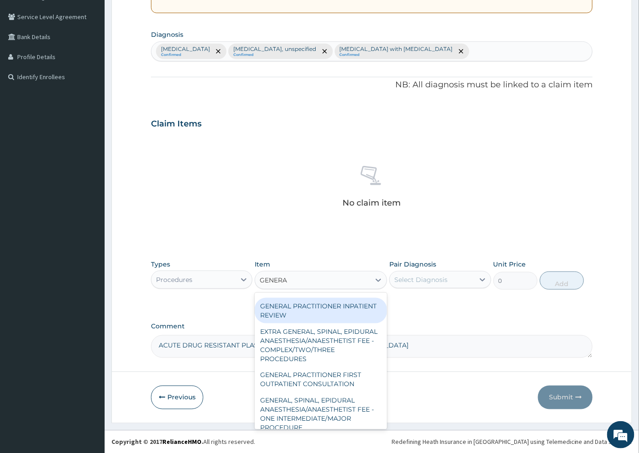
scroll to position [202, 0]
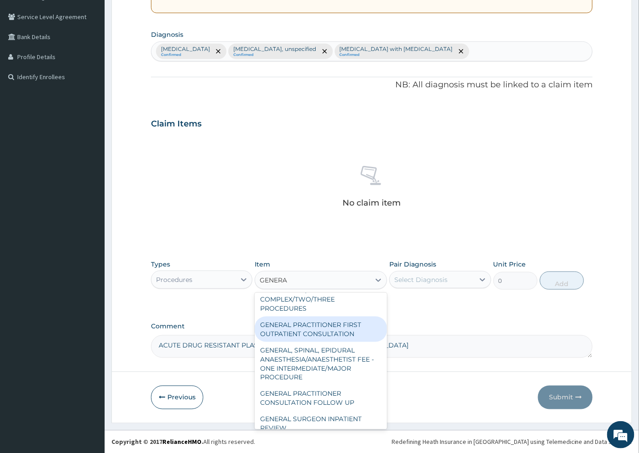
click at [332, 339] on div "GENERAL PRACTITIONER FIRST OUTPATIENT CONSULTATION" at bounding box center [321, 329] width 132 height 25
type input "4500"
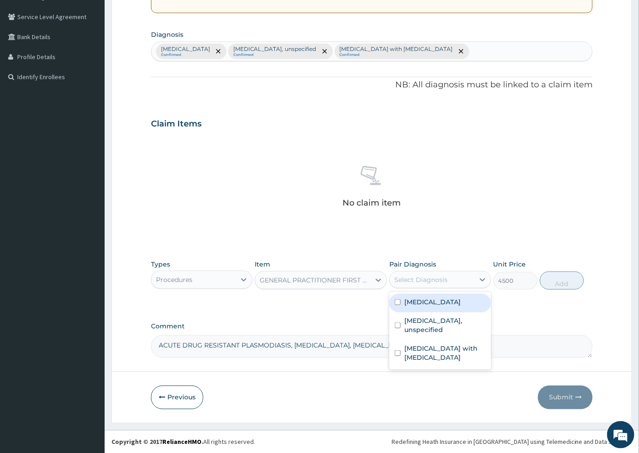
click at [439, 278] on div "Select Diagnosis" at bounding box center [420, 279] width 53 height 9
click at [440, 298] on label "Functional dyspepsia" at bounding box center [432, 301] width 56 height 9
checkbox input "true"
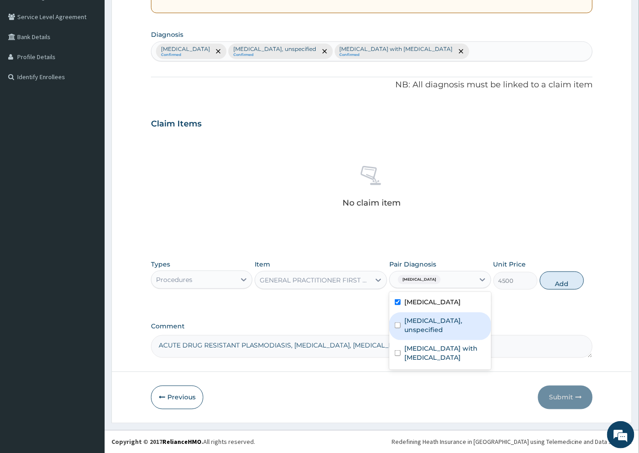
click at [435, 317] on label "Gastritis, unspecified" at bounding box center [444, 325] width 81 height 18
checkbox input "true"
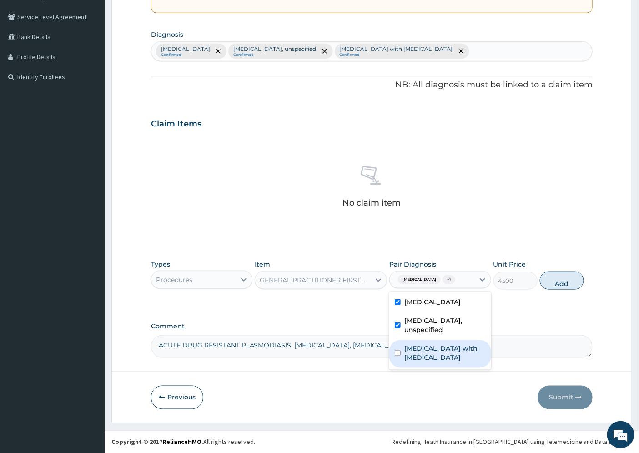
click at [433, 344] on label "Excessive menstruation with irregular cycle" at bounding box center [444, 353] width 81 height 18
checkbox input "true"
click at [562, 279] on button "Add" at bounding box center [562, 281] width 44 height 18
type input "0"
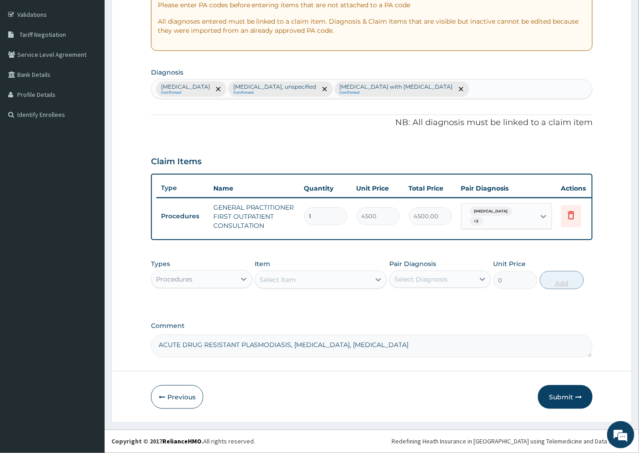
scroll to position [171, 0]
click at [202, 278] on div "Procedures" at bounding box center [193, 279] width 84 height 15
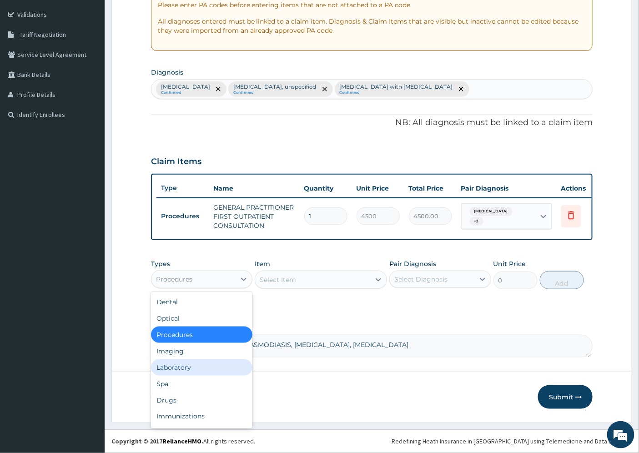
click at [183, 369] on div "Laboratory" at bounding box center [201, 367] width 101 height 16
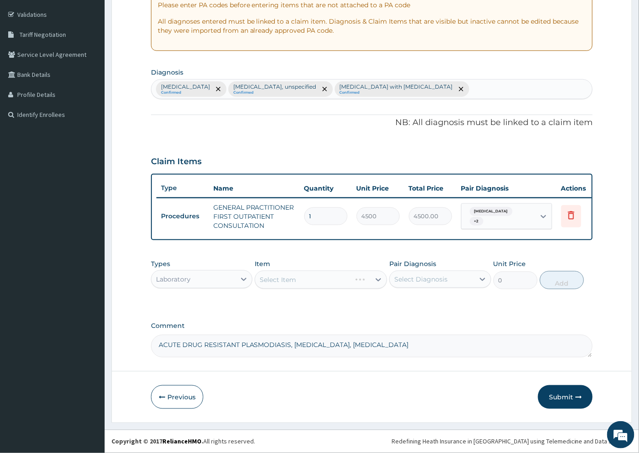
click at [293, 280] on div "Select Item" at bounding box center [321, 280] width 132 height 18
click at [310, 281] on div "Select Item" at bounding box center [321, 280] width 132 height 18
click at [370, 278] on div "Select Item" at bounding box center [312, 279] width 115 height 15
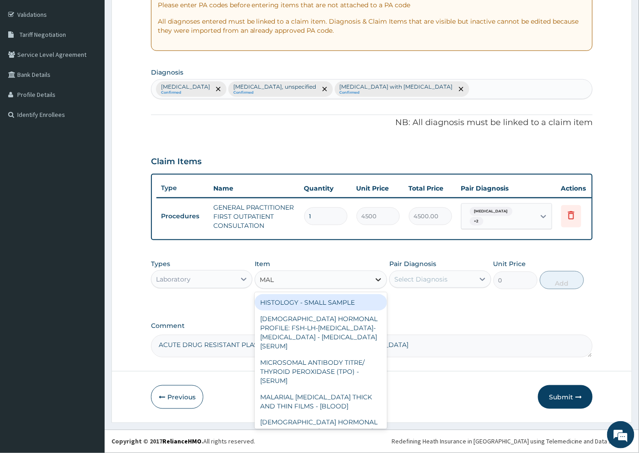
type input "MALA"
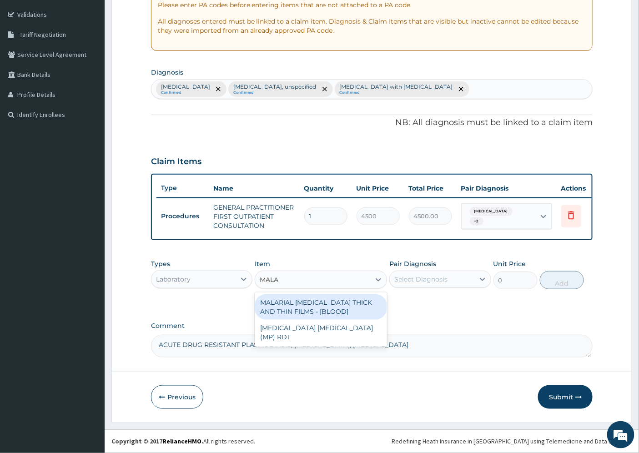
click at [341, 305] on div "MALARIAL PARASITE THICK AND THIN FILMS - [BLOOD]" at bounding box center [321, 306] width 132 height 25
type input "2625"
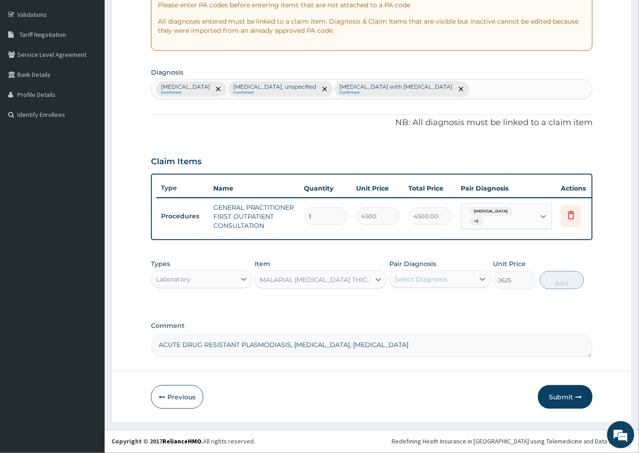
click at [440, 280] on div "Select Diagnosis" at bounding box center [420, 279] width 53 height 9
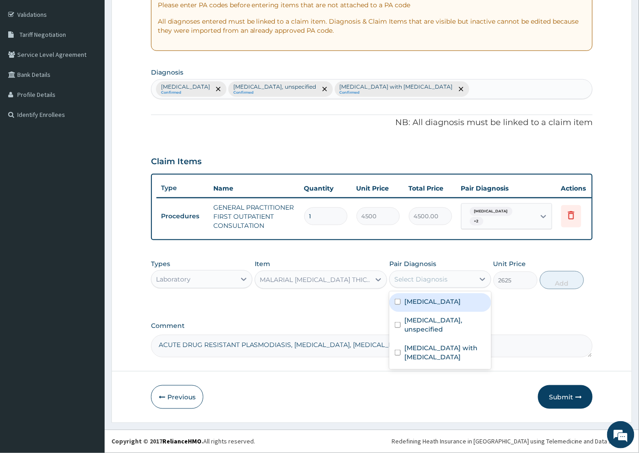
click at [460, 302] on label "Functional dyspepsia" at bounding box center [432, 301] width 56 height 9
checkbox input "true"
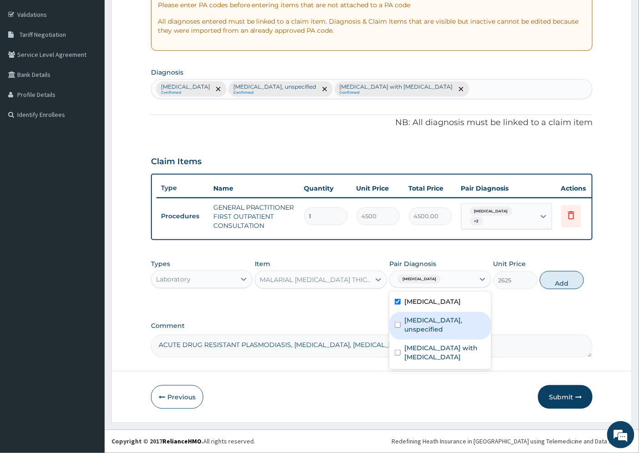
click at [464, 323] on label "Gastritis, unspecified" at bounding box center [444, 325] width 81 height 18
checkbox input "true"
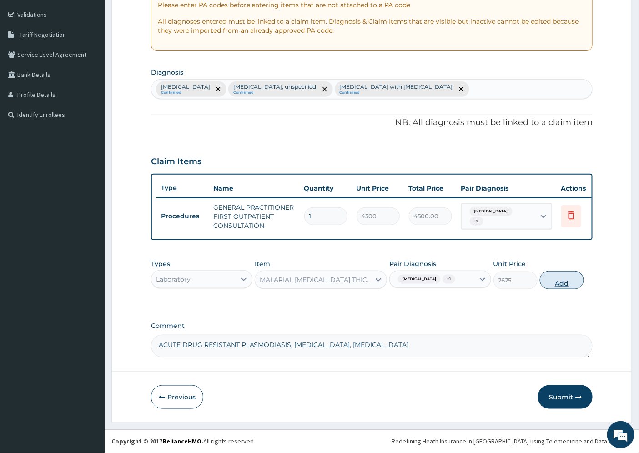
click at [557, 281] on button "Add" at bounding box center [562, 280] width 44 height 18
type input "0"
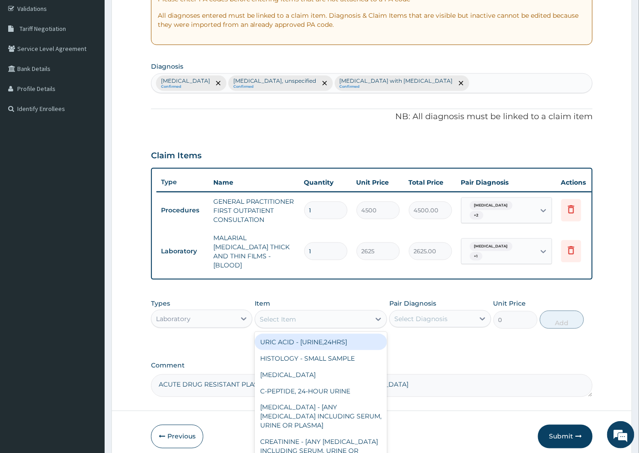
click at [289, 317] on div "Select Item" at bounding box center [278, 319] width 36 height 9
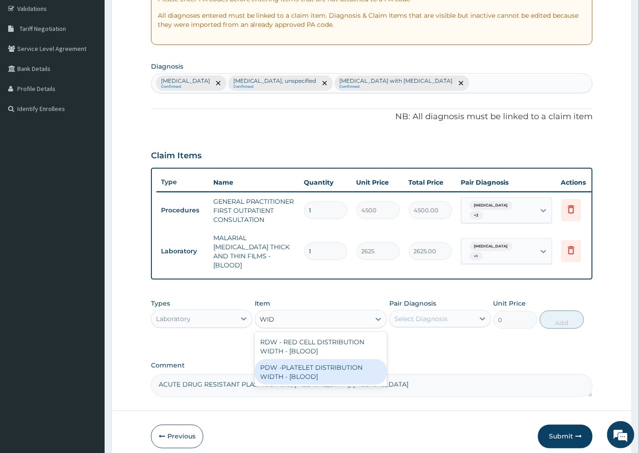
type input "WID"
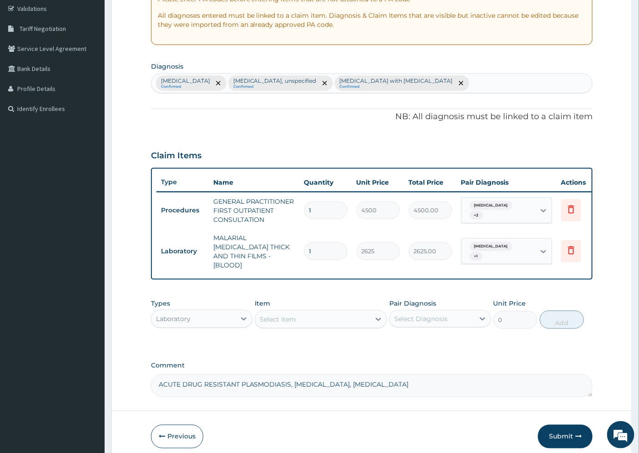
click at [420, 342] on div "Types Laboratory Item Select Item Pair Diagnosis Select Diagnosis Unit Price 0 …" at bounding box center [372, 320] width 442 height 53
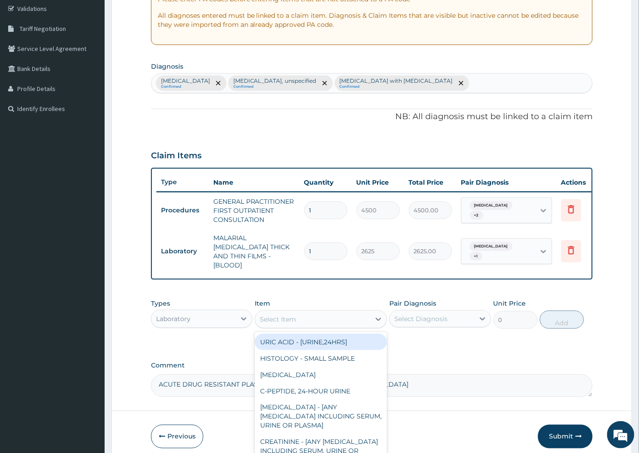
click at [287, 319] on div "Select Item" at bounding box center [278, 319] width 36 height 9
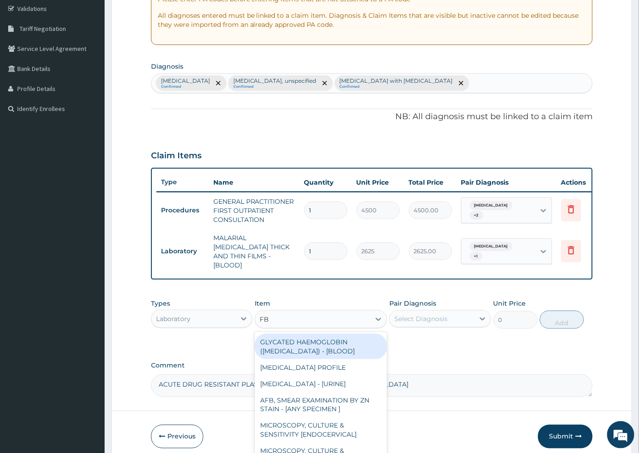
type input "FBC"
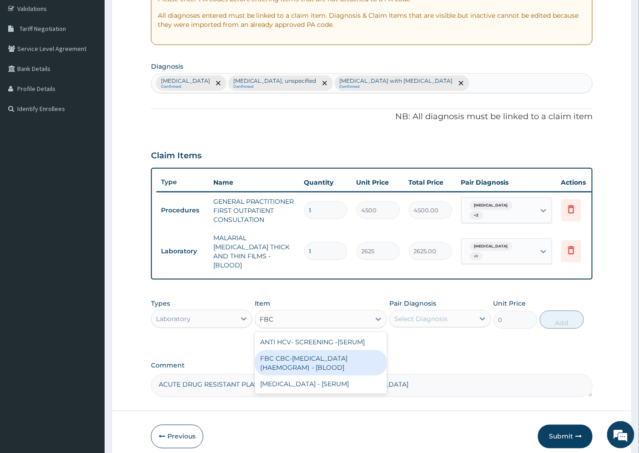
click at [291, 361] on div "FBC CBC-COMPLETE BLOOD COUNT (HAEMOGRAM) - [BLOOD]" at bounding box center [321, 362] width 132 height 25
type input "6000"
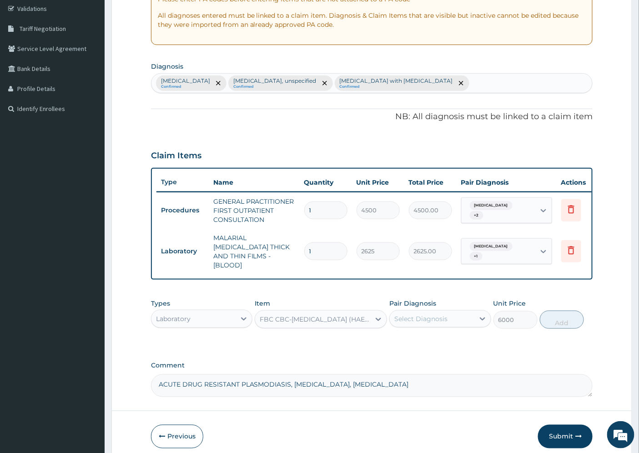
click at [426, 316] on div "Select Diagnosis" at bounding box center [420, 318] width 53 height 9
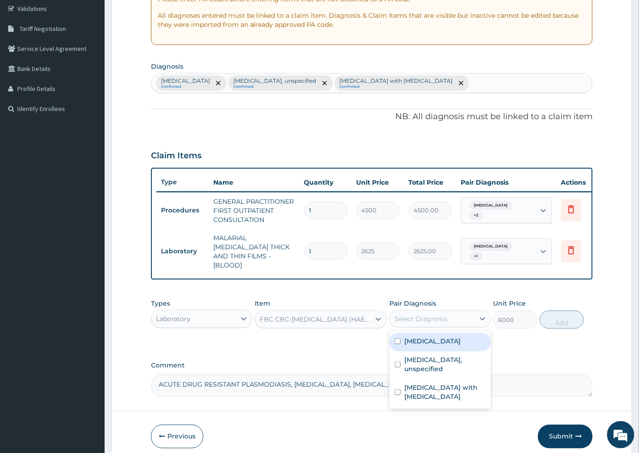
click at [443, 342] on label "Functional dyspepsia" at bounding box center [432, 341] width 56 height 9
checkbox input "true"
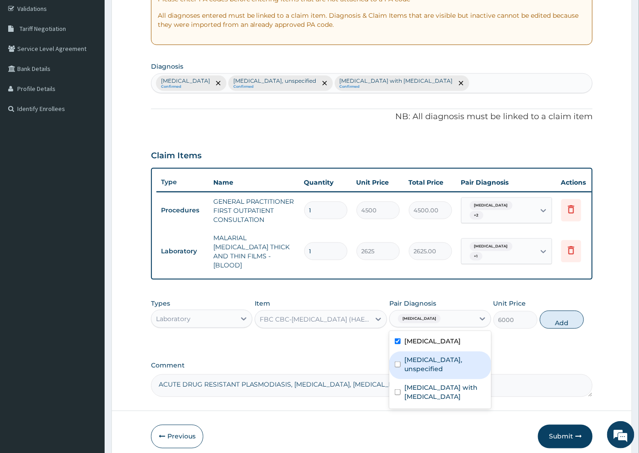
click at [457, 356] on label "Gastritis, unspecified" at bounding box center [444, 364] width 81 height 18
checkbox input "true"
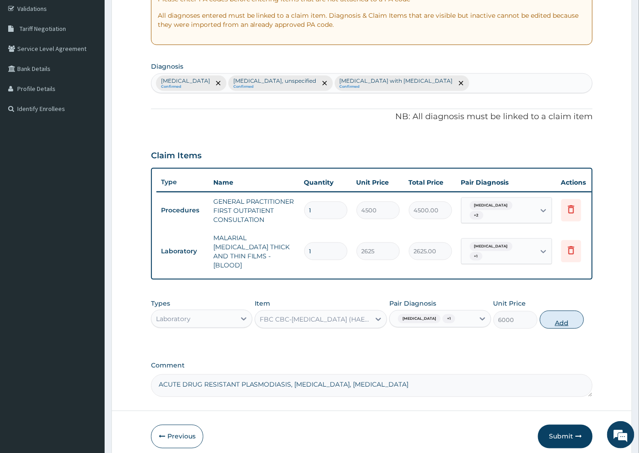
click at [554, 315] on button "Add" at bounding box center [562, 320] width 44 height 18
type input "0"
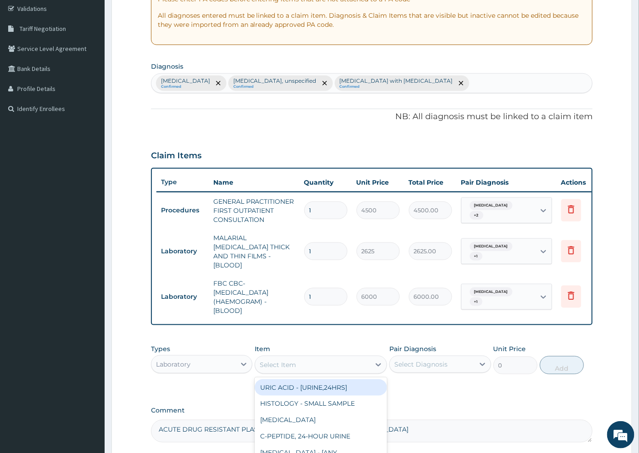
click at [276, 361] on div "Select Item" at bounding box center [278, 364] width 36 height 9
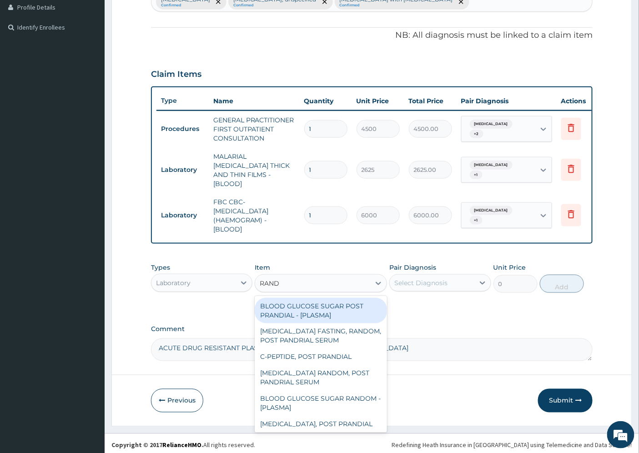
scroll to position [252, 0]
type input "RANDO"
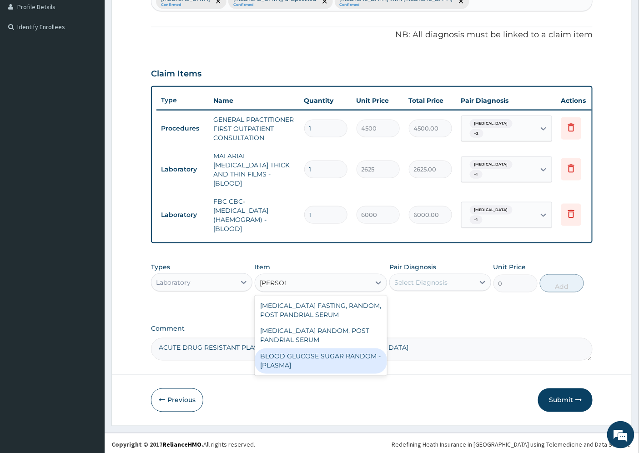
click at [319, 355] on div "BLOOD GLUCOSE SUGAR RANDOM - [PLASMA]" at bounding box center [321, 360] width 132 height 25
type input "2250"
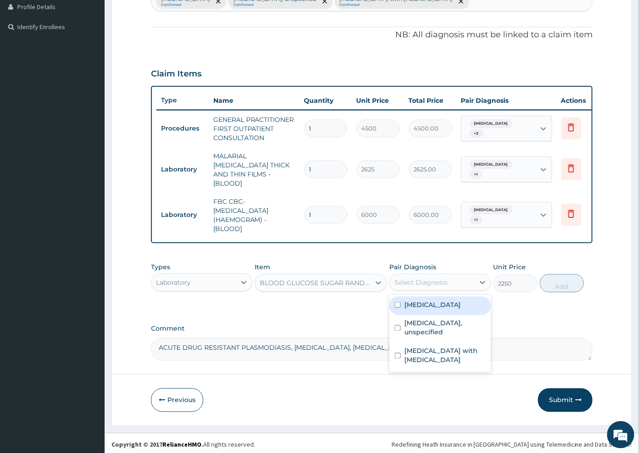
click at [433, 278] on div "Select Diagnosis" at bounding box center [420, 282] width 53 height 9
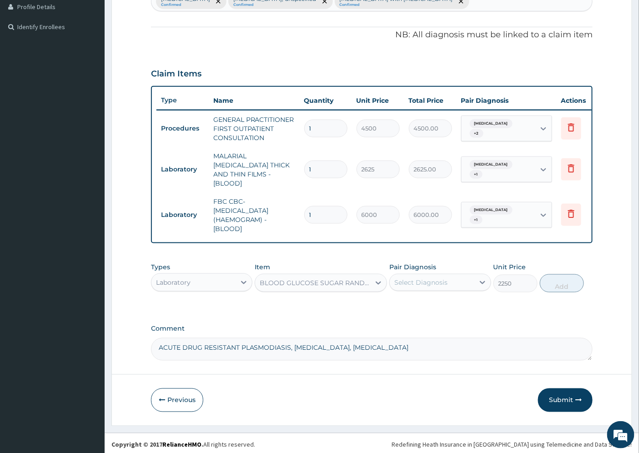
click at [519, 305] on div "Types Laboratory Item BLOOD GLUCOSE SUGAR RANDOM - [PLASMA] Pair Diagnosis Sele…" at bounding box center [372, 284] width 442 height 53
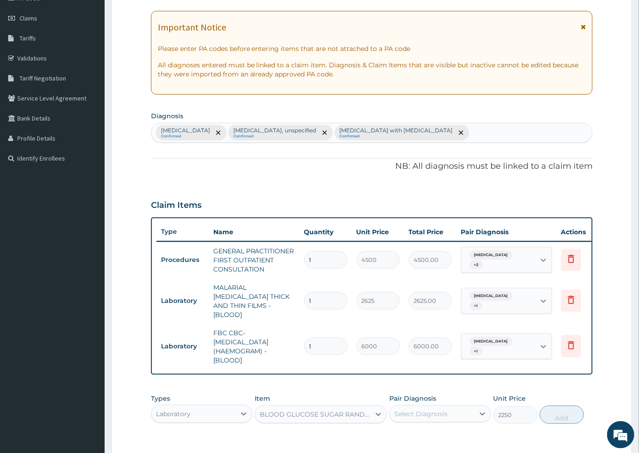
scroll to position [101, 0]
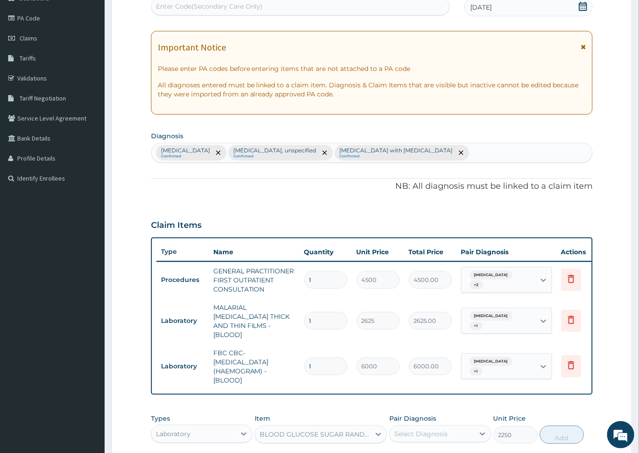
click at [479, 147] on div "Functional dyspepsia Confirmed Gastritis, unspecified Confirmed Excessive menst…" at bounding box center [371, 152] width 441 height 19
type input "DIABETES"
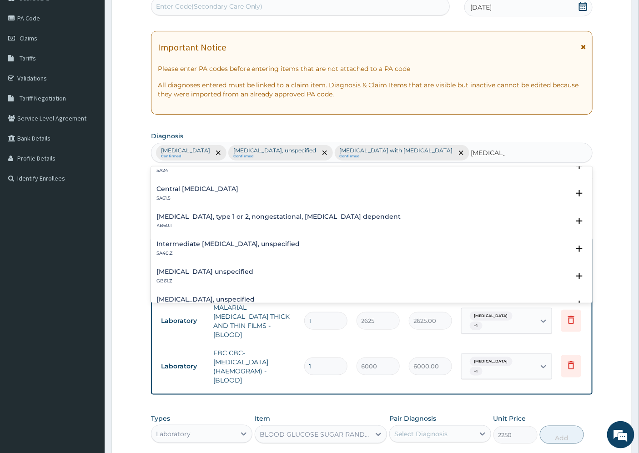
scroll to position [0, 0]
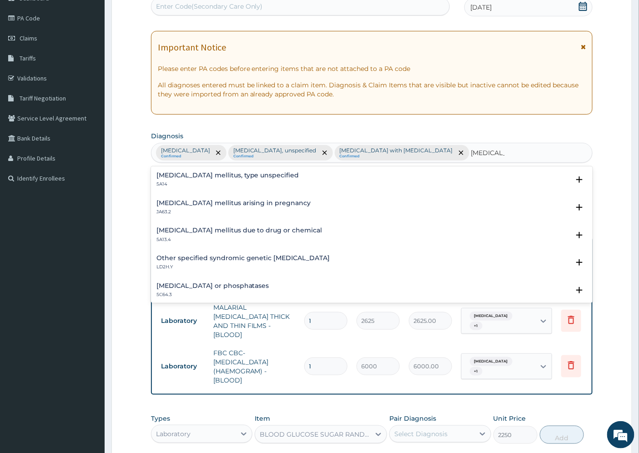
click at [167, 173] on h4 "Diabetes mellitus, type unspecified" at bounding box center [227, 175] width 143 height 7
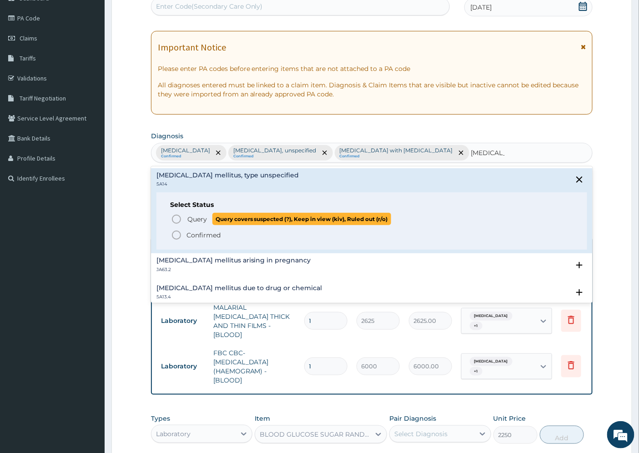
click at [195, 217] on span "Query" at bounding box center [197, 219] width 20 height 9
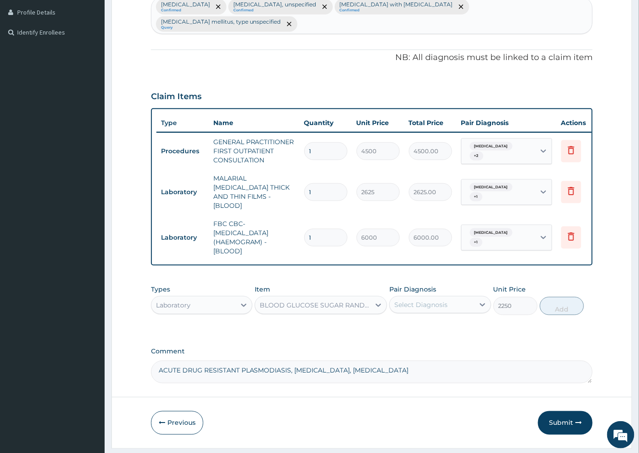
scroll to position [252, 0]
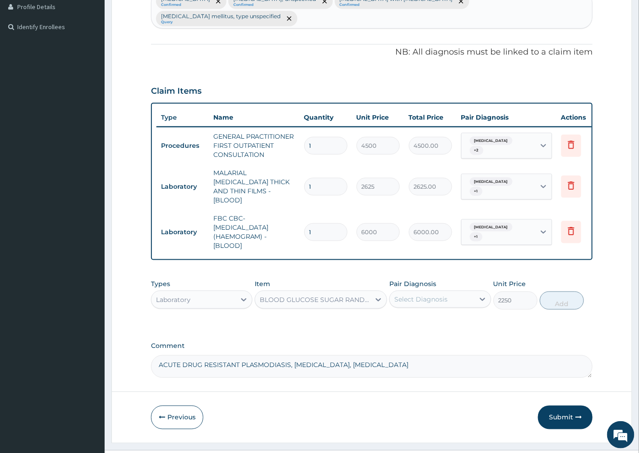
click at [414, 295] on div "Select Diagnosis" at bounding box center [420, 299] width 53 height 9
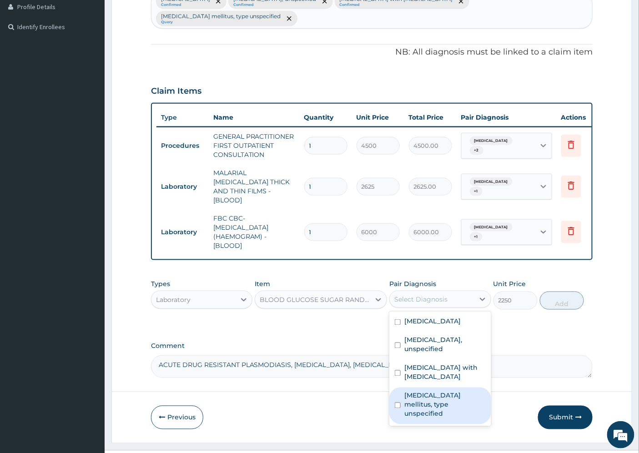
click at [434, 391] on label "Diabetes mellitus, type unspecified" at bounding box center [444, 404] width 81 height 27
checkbox input "true"
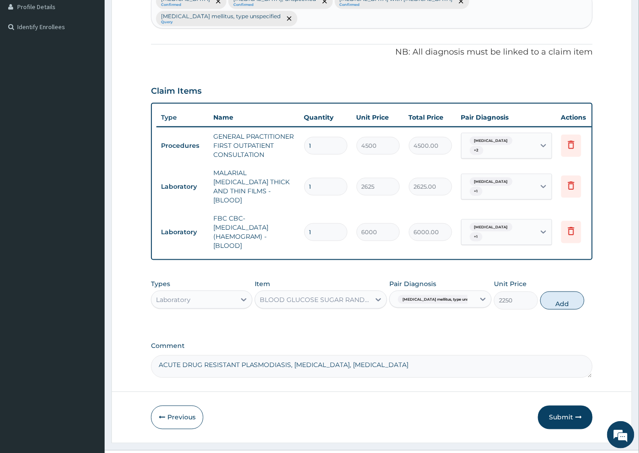
click at [563, 292] on button "Add" at bounding box center [562, 301] width 44 height 18
type input "0"
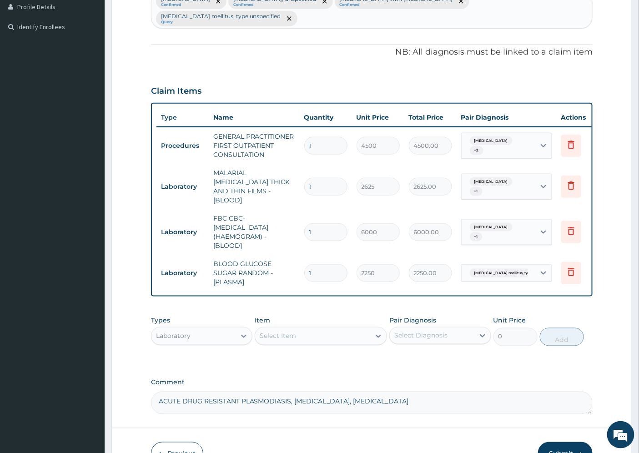
click at [206, 329] on div "Laboratory" at bounding box center [193, 336] width 84 height 15
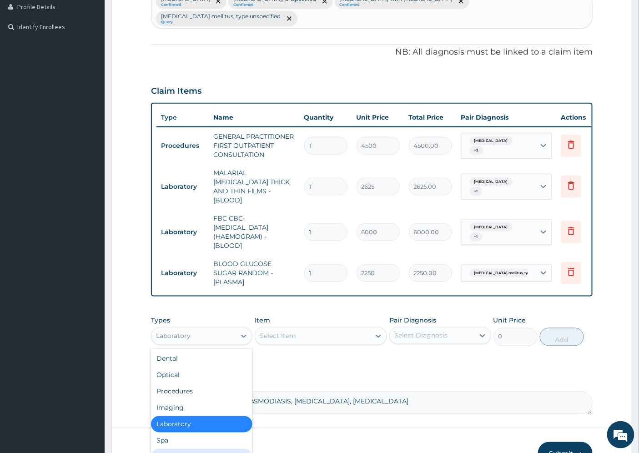
click at [166, 449] on div "Drugs" at bounding box center [201, 457] width 101 height 16
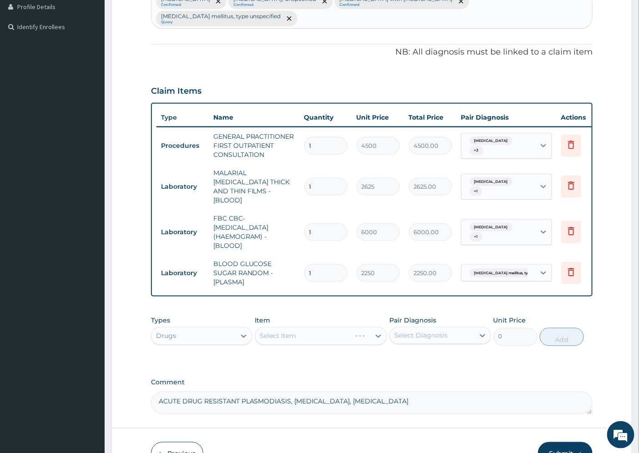
click at [278, 327] on div "Select Item" at bounding box center [321, 336] width 132 height 18
click at [273, 327] on div "Select Item" at bounding box center [321, 336] width 132 height 18
click at [379, 327] on div "Select Item" at bounding box center [321, 336] width 132 height 18
click at [375, 327] on div "Select Item" at bounding box center [321, 336] width 132 height 18
click at [302, 327] on div "Select Item" at bounding box center [321, 336] width 132 height 18
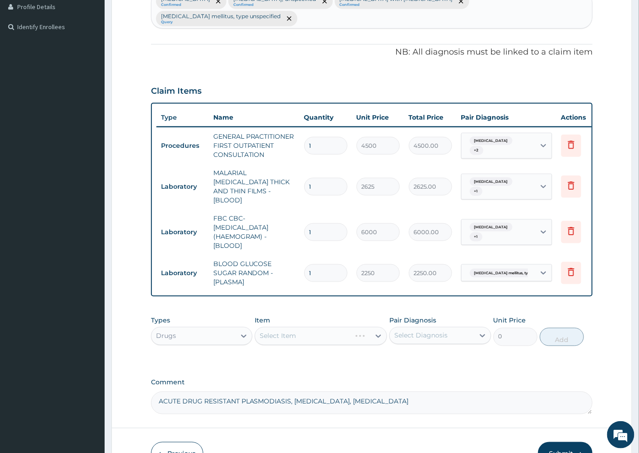
click at [273, 327] on div "Select Item" at bounding box center [321, 336] width 132 height 18
click at [262, 327] on div "Select Item" at bounding box center [321, 336] width 132 height 18
click at [293, 327] on div "Select Item" at bounding box center [321, 336] width 132 height 18
click at [337, 327] on div "Select Item" at bounding box center [321, 336] width 132 height 18
click at [378, 332] on icon at bounding box center [378, 336] width 9 height 9
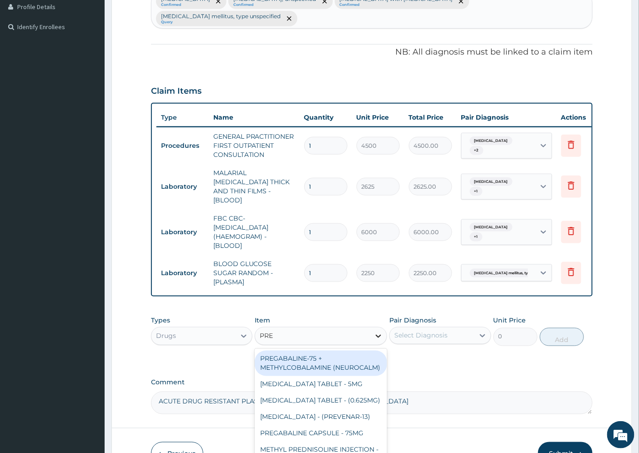
type input "PRED"
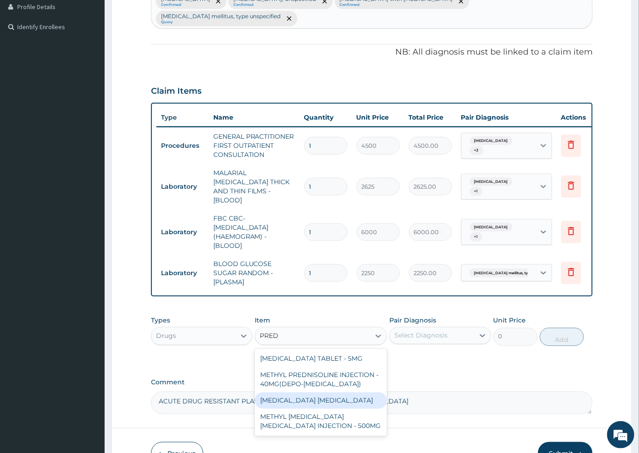
scroll to position [289, 0]
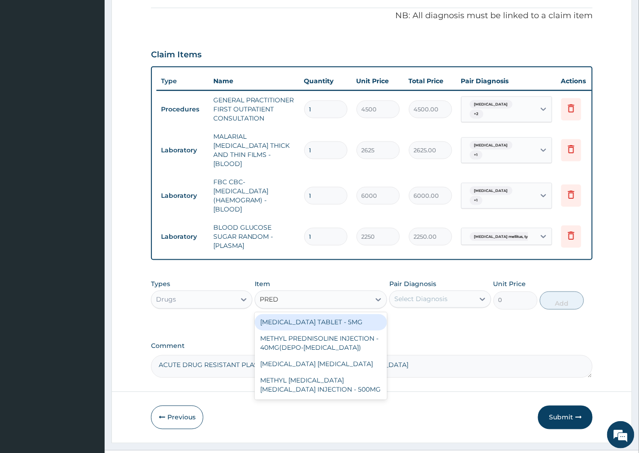
click at [330, 314] on div "PREDNISOLONE TABLET - 5MG" at bounding box center [321, 322] width 132 height 16
type input "48"
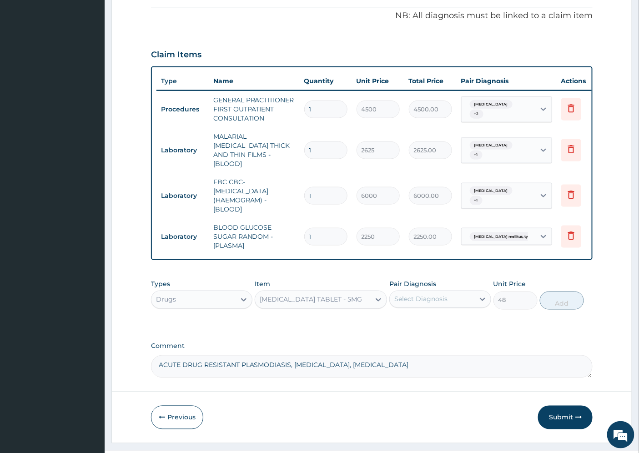
click at [433, 295] on div "Select Diagnosis" at bounding box center [420, 299] width 53 height 9
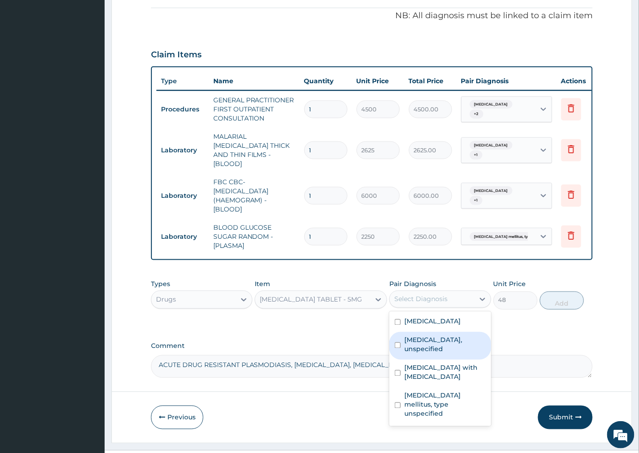
click at [433, 336] on label "Gastritis, unspecified" at bounding box center [444, 345] width 81 height 18
checkbox input "true"
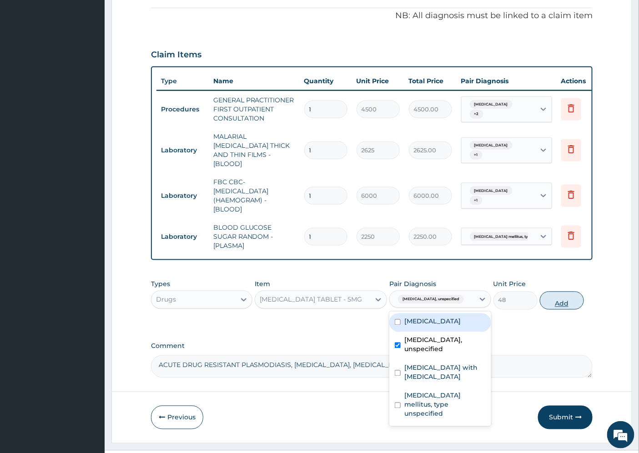
click at [572, 292] on button "Add" at bounding box center [562, 301] width 44 height 18
type input "0"
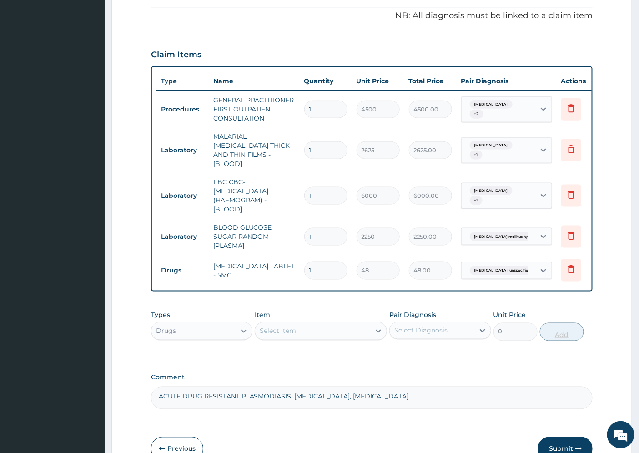
type input "0.00"
type input "8"
type input "384.00"
type input "8"
click at [281, 327] on div "Select Item" at bounding box center [278, 331] width 36 height 9
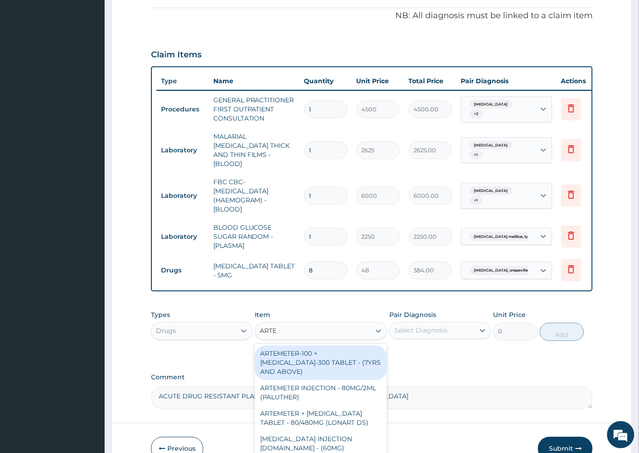
type input "ARTES"
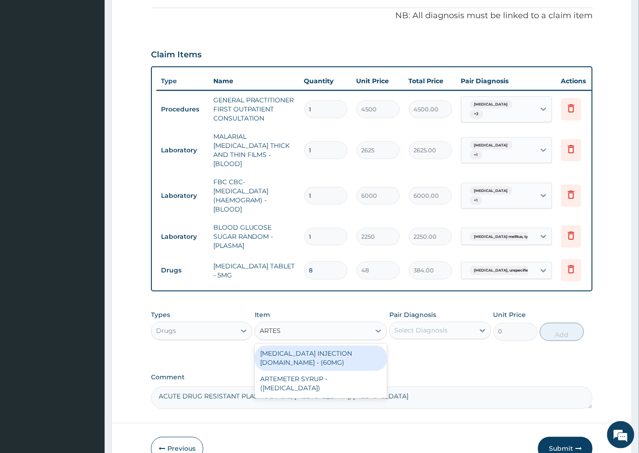
click at [319, 346] on div "ARTESUNATE INJECTION IV.IM - (60MG)" at bounding box center [321, 358] width 132 height 25
type input "1824"
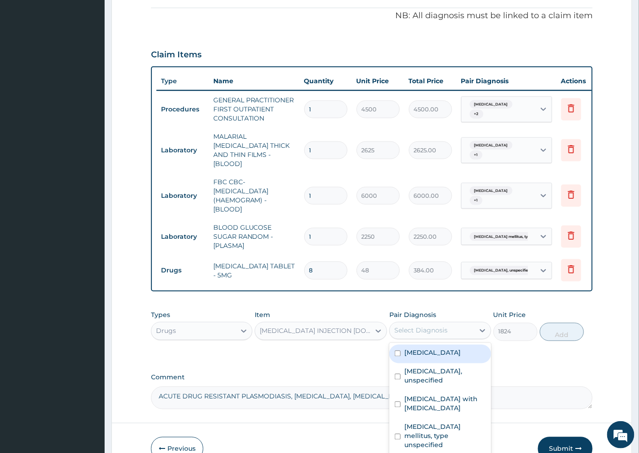
click at [446, 326] on div "Select Diagnosis" at bounding box center [420, 330] width 53 height 9
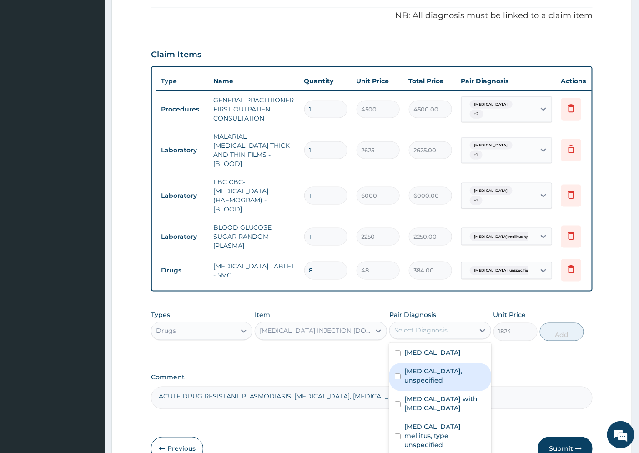
click at [448, 367] on label "Gastritis, unspecified" at bounding box center [444, 376] width 81 height 18
checkbox input "true"
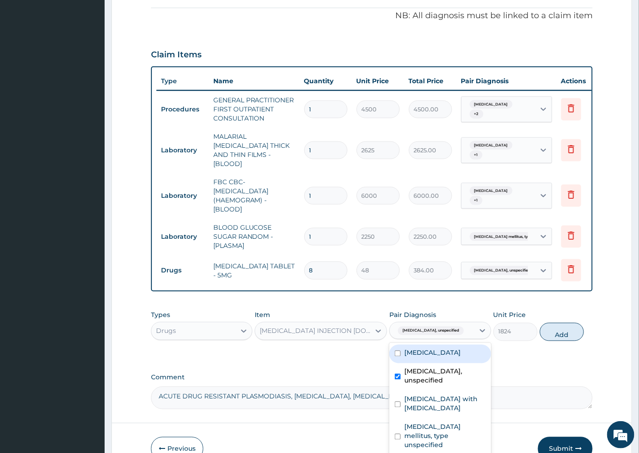
click at [461, 348] on label "Functional dyspepsia" at bounding box center [432, 352] width 56 height 9
checkbox input "true"
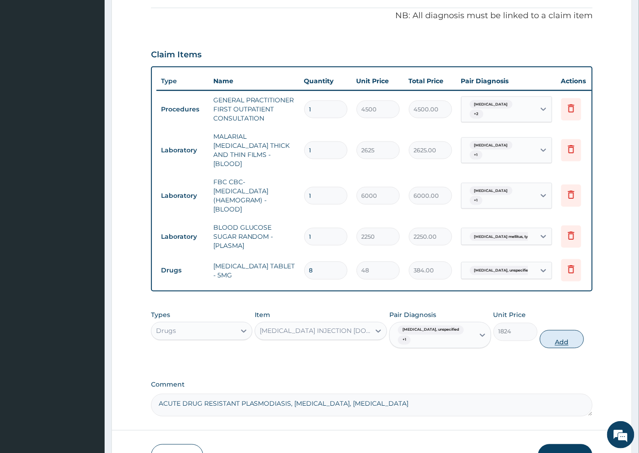
click at [560, 330] on button "Add" at bounding box center [562, 339] width 44 height 18
type input "0"
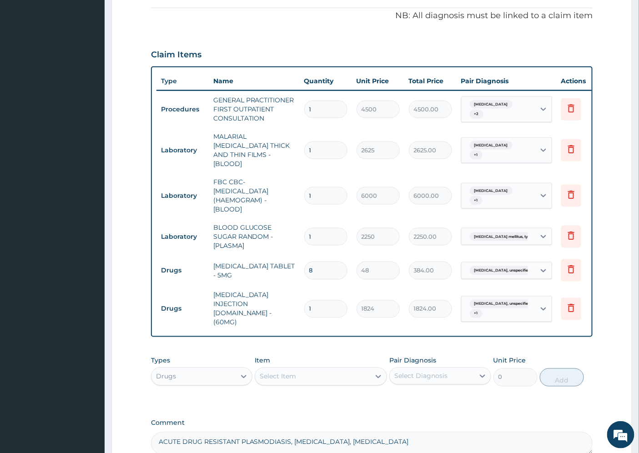
type input "0.00"
type input "6"
type input "10944.00"
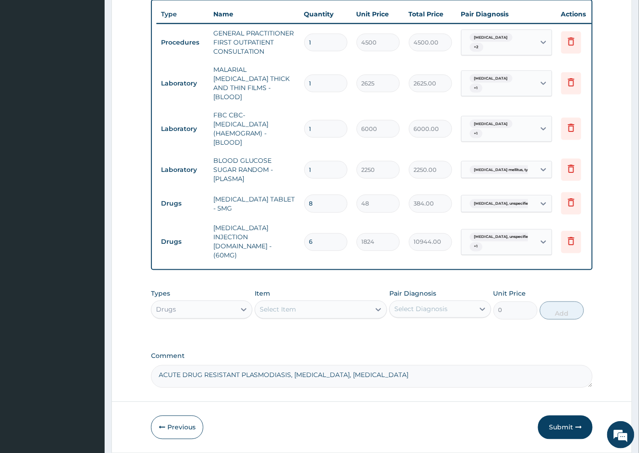
scroll to position [356, 0]
type input "6"
click at [279, 305] on div "Select Item" at bounding box center [278, 309] width 36 height 9
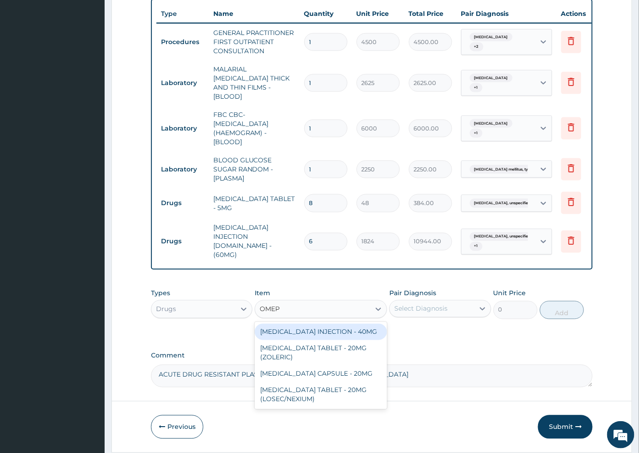
type input "OMEPR"
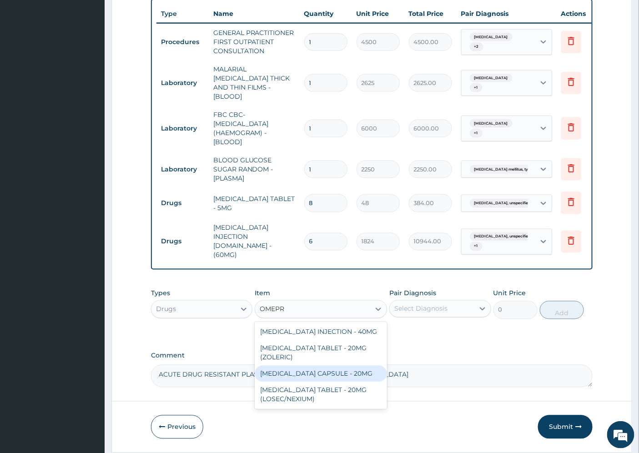
click at [327, 366] on div "OMEPRAZOLE CAPSULE - 20MG" at bounding box center [321, 374] width 132 height 16
type input "160"
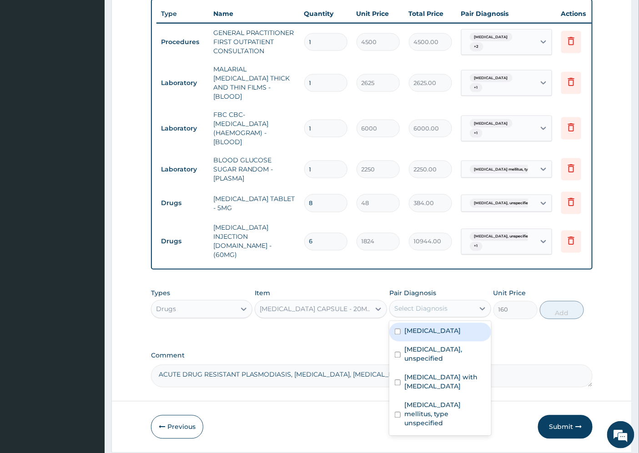
click at [433, 304] on div "Select Diagnosis" at bounding box center [420, 308] width 53 height 9
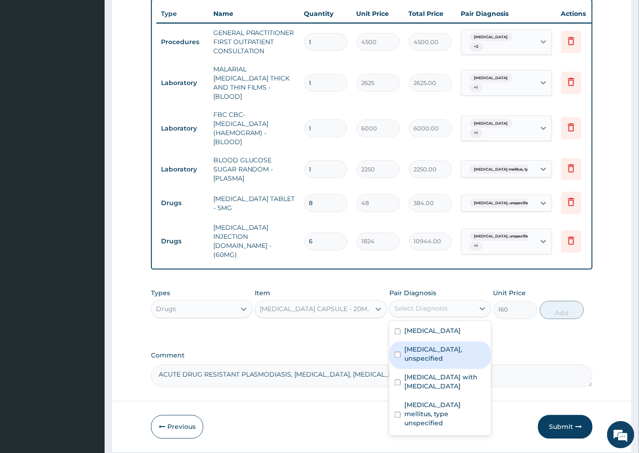
click at [434, 345] on label "Gastritis, unspecified" at bounding box center [444, 354] width 81 height 18
checkbox input "true"
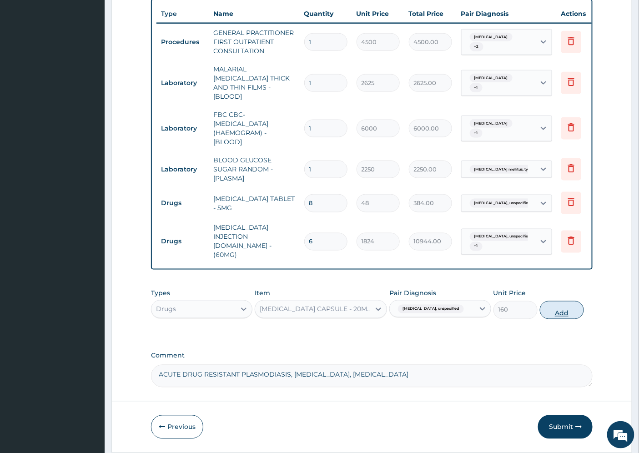
click at [557, 301] on button "Add" at bounding box center [562, 310] width 44 height 18
type input "0"
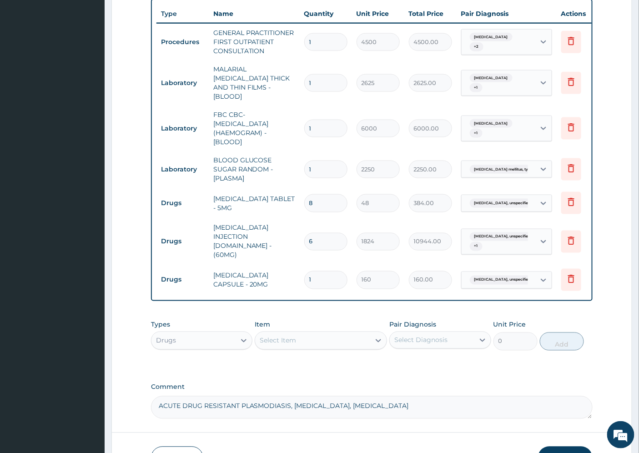
type input "0.00"
type input "2"
type input "320.00"
type input "28"
type input "4480.00"
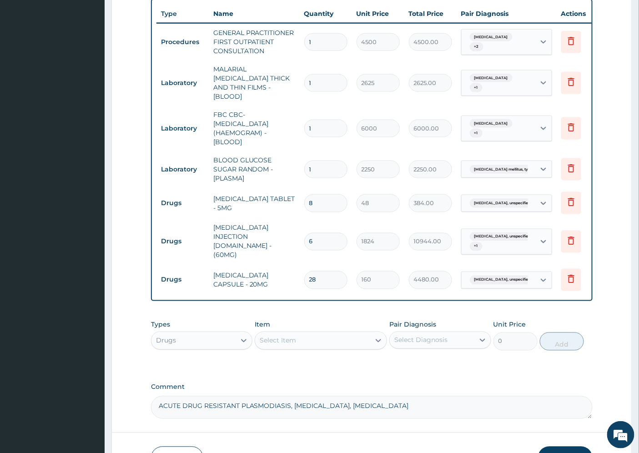
type input "28"
click at [284, 336] on div "Select Item" at bounding box center [278, 340] width 36 height 9
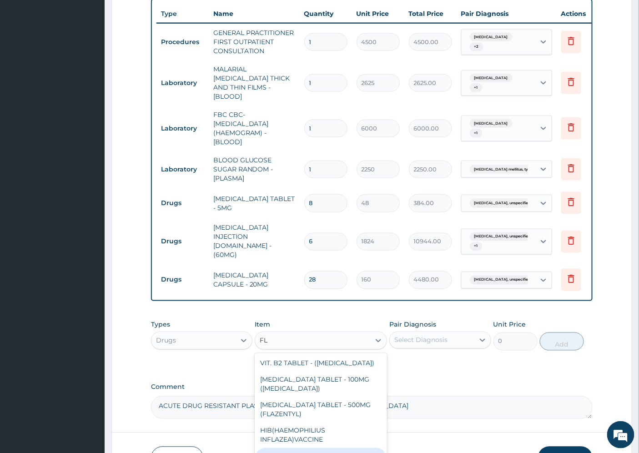
type input "F"
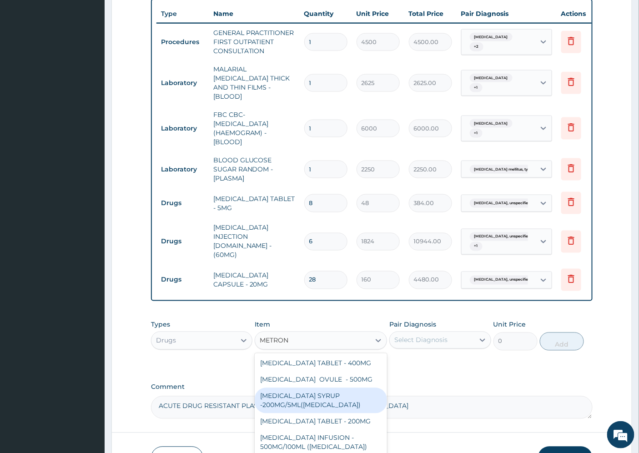
type input "METRONI"
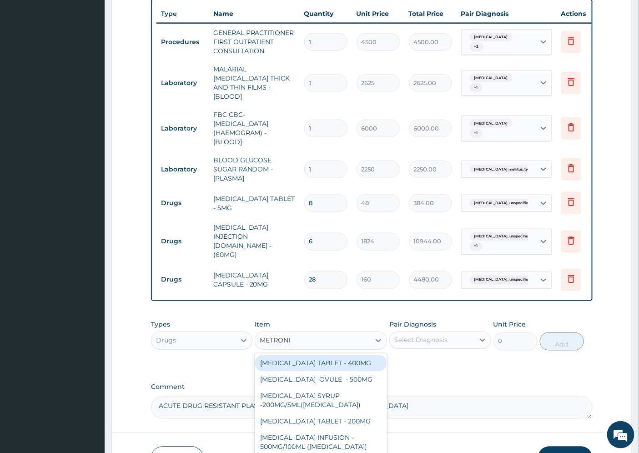
click at [349, 355] on div "METRONIDAZOLE TABLET - 400MG" at bounding box center [321, 363] width 132 height 16
type input "96"
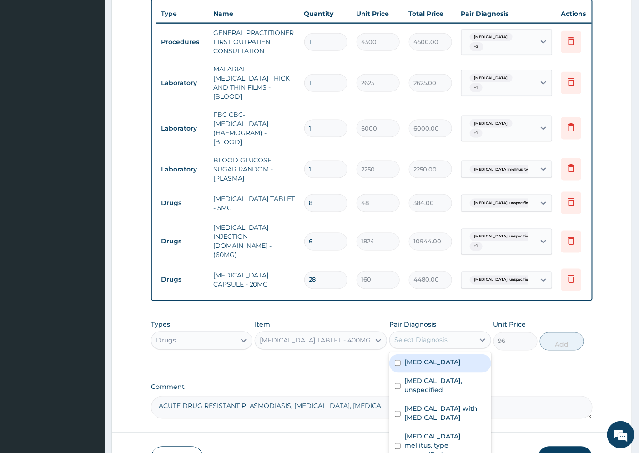
click at [442, 336] on div "Select Diagnosis" at bounding box center [420, 340] width 53 height 9
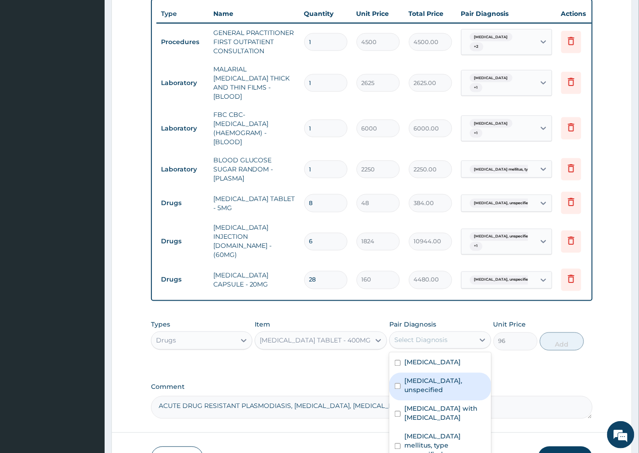
click at [438, 377] on label "Gastritis, unspecified" at bounding box center [444, 386] width 81 height 18
checkbox input "true"
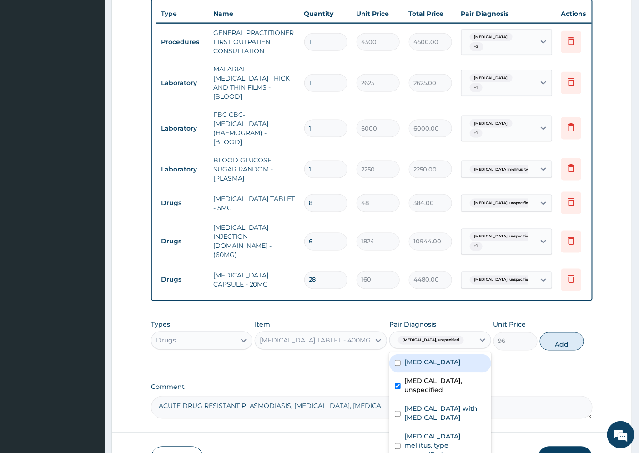
click at [448, 358] on label "Functional dyspepsia" at bounding box center [432, 362] width 56 height 9
checkbox input "true"
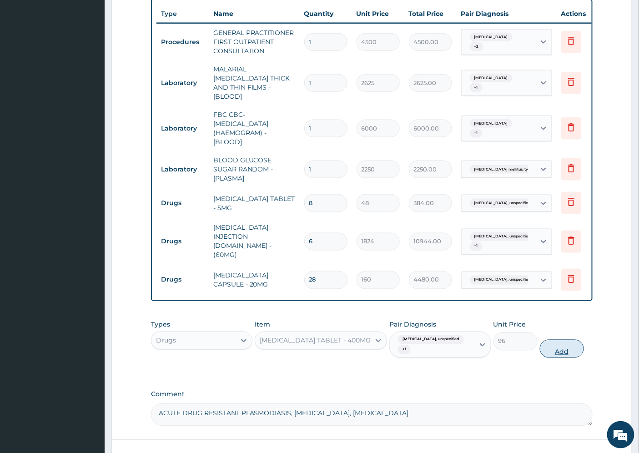
click at [551, 340] on button "Add" at bounding box center [562, 349] width 44 height 18
type input "0"
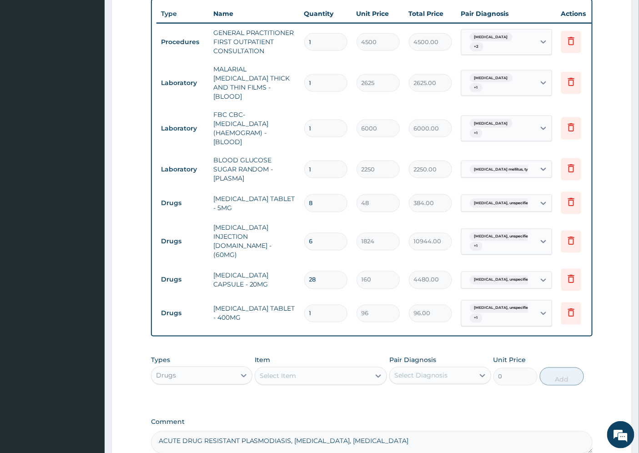
click at [307, 305] on input "1" at bounding box center [325, 314] width 43 height 18
type input "21"
type input "2016.00"
type input "21"
click at [284, 372] on div "Select Item" at bounding box center [278, 376] width 36 height 9
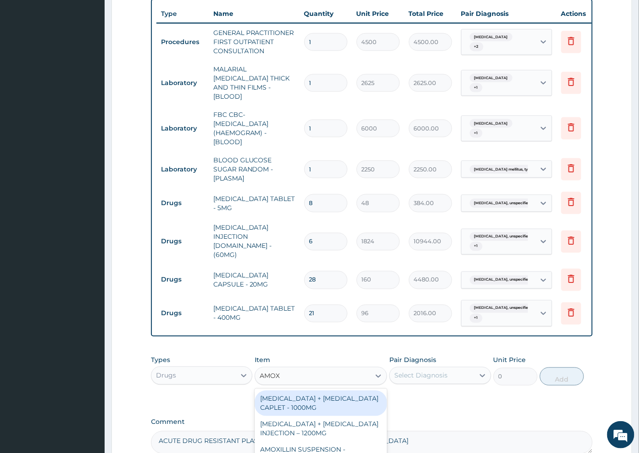
type input "AMOXI"
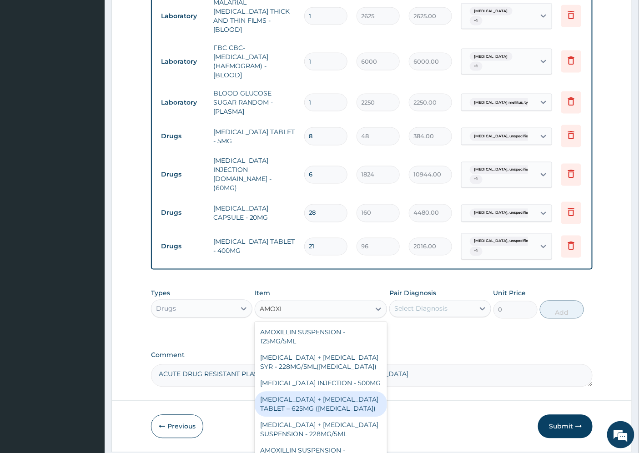
scroll to position [101, 0]
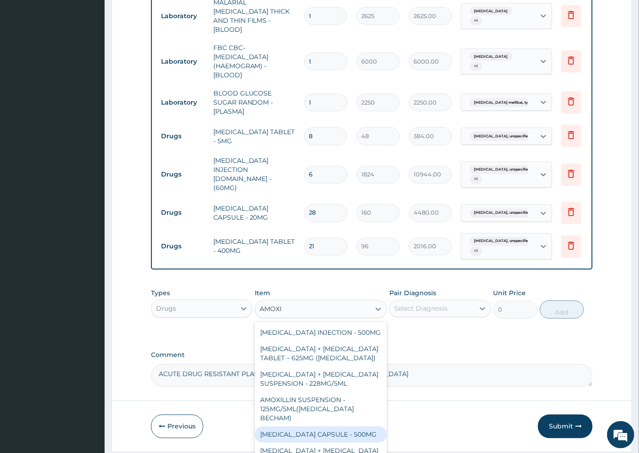
click at [322, 427] on div "AMOXICILLIN CAPSULE - 500MG" at bounding box center [321, 435] width 132 height 16
type input "128"
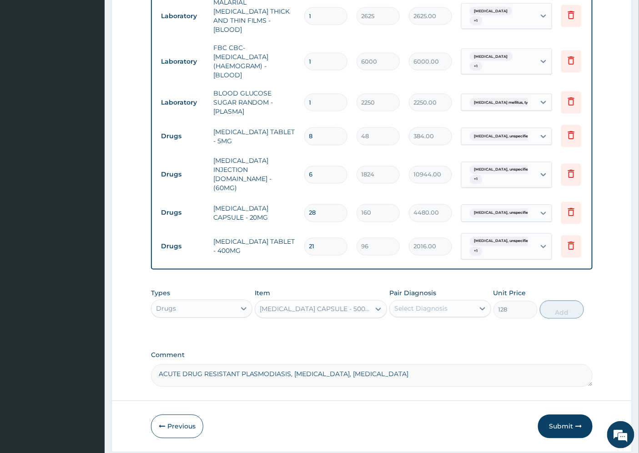
click at [429, 304] on div "Select Diagnosis" at bounding box center [420, 308] width 53 height 9
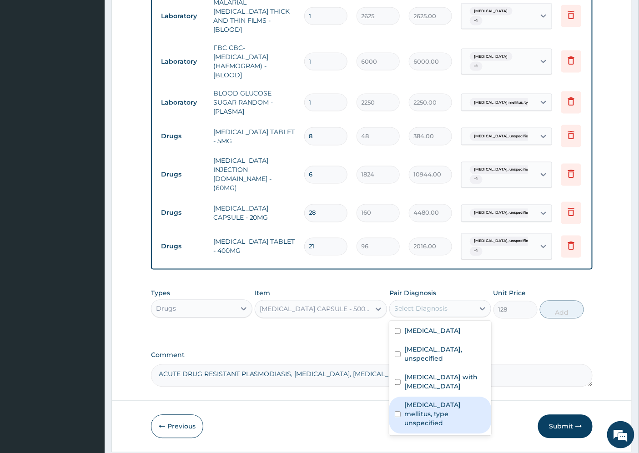
click at [439, 401] on label "Diabetes mellitus, type unspecified" at bounding box center [444, 414] width 81 height 27
checkbox input "true"
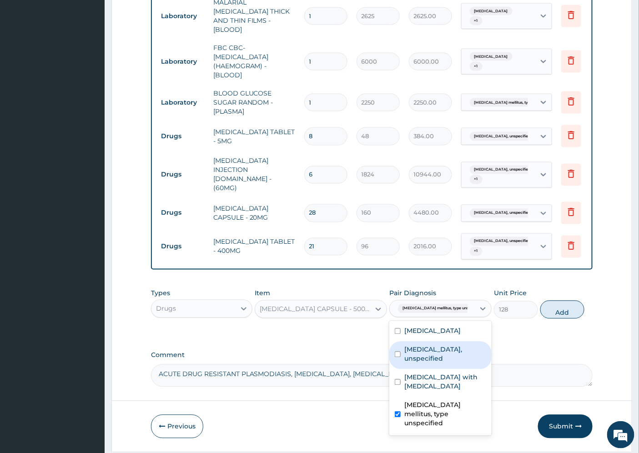
click at [443, 345] on label "Gastritis, unspecified" at bounding box center [445, 354] width 82 height 18
checkbox input "true"
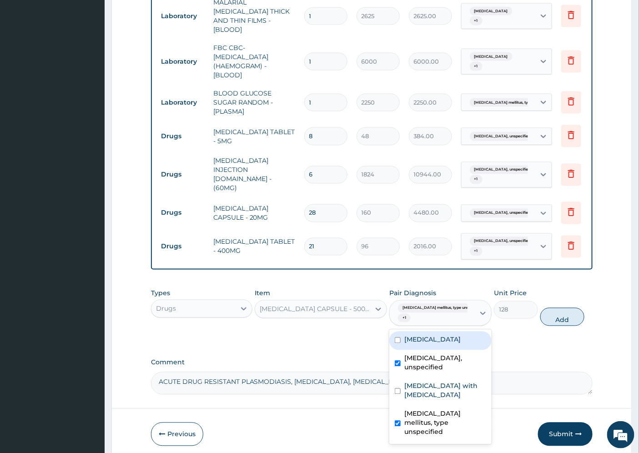
click at [449, 335] on label "Functional dyspepsia" at bounding box center [432, 339] width 56 height 9
checkbox input "true"
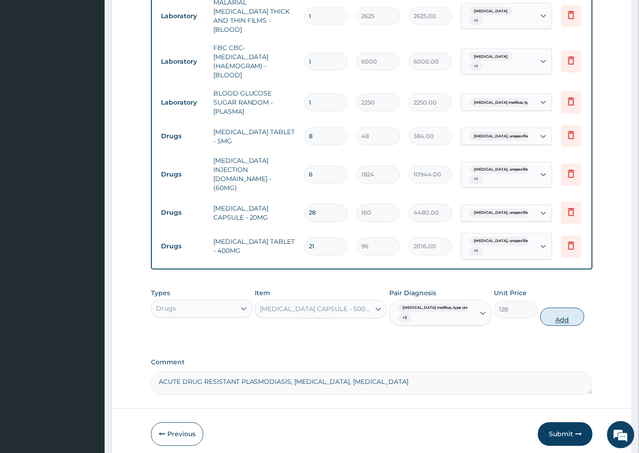
click at [543, 308] on button "Add" at bounding box center [562, 317] width 44 height 18
type input "0"
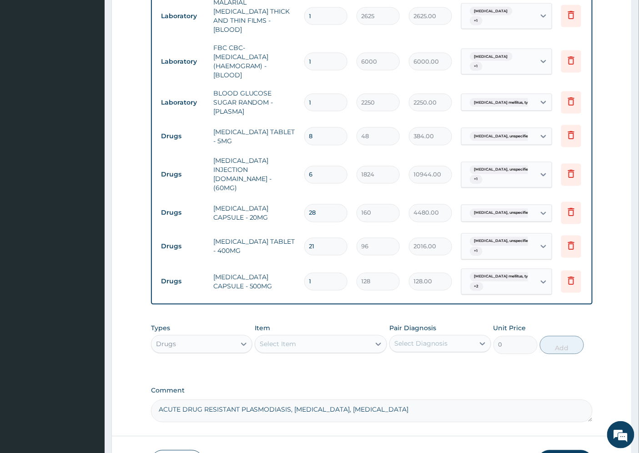
type input "14"
type input "1792.00"
type input "14"
click at [277, 340] on div "Select Item" at bounding box center [278, 344] width 36 height 9
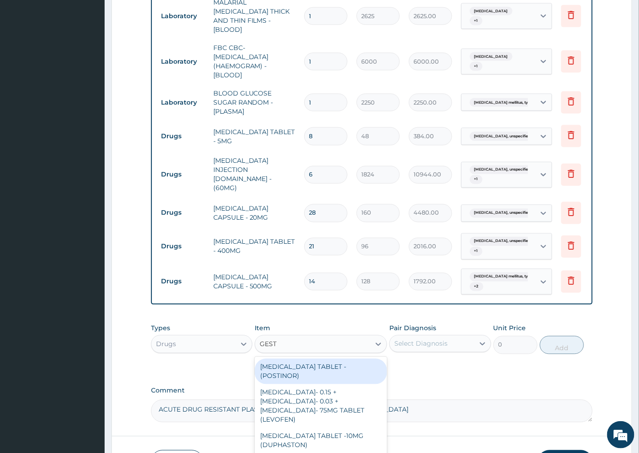
type input "GESTI"
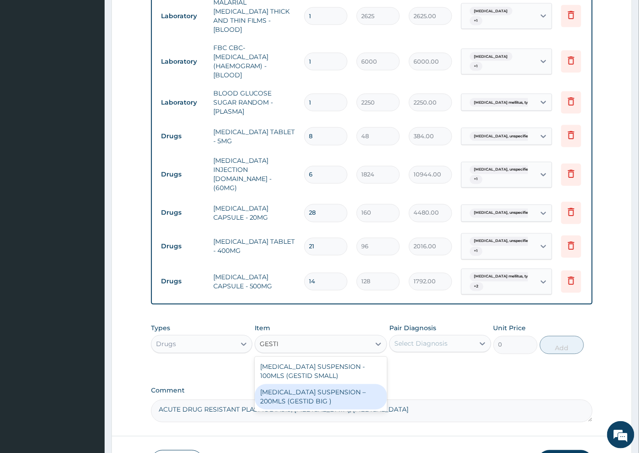
click at [301, 384] on div "ANTACID SUSPENSION – 200MLS (GESTID BIG )" at bounding box center [321, 396] width 132 height 25
type input "1920"
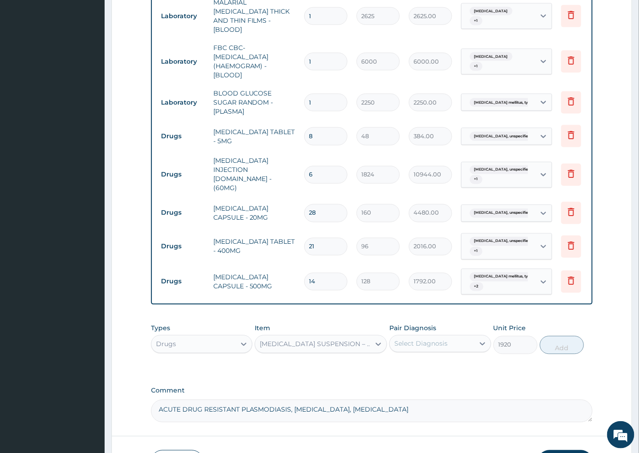
click at [434, 339] on div "Select Diagnosis" at bounding box center [420, 343] width 53 height 9
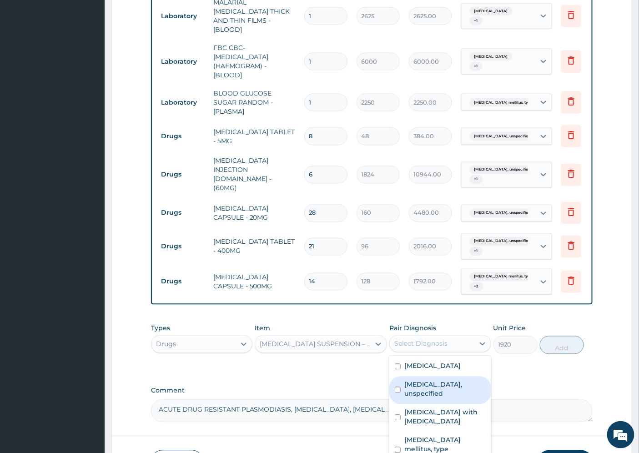
click at [440, 380] on label "Gastritis, unspecified" at bounding box center [444, 389] width 81 height 18
checkbox input "true"
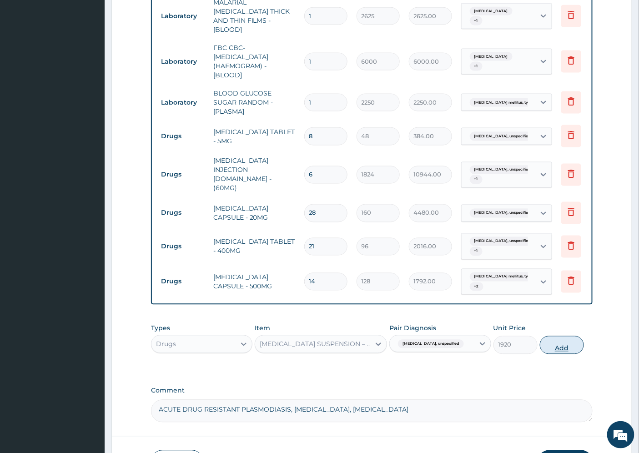
click at [555, 336] on button "Add" at bounding box center [562, 345] width 44 height 18
type input "0"
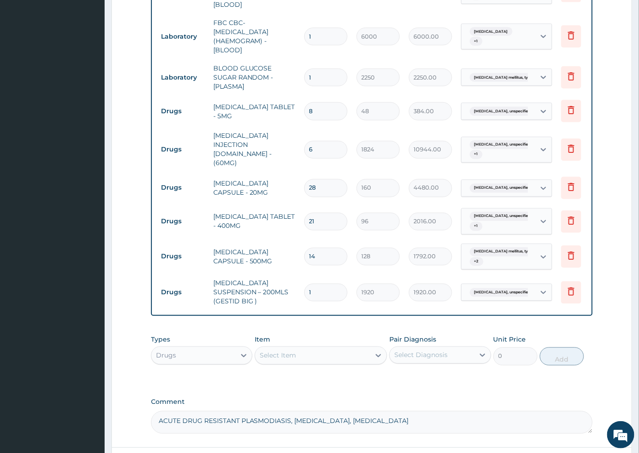
scroll to position [490, 0]
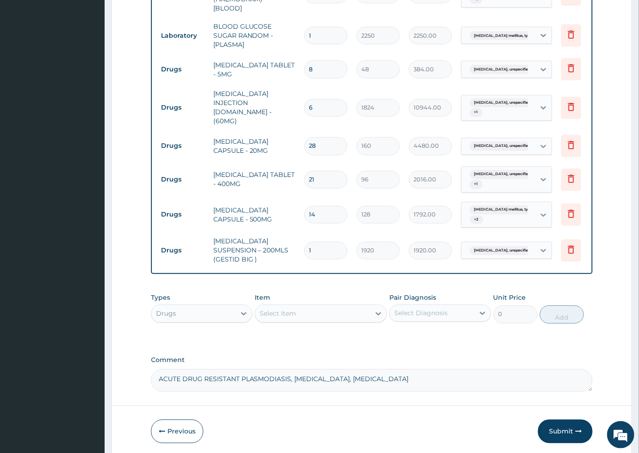
click at [279, 309] on div "Select Item" at bounding box center [278, 313] width 36 height 9
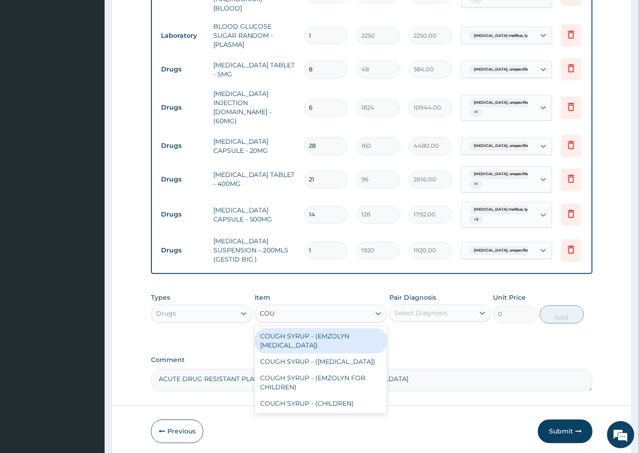
type input "COUG"
click at [322, 328] on div "COUGH SYRUP - (EMZOLYN EXPECTORANT)" at bounding box center [321, 340] width 132 height 25
type input "1280"
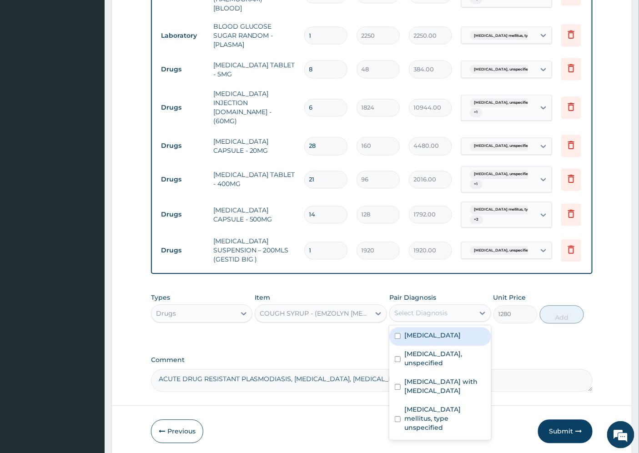
click at [418, 309] on div "Select Diagnosis" at bounding box center [420, 313] width 53 height 9
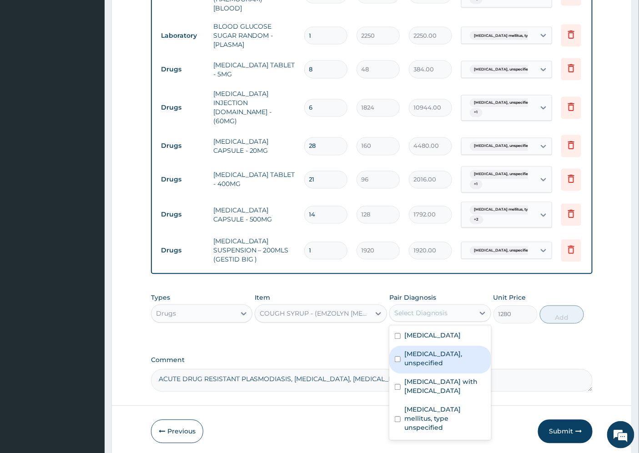
click at [435, 350] on label "Gastritis, unspecified" at bounding box center [444, 359] width 81 height 18
checkbox input "true"
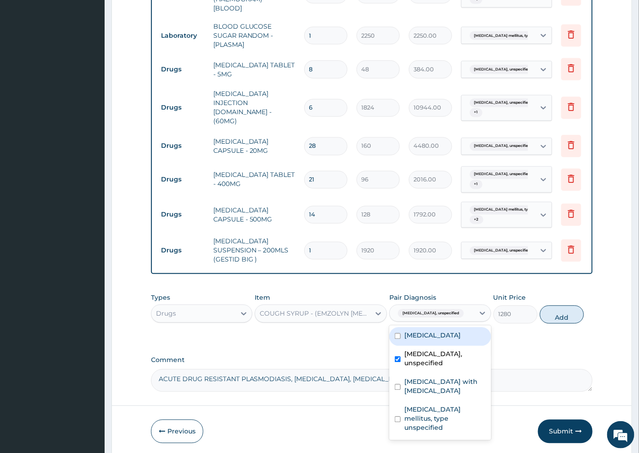
click at [433, 331] on label "Functional dyspepsia" at bounding box center [432, 335] width 56 height 9
checkbox input "true"
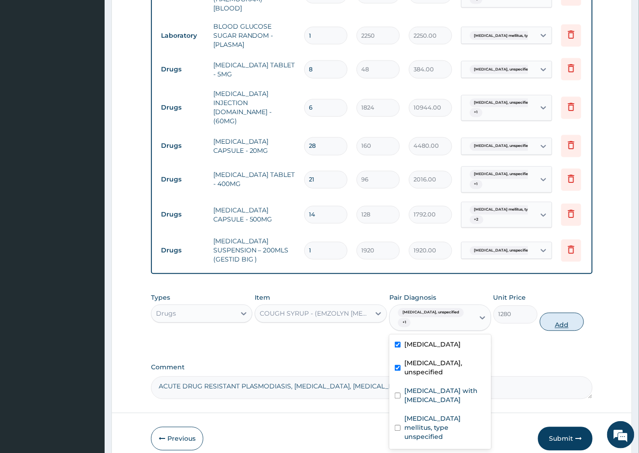
click at [570, 313] on button "Add" at bounding box center [562, 322] width 44 height 18
type input "0"
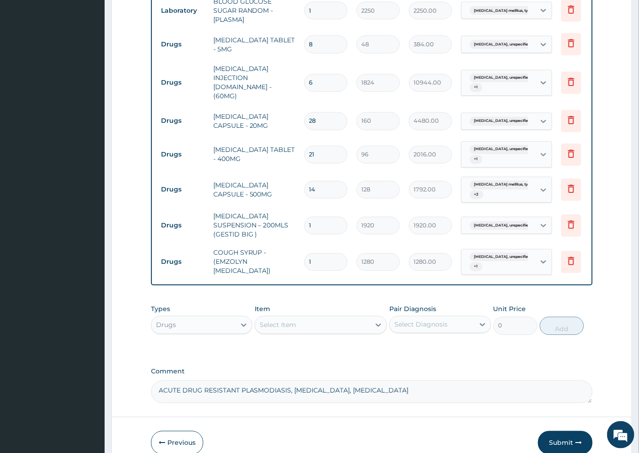
scroll to position [526, 0]
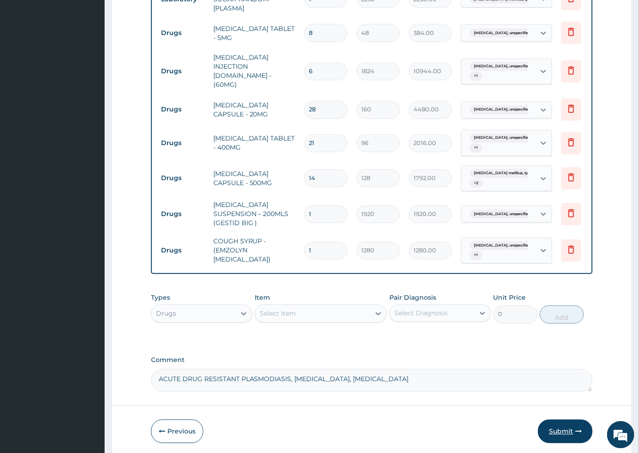
click at [554, 420] on button "Submit" at bounding box center [565, 432] width 55 height 24
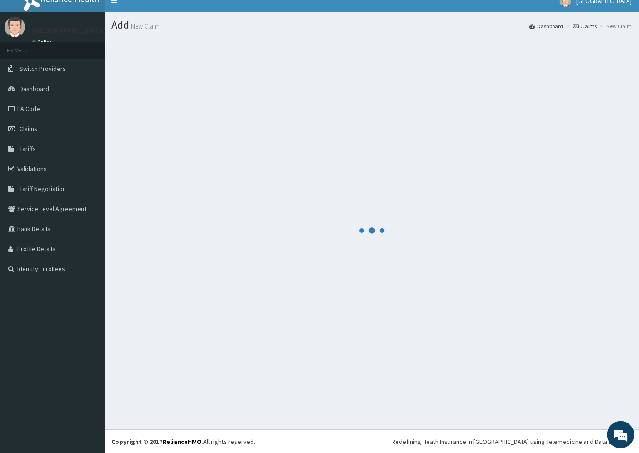
scroll to position [10, 0]
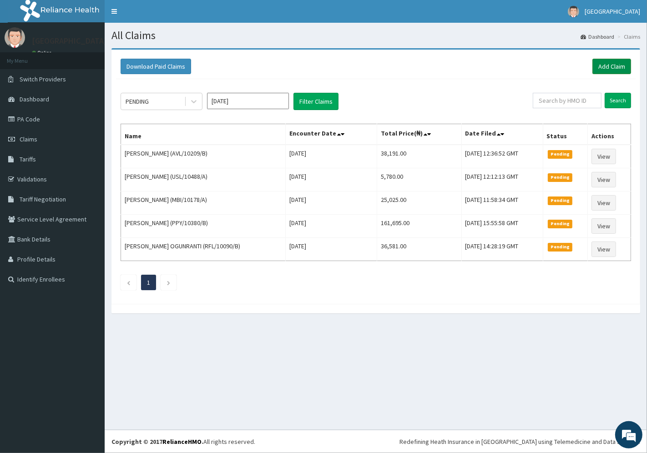
click at [611, 65] on link "Add Claim" at bounding box center [611, 66] width 39 height 15
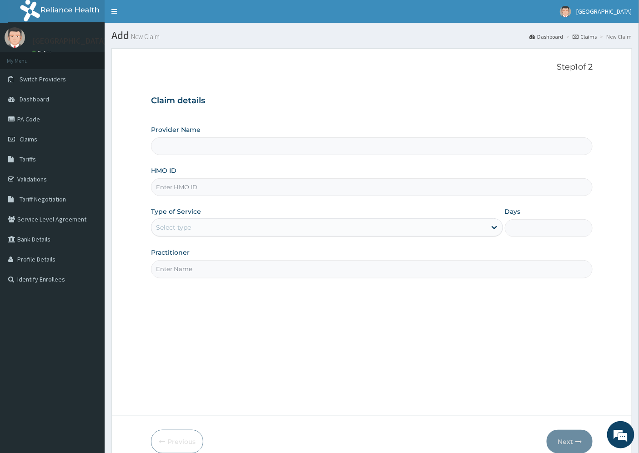
type input "[GEOGRAPHIC_DATA]"
click at [183, 185] on input "HMO ID" at bounding box center [372, 187] width 442 height 18
paste input "NGW/10018/A"
type input "NGW/10018/A"
click at [184, 225] on div "Select type" at bounding box center [173, 227] width 35 height 9
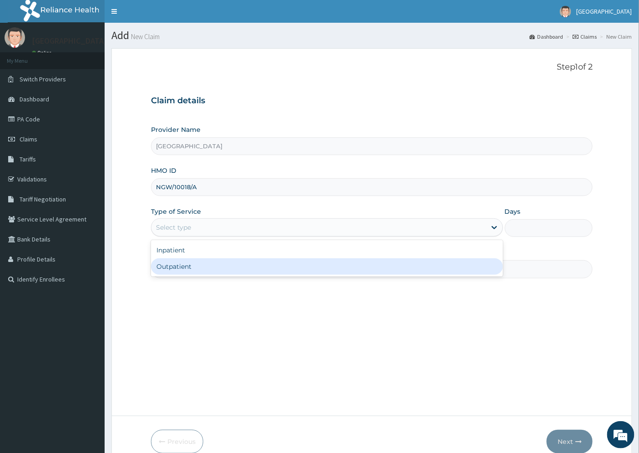
click at [189, 266] on div "Outpatient" at bounding box center [327, 266] width 352 height 16
type input "1"
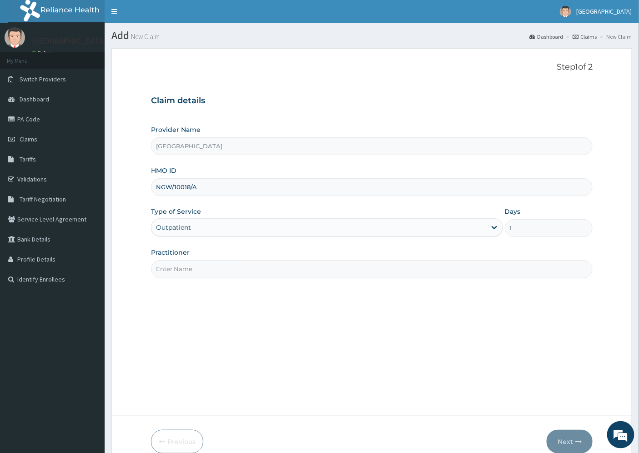
click at [189, 268] on input "Practitioner" at bounding box center [372, 269] width 442 height 18
type input "[PERSON_NAME][GEOGRAPHIC_DATA]"
click at [566, 440] on button "Next" at bounding box center [570, 442] width 46 height 24
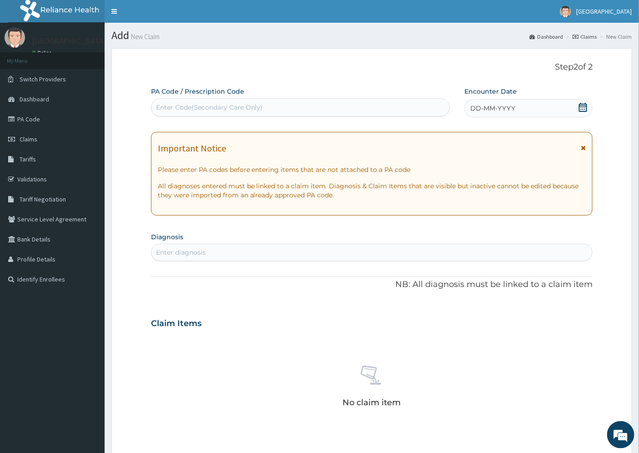
click at [489, 106] on span "DD-MM-YYYY" at bounding box center [492, 108] width 45 height 9
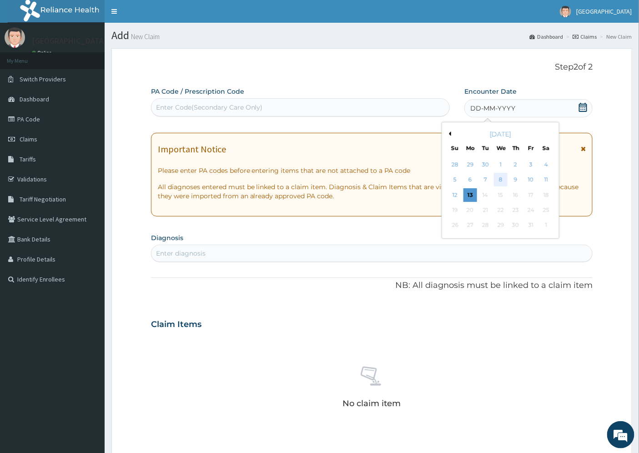
click at [502, 181] on div "8" at bounding box center [501, 180] width 14 height 14
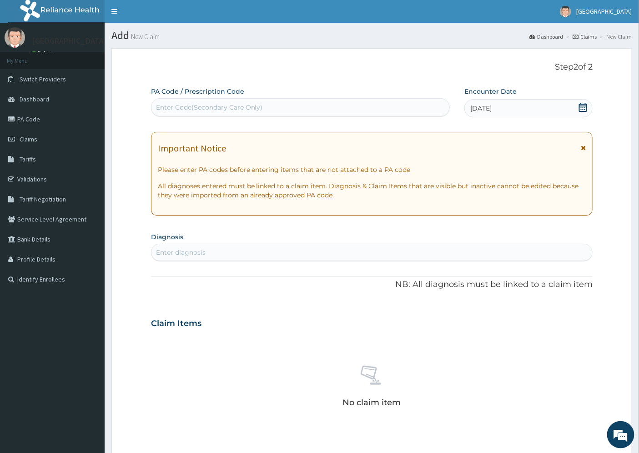
click at [182, 251] on div "Enter diagnosis" at bounding box center [181, 252] width 50 height 9
type input "[MEDICAL_DATA]"
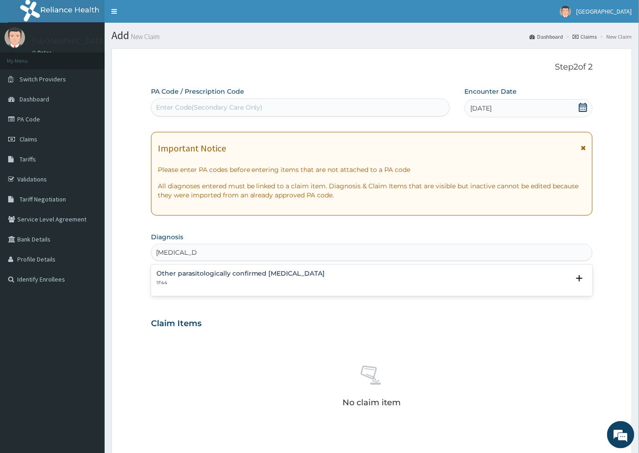
click at [185, 273] on h4 "Other parasitologically confirmed [MEDICAL_DATA]" at bounding box center [240, 273] width 169 height 7
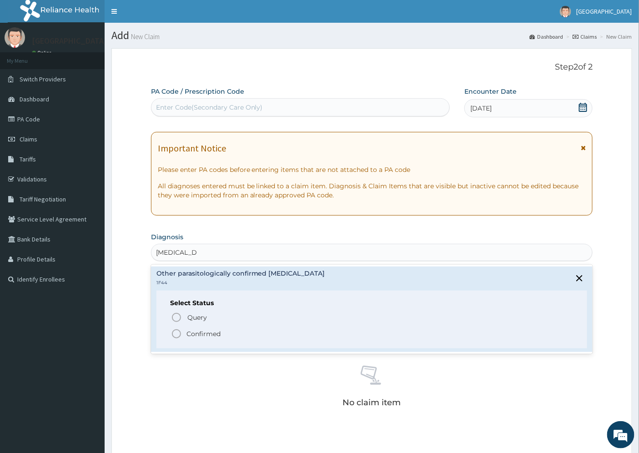
click at [202, 334] on p "Confirmed" at bounding box center [203, 333] width 34 height 9
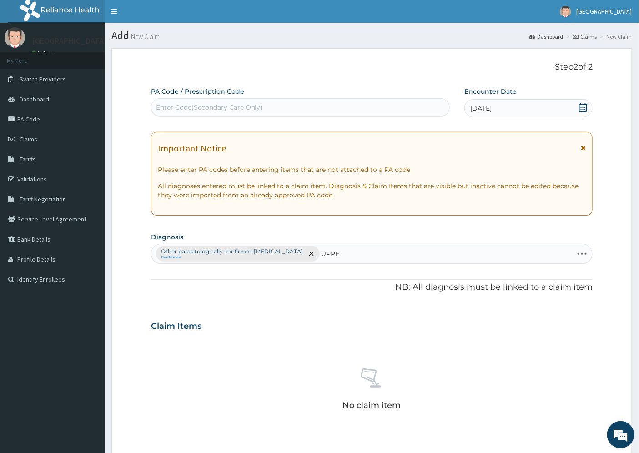
type input "UPPER"
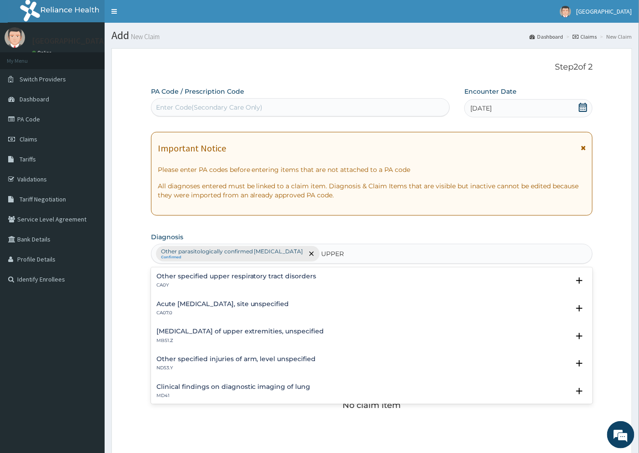
click at [182, 305] on h4 "Acute [MEDICAL_DATA], site unspecified" at bounding box center [222, 304] width 133 height 7
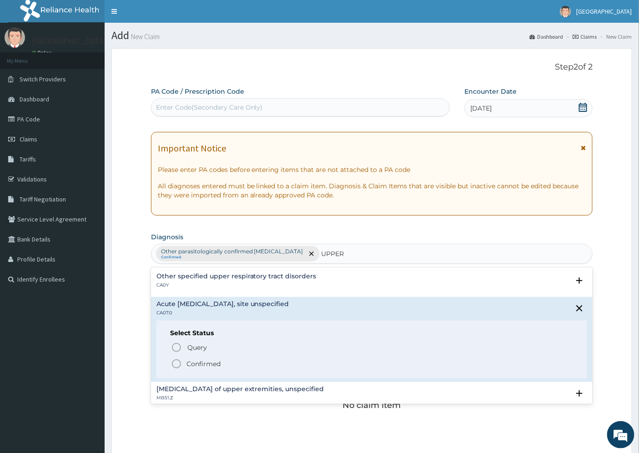
drag, startPoint x: 205, startPoint y: 364, endPoint x: 211, endPoint y: 360, distance: 7.5
click at [206, 364] on p "Confirmed" at bounding box center [203, 363] width 34 height 9
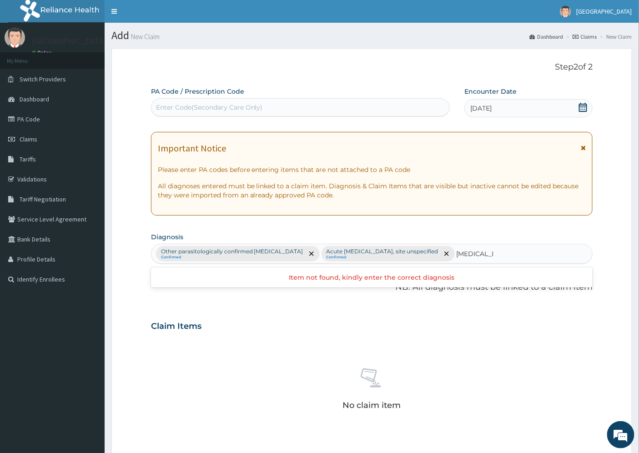
type input "[MEDICAL_DATA]"
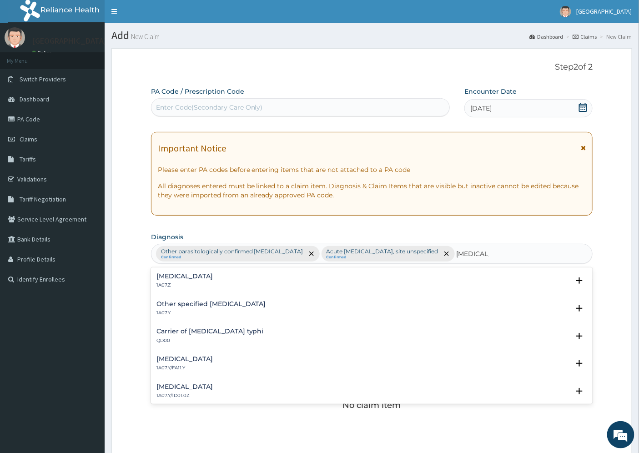
click at [171, 274] on h4 "[MEDICAL_DATA]" at bounding box center [184, 276] width 56 height 7
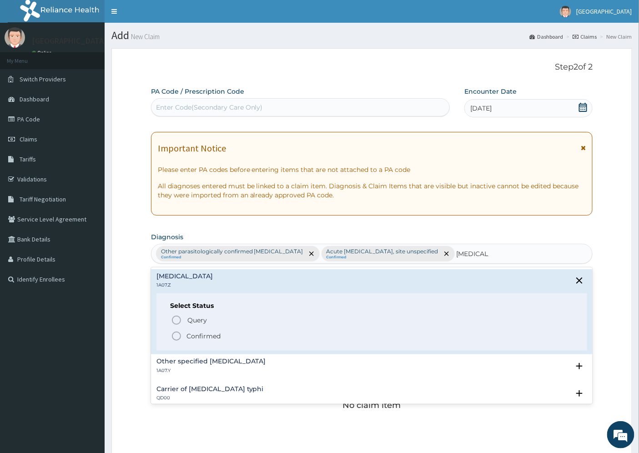
click at [205, 333] on p "Confirmed" at bounding box center [203, 336] width 34 height 9
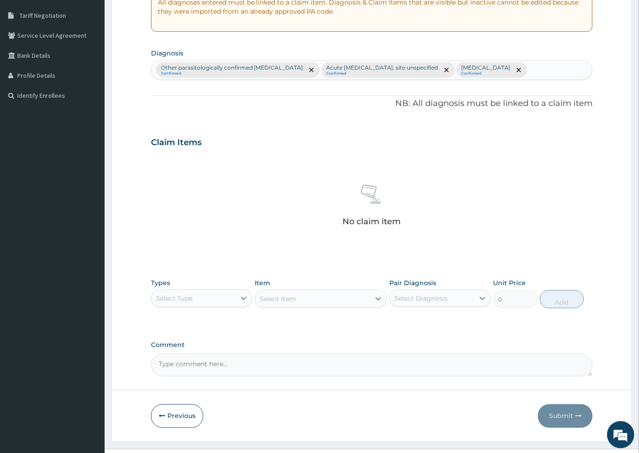
scroll to position [202, 0]
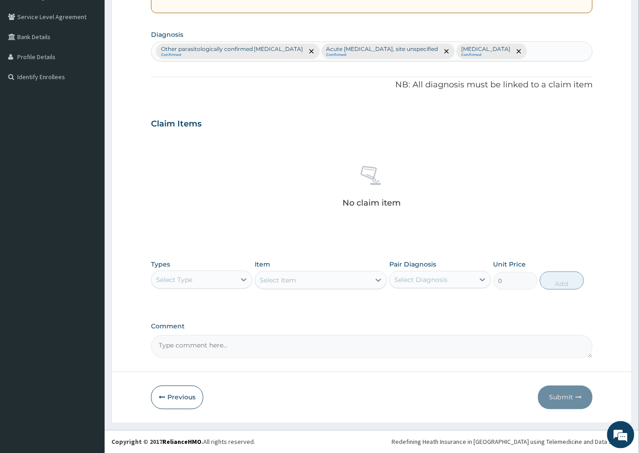
click at [205, 276] on div "Select Type" at bounding box center [193, 279] width 84 height 15
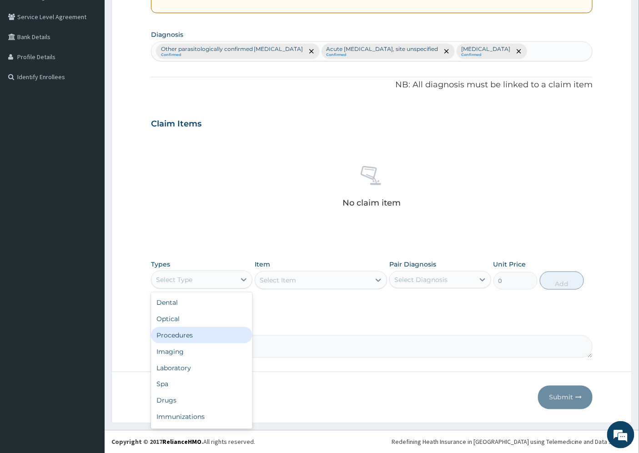
click at [205, 331] on div "Procedures" at bounding box center [201, 335] width 101 height 16
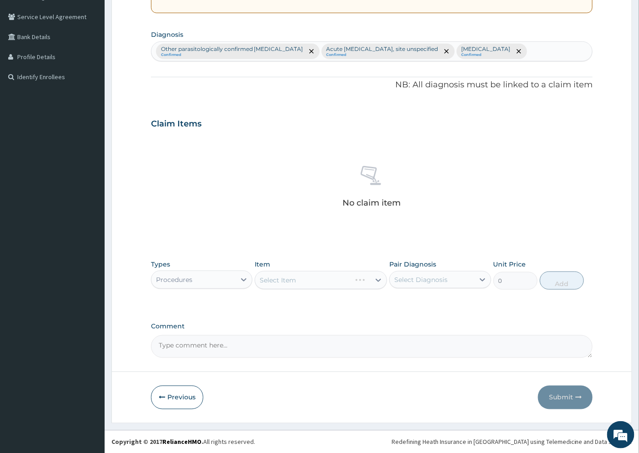
click at [284, 275] on div "Select Item" at bounding box center [321, 280] width 132 height 18
click at [261, 279] on div "Select Item" at bounding box center [321, 280] width 132 height 18
click at [308, 283] on div "Select Item" at bounding box center [321, 280] width 132 height 18
click at [362, 282] on div "Select Item" at bounding box center [321, 280] width 132 height 18
click at [379, 279] on div "Select Item" at bounding box center [321, 280] width 132 height 18
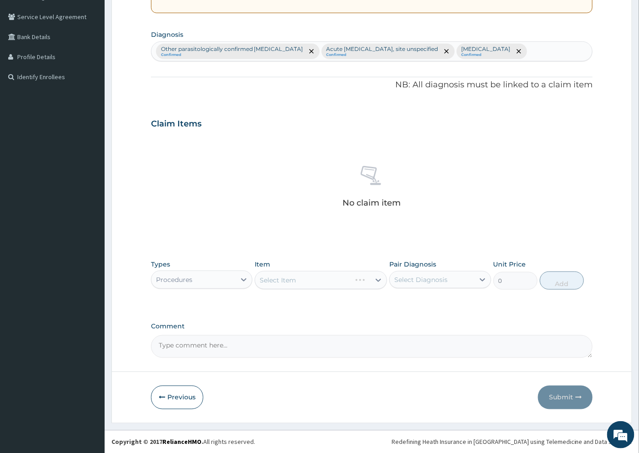
click at [374, 280] on div "Select Item" at bounding box center [321, 280] width 132 height 18
click at [321, 278] on div "Select Item" at bounding box center [321, 280] width 132 height 18
click at [272, 280] on div "Select Item" at bounding box center [321, 280] width 132 height 18
click at [267, 278] on div "Select Item" at bounding box center [321, 280] width 132 height 18
click at [292, 282] on div "Select Item" at bounding box center [321, 280] width 132 height 18
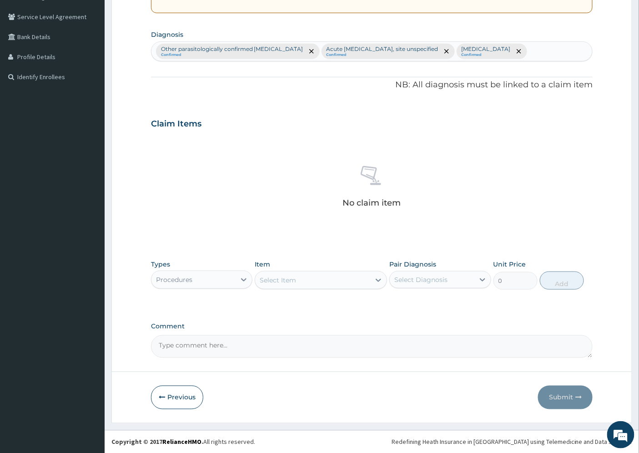
click at [311, 280] on div "Select Item" at bounding box center [312, 280] width 115 height 15
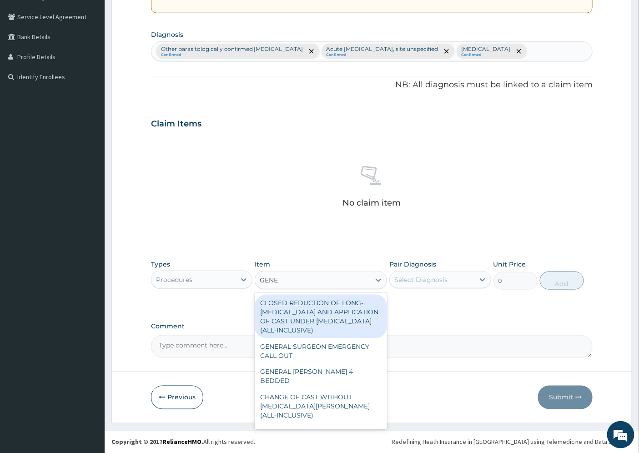
type input "GENER"
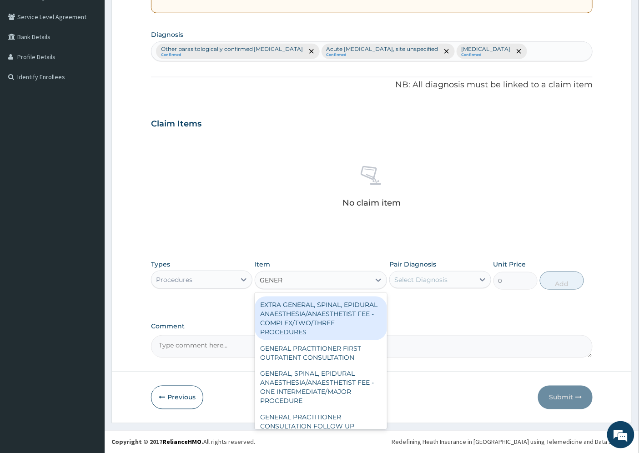
scroll to position [202, 0]
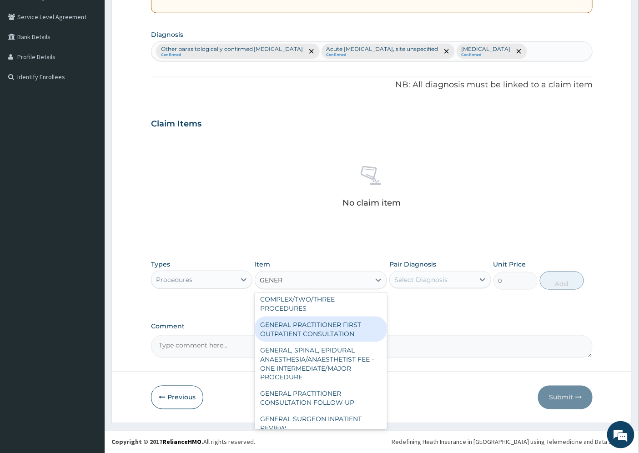
click at [331, 337] on div "GENERAL PRACTITIONER FIRST OUTPATIENT CONSULTATION" at bounding box center [321, 329] width 132 height 25
type input "4500"
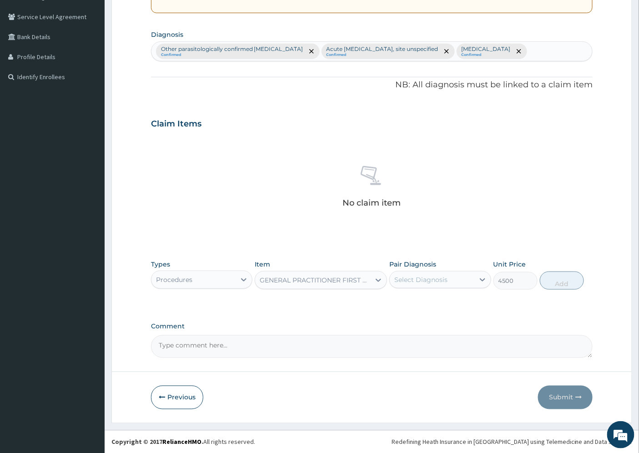
click at [448, 279] on div "Select Diagnosis" at bounding box center [432, 279] width 84 height 15
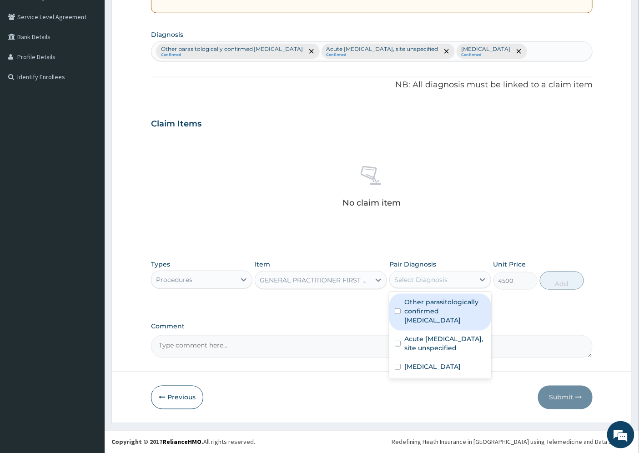
drag, startPoint x: 449, startPoint y: 303, endPoint x: 446, endPoint y: 326, distance: 23.4
click at [449, 304] on label "Other parasitologically confirmed malaria" at bounding box center [444, 310] width 81 height 27
checkbox input "true"
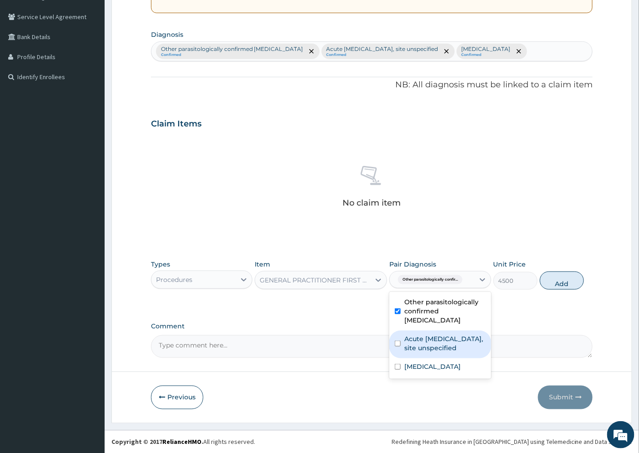
click at [444, 334] on label "Acute upper respiratory infection, site unspecified" at bounding box center [444, 343] width 81 height 18
checkbox input "true"
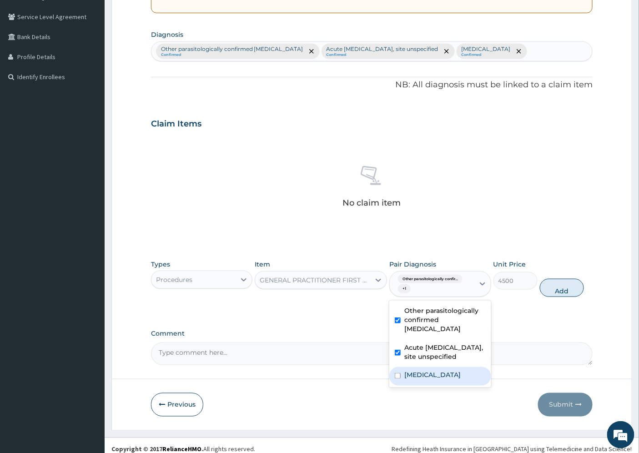
click at [425, 380] on label "Typhoid fever, unspecified" at bounding box center [432, 375] width 56 height 9
checkbox input "true"
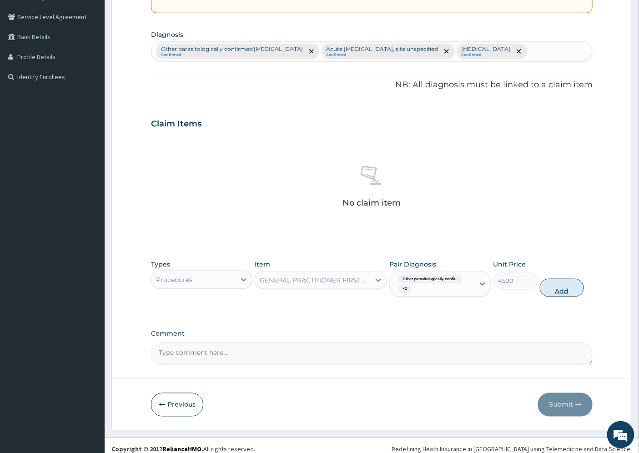
click at [564, 289] on button "Add" at bounding box center [562, 288] width 44 height 18
type input "0"
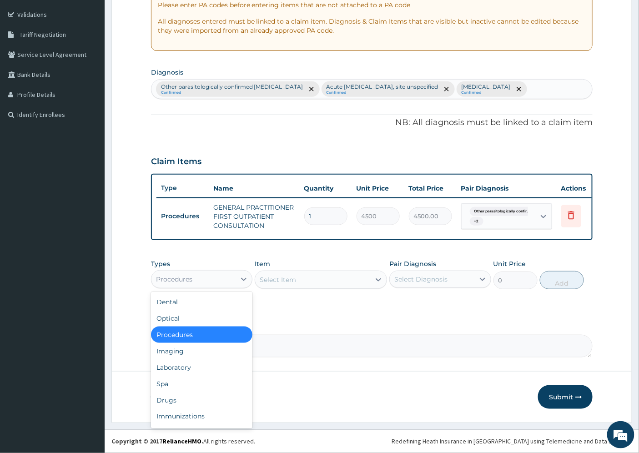
click at [174, 277] on div "Procedures" at bounding box center [174, 279] width 36 height 9
click at [190, 364] on div "Laboratory" at bounding box center [201, 367] width 101 height 16
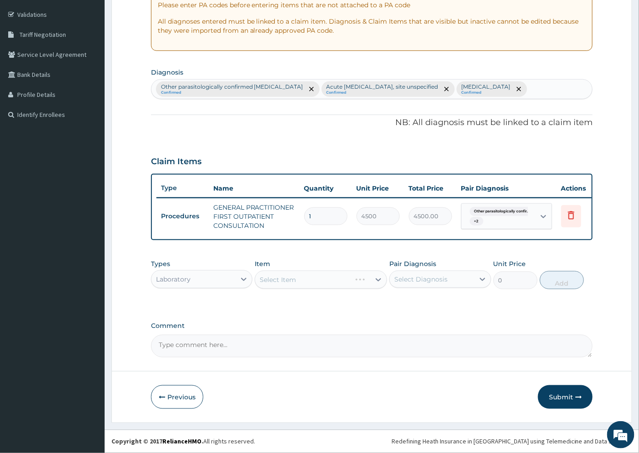
click at [278, 279] on div "Select Item" at bounding box center [321, 280] width 132 height 18
click at [264, 276] on div "Select Item" at bounding box center [321, 280] width 132 height 18
click at [310, 276] on div "Select Item" at bounding box center [321, 280] width 132 height 18
click at [361, 282] on div "Select Item" at bounding box center [321, 280] width 132 height 18
click at [379, 281] on div "Select Item" at bounding box center [321, 280] width 132 height 18
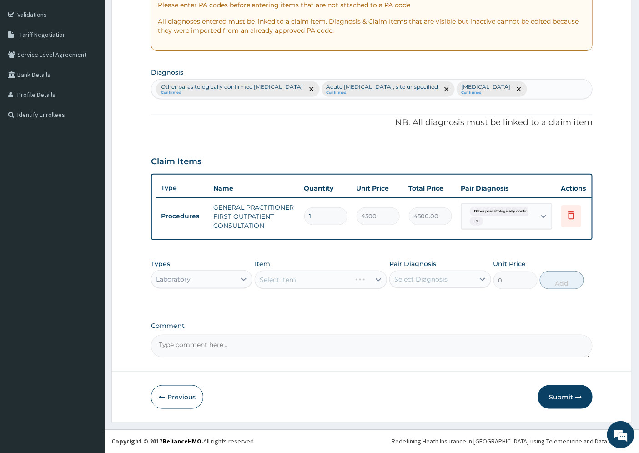
click at [378, 280] on div "Select Item" at bounding box center [321, 280] width 132 height 18
click at [337, 279] on div "Select Item" at bounding box center [321, 280] width 132 height 18
click at [282, 278] on div "Select Item" at bounding box center [278, 279] width 36 height 9
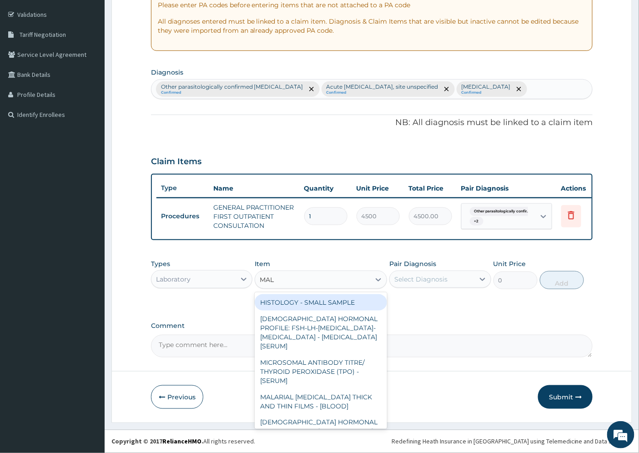
type input "MALA"
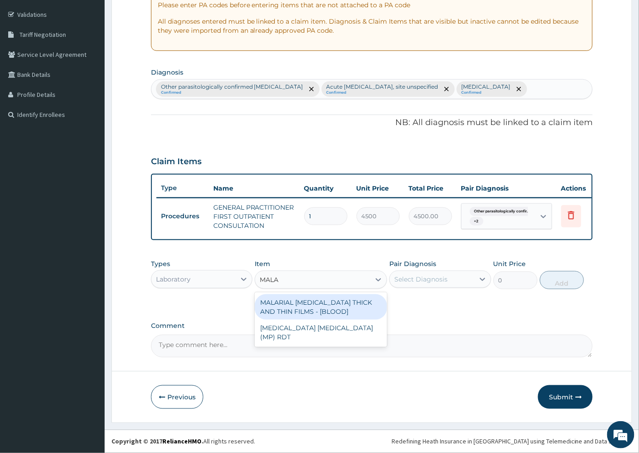
click at [319, 305] on div "MALARIAL PARASITE THICK AND THIN FILMS - [BLOOD]" at bounding box center [321, 306] width 132 height 25
type input "2625"
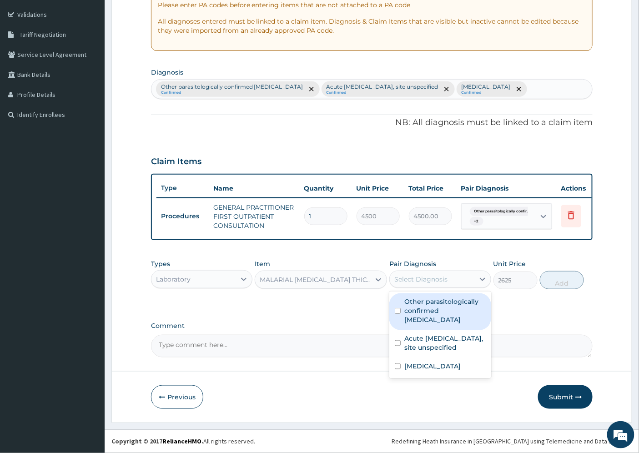
click at [471, 281] on div "Select Diagnosis" at bounding box center [432, 279] width 84 height 15
click at [453, 305] on label "Other parasitologically confirmed malaria" at bounding box center [444, 310] width 81 height 27
checkbox input "true"
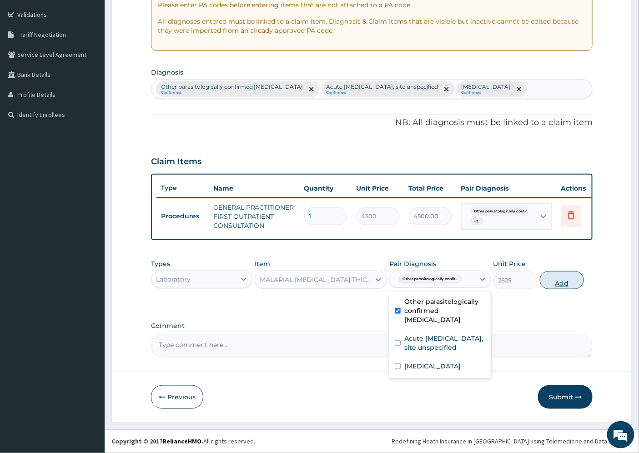
click at [546, 278] on button "Add" at bounding box center [562, 280] width 44 height 18
type input "0"
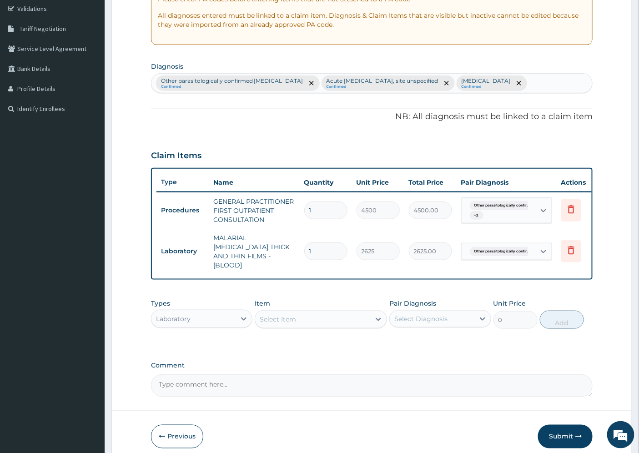
click at [276, 317] on div "Select Item" at bounding box center [278, 319] width 36 height 9
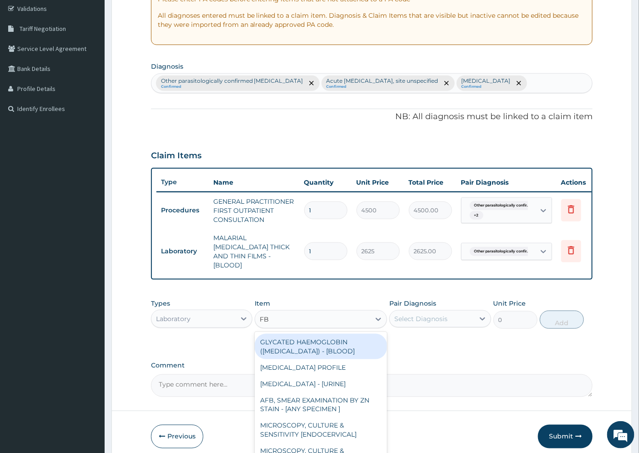
type input "FBC"
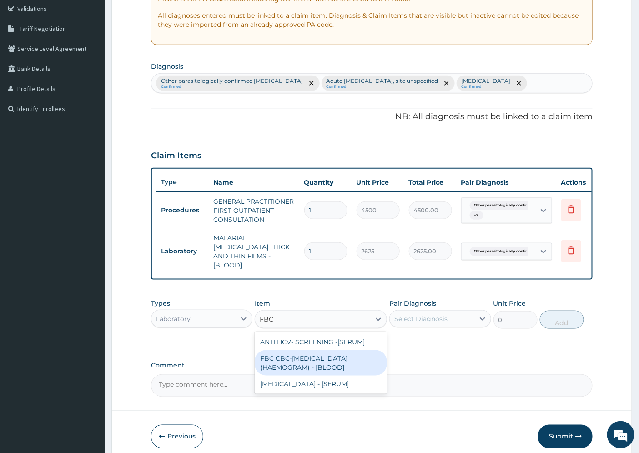
click at [320, 362] on div "FBC CBC-COMPLETE BLOOD COUNT (HAEMOGRAM) - [BLOOD]" at bounding box center [321, 362] width 132 height 25
type input "6000"
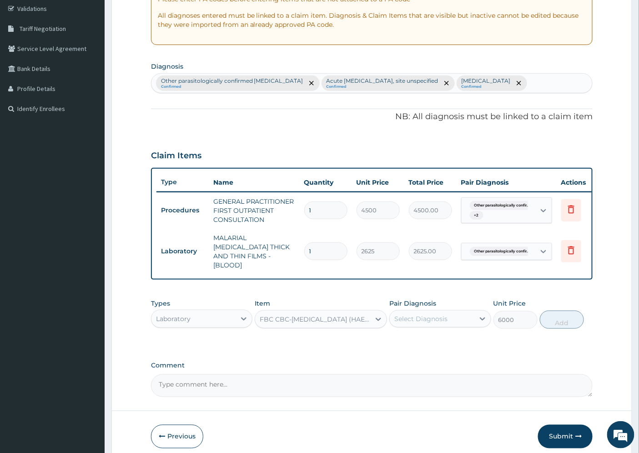
click at [440, 318] on div "Select Diagnosis" at bounding box center [420, 318] width 53 height 9
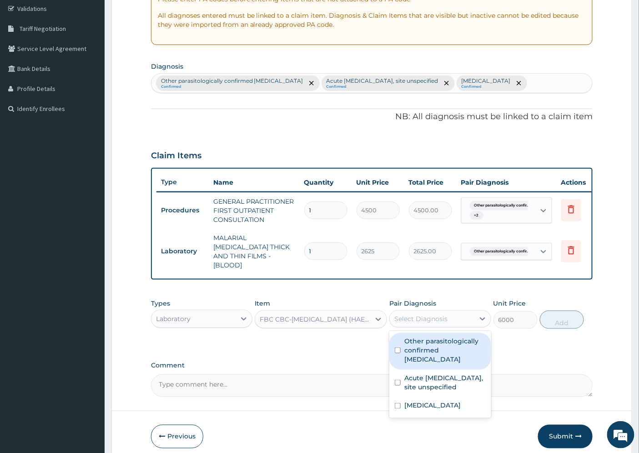
click at [463, 340] on label "Other parasitologically confirmed malaria" at bounding box center [444, 350] width 81 height 27
checkbox input "true"
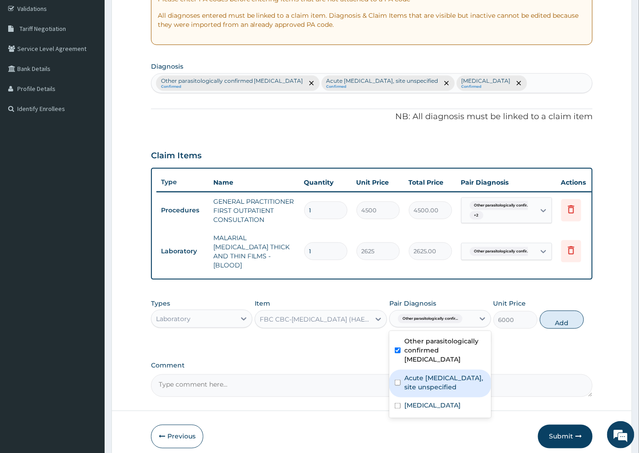
click at [460, 373] on label "Acute upper respiratory infection, site unspecified" at bounding box center [444, 382] width 81 height 18
checkbox input "true"
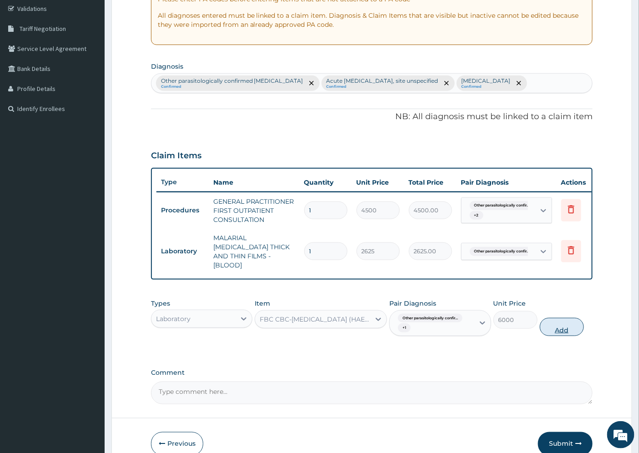
click at [556, 326] on button "Add" at bounding box center [562, 327] width 44 height 18
type input "0"
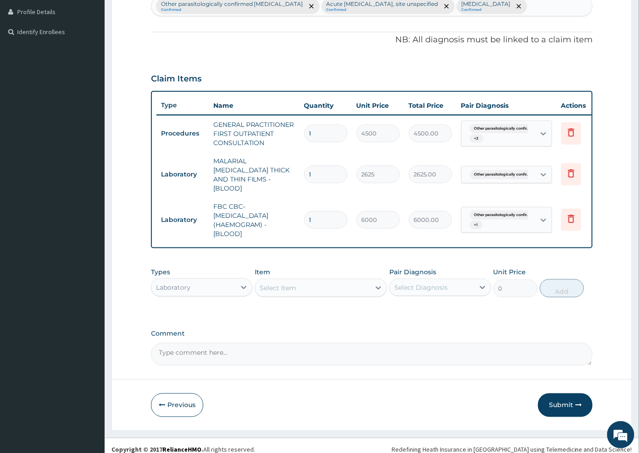
scroll to position [252, 0]
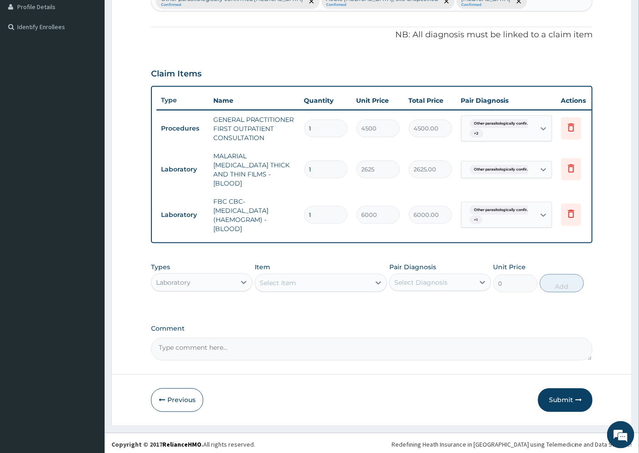
click at [184, 280] on div "Laboratory" at bounding box center [173, 282] width 35 height 9
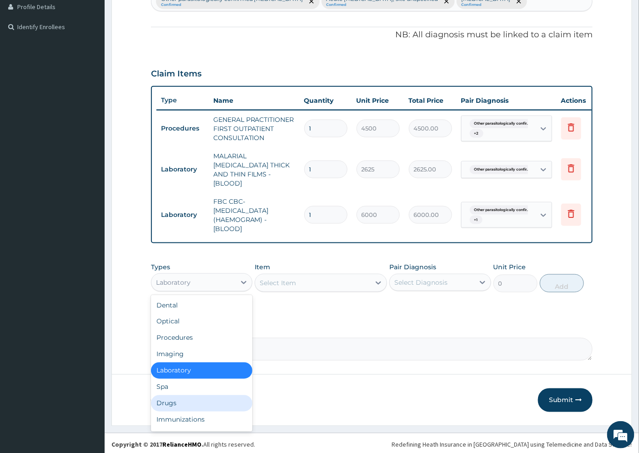
click at [170, 399] on div "Drugs" at bounding box center [201, 403] width 101 height 16
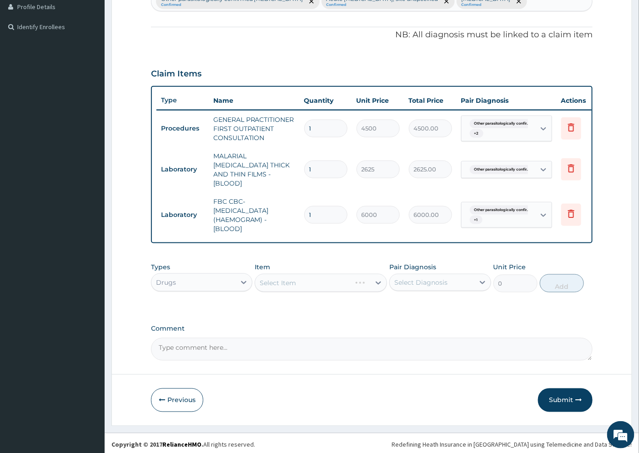
click at [271, 282] on div "Select Item" at bounding box center [321, 283] width 132 height 18
click at [292, 280] on div "Select Item" at bounding box center [321, 283] width 132 height 18
click at [339, 278] on div "Select Item" at bounding box center [321, 283] width 132 height 18
click at [379, 282] on div "Select Item" at bounding box center [321, 283] width 132 height 18
click at [378, 281] on div "Select Item" at bounding box center [321, 283] width 132 height 18
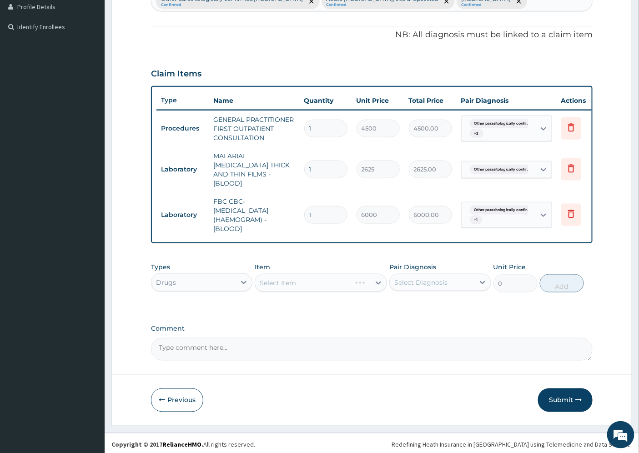
click at [348, 282] on div "Select Item" at bounding box center [321, 283] width 132 height 18
click at [275, 279] on div "Select Item" at bounding box center [321, 283] width 132 height 18
click at [265, 277] on div "Select Item" at bounding box center [321, 283] width 132 height 18
click at [286, 277] on div "Select Item" at bounding box center [321, 283] width 132 height 18
click at [308, 280] on div "Select Item" at bounding box center [321, 283] width 132 height 18
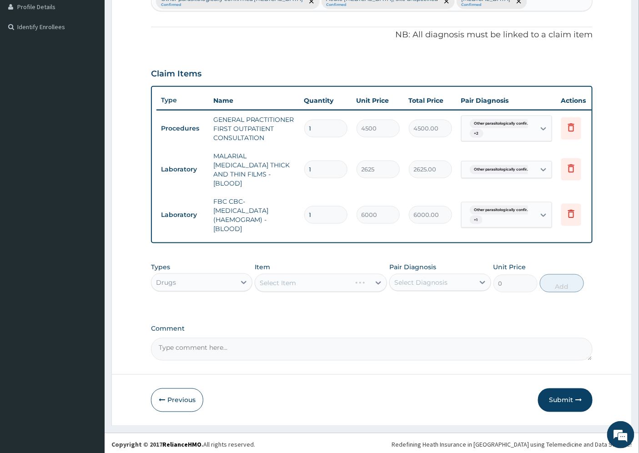
click at [325, 281] on div "Select Item" at bounding box center [321, 283] width 132 height 18
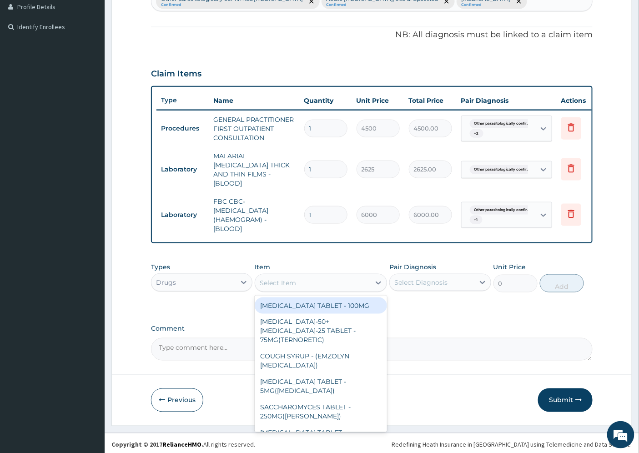
click at [353, 282] on div "Select Item" at bounding box center [312, 283] width 115 height 15
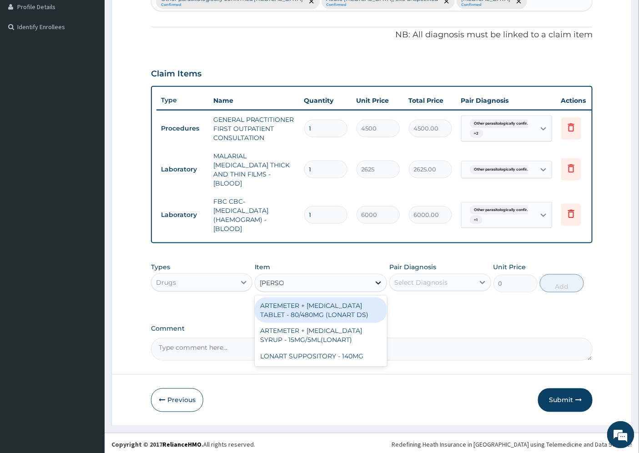
type input "LONAR"
click at [345, 306] on div "ARTEMETER + LUMEFANTRINE TABLET - 80/480MG (LONART DS)" at bounding box center [321, 309] width 132 height 25
type input "672"
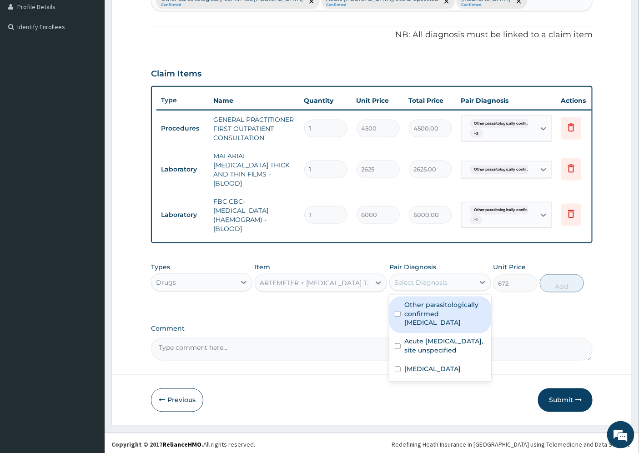
click at [443, 279] on div "Select Diagnosis" at bounding box center [420, 282] width 53 height 9
click at [441, 304] on label "Other parasitologically confirmed malaria" at bounding box center [444, 313] width 81 height 27
checkbox input "true"
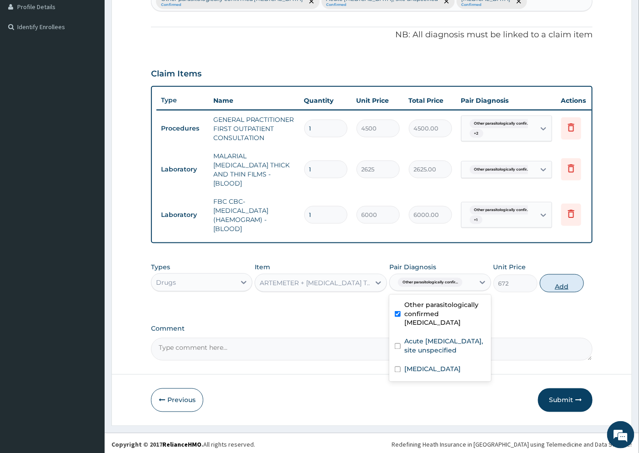
click at [559, 277] on button "Add" at bounding box center [562, 283] width 44 height 18
type input "0"
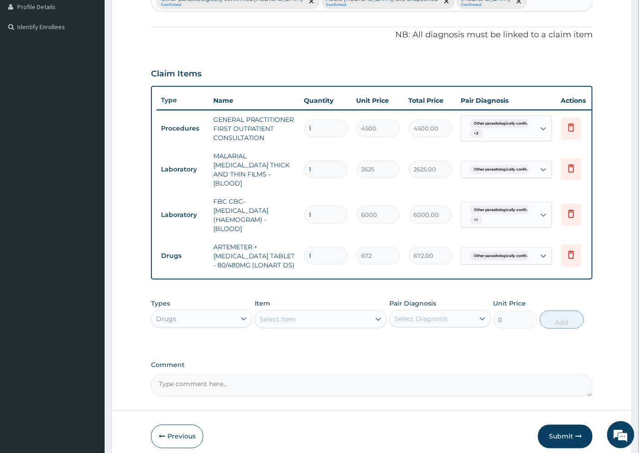
type input "12"
type input "8064.00"
type input "12"
click at [278, 315] on div "Select Item" at bounding box center [278, 319] width 36 height 9
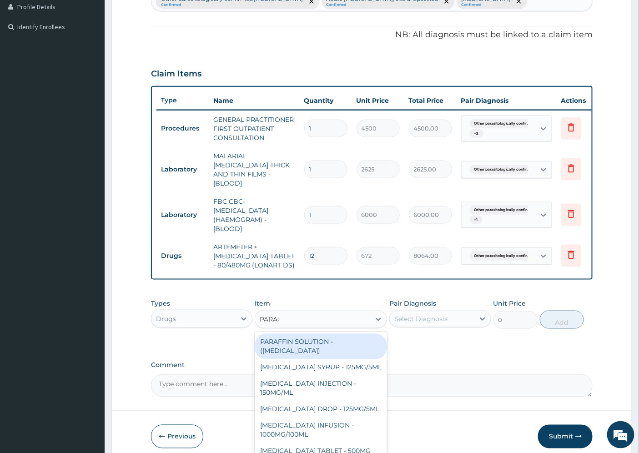
type input "PARACE"
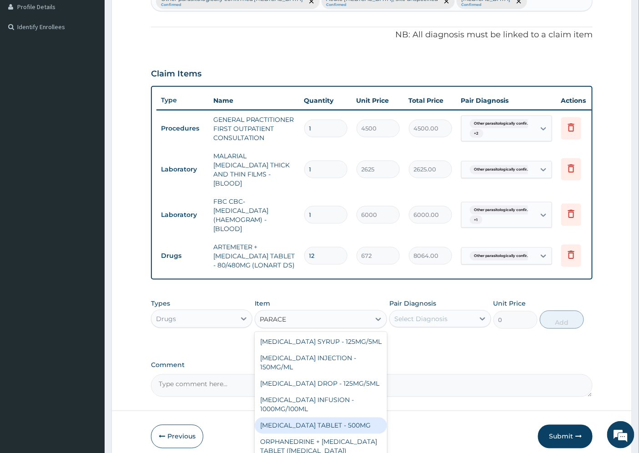
click at [348, 434] on div "PARACETAMOL TABLET - 500MG" at bounding box center [321, 426] width 132 height 16
type input "38.400000000000006"
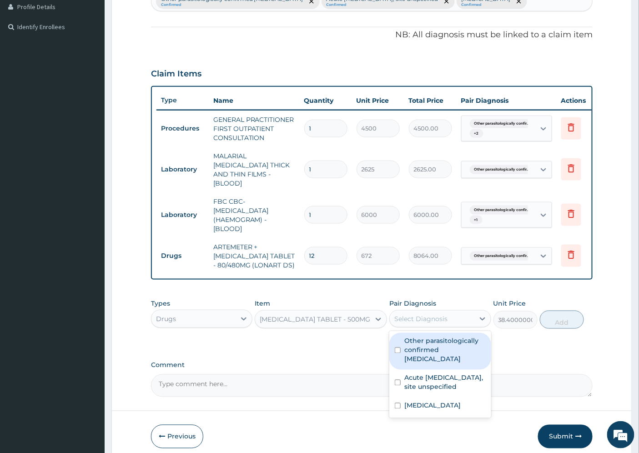
drag, startPoint x: 444, startPoint y: 317, endPoint x: 443, endPoint y: 323, distance: 6.0
click at [444, 317] on div "Select Diagnosis" at bounding box center [420, 318] width 53 height 9
click at [440, 338] on label "Other parasitologically confirmed malaria" at bounding box center [444, 350] width 81 height 27
checkbox input "true"
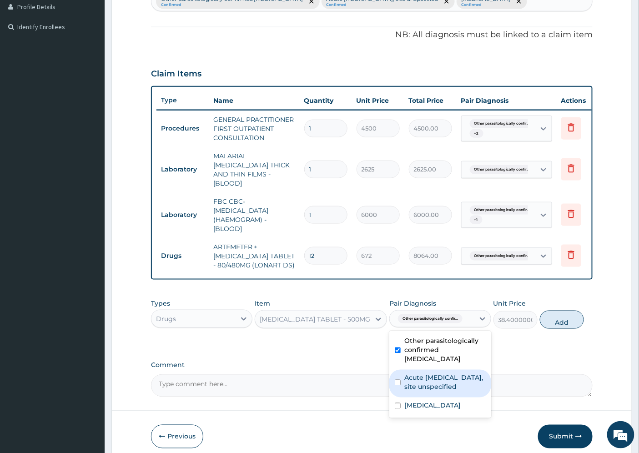
click at [434, 380] on label "Acute upper respiratory infection, site unspecified" at bounding box center [444, 382] width 81 height 18
checkbox input "true"
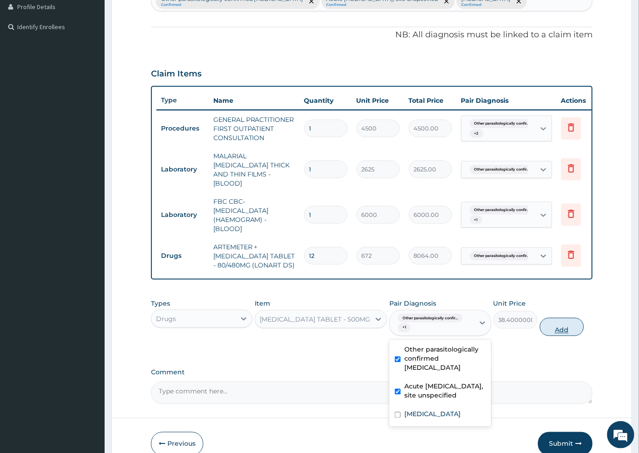
click at [563, 327] on button "Add" at bounding box center [562, 327] width 44 height 18
type input "0"
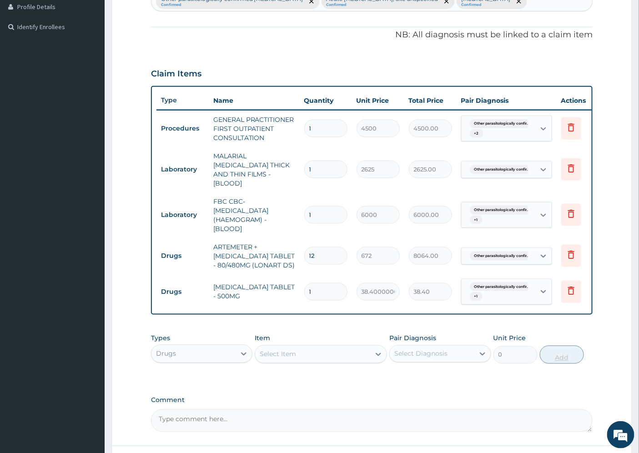
type input "18"
type input "691.20"
type input "18"
click at [292, 350] on div "Select Item" at bounding box center [278, 354] width 36 height 9
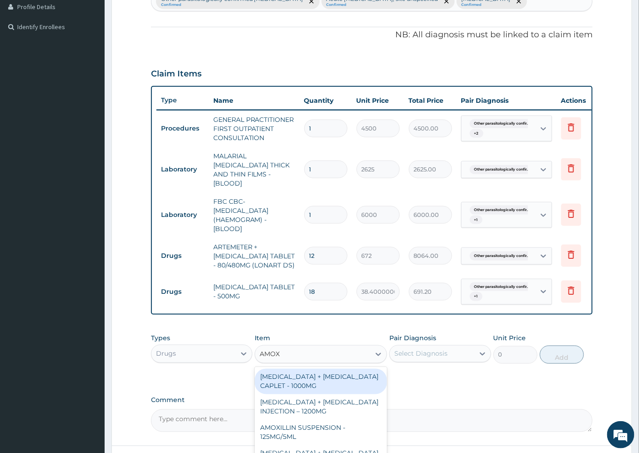
type input "AMOXI"
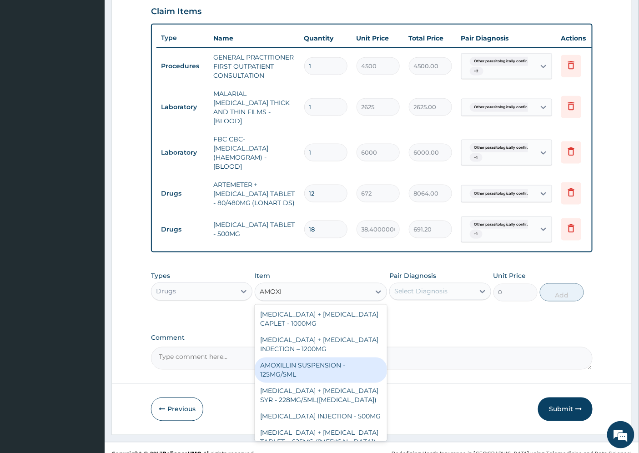
scroll to position [324, 0]
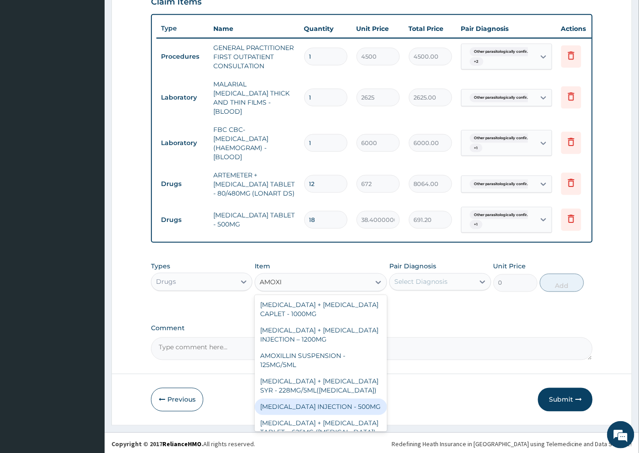
click at [357, 404] on div "AMOXICILLIN INJECTION - 500MG" at bounding box center [321, 407] width 132 height 16
type input "1280"
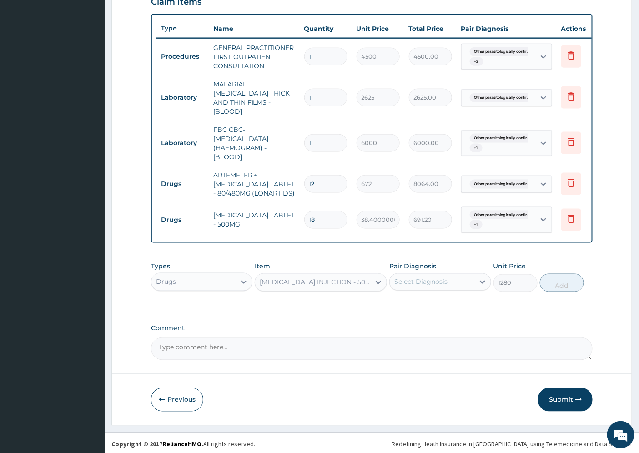
click at [466, 279] on div "Select Diagnosis" at bounding box center [432, 282] width 84 height 15
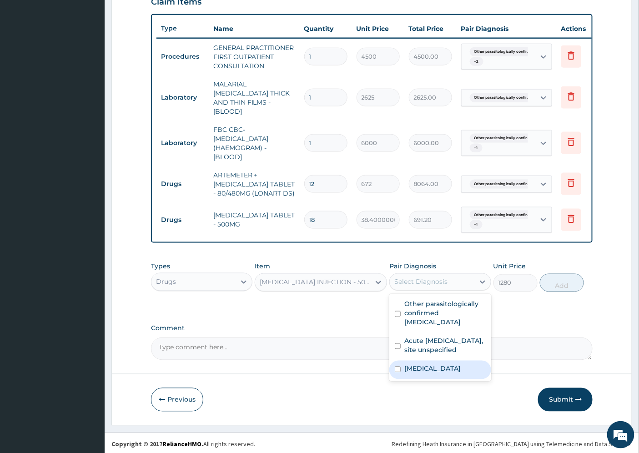
click at [446, 373] on label "Typhoid fever, unspecified" at bounding box center [432, 368] width 56 height 9
checkbox input "true"
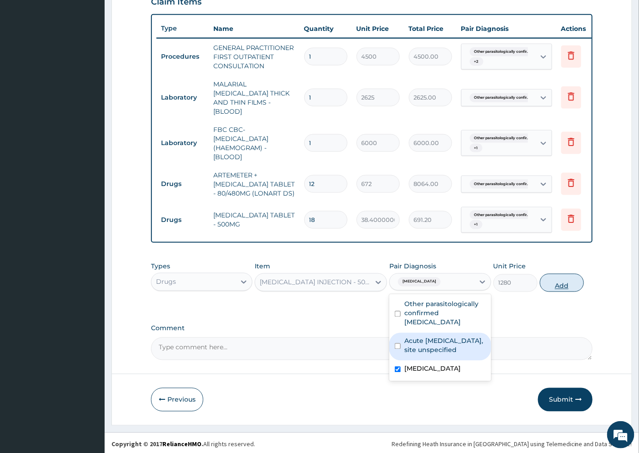
click at [569, 282] on button "Add" at bounding box center [562, 283] width 44 height 18
type input "0"
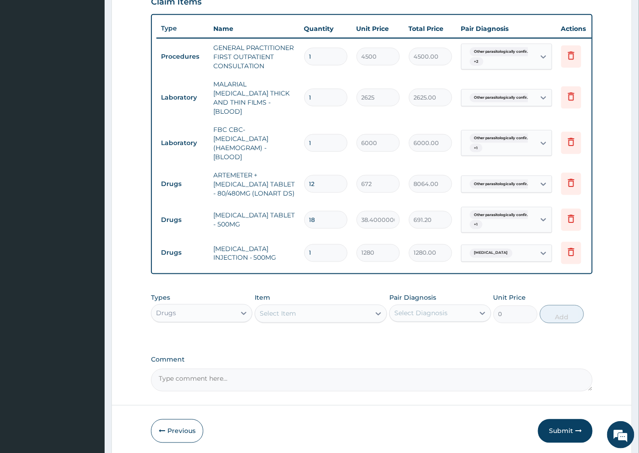
type input "15"
type input "19200.00"
type input "15"
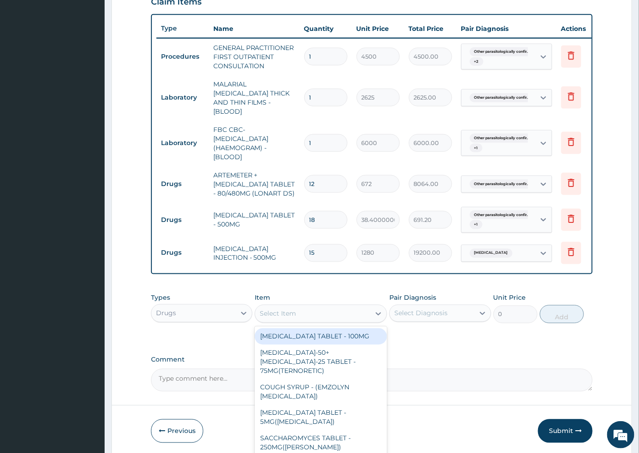
click at [278, 312] on div "Select Item" at bounding box center [278, 313] width 36 height 9
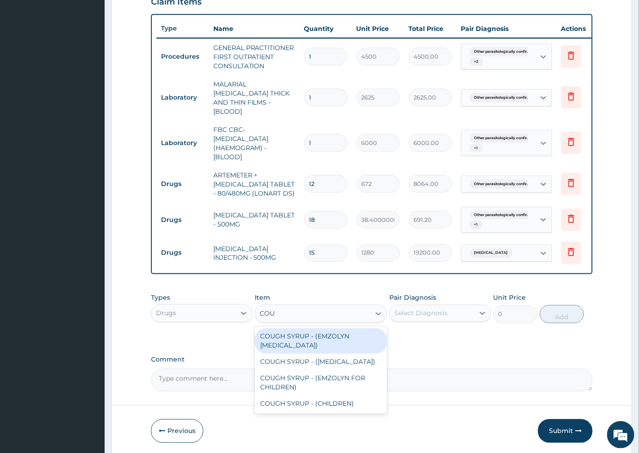
type input "COUGH"
click at [312, 338] on div "COUGH SYRUP - (EMZOLYN EXPECTORANT)" at bounding box center [321, 340] width 132 height 25
type input "1280"
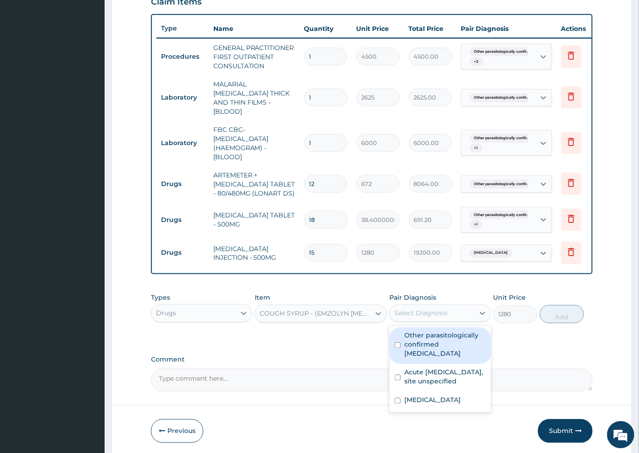
click at [449, 313] on div "Select Diagnosis" at bounding box center [432, 313] width 84 height 15
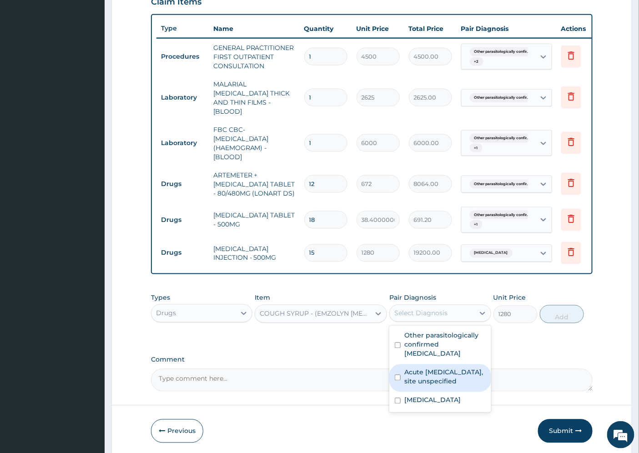
click at [452, 368] on label "Acute upper respiratory infection, site unspecified" at bounding box center [444, 377] width 81 height 18
checkbox input "true"
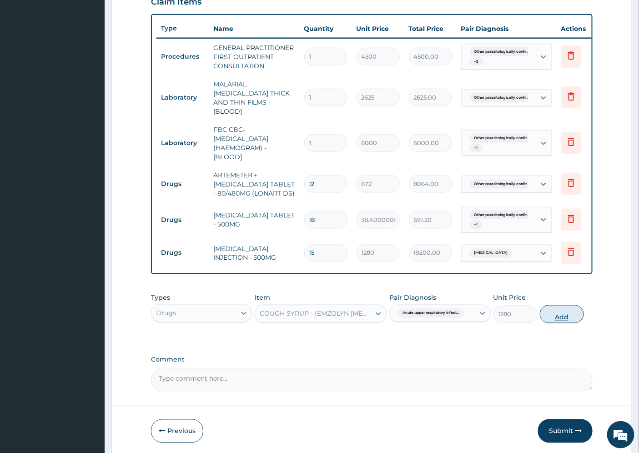
click at [556, 316] on button "Add" at bounding box center [562, 314] width 44 height 18
type input "0"
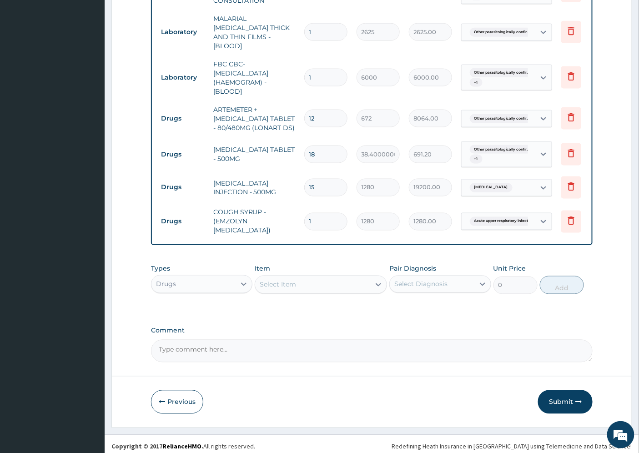
scroll to position [393, 0]
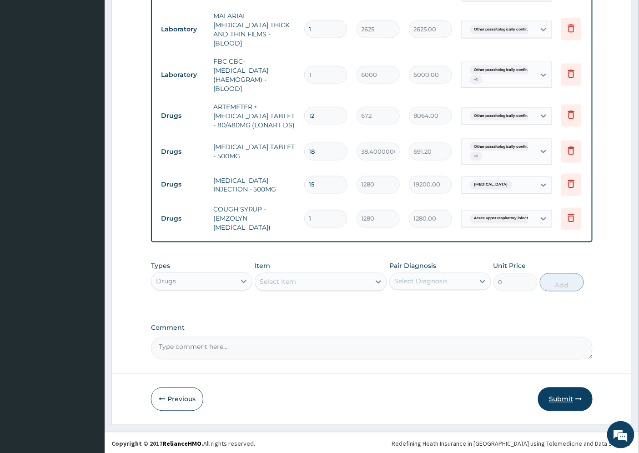
click at [561, 396] on button "Submit" at bounding box center [565, 400] width 55 height 24
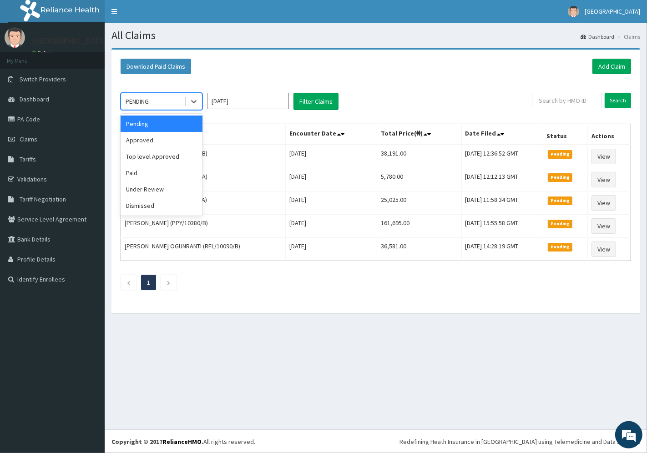
click at [171, 101] on div "PENDING" at bounding box center [152, 101] width 63 height 15
click at [146, 140] on div "Approved" at bounding box center [162, 140] width 82 height 16
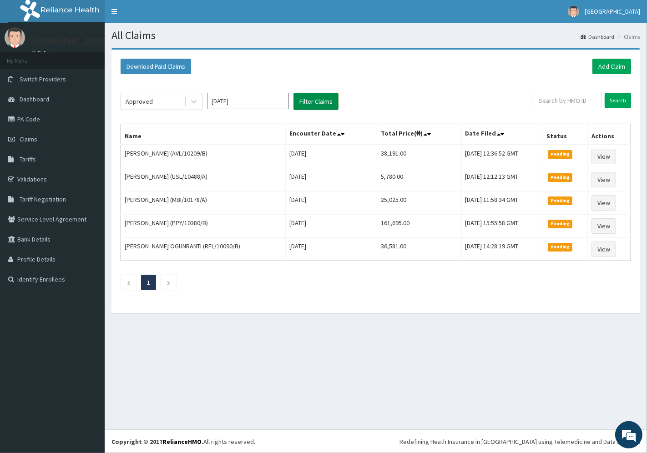
click at [312, 99] on button "Filter Claims" at bounding box center [315, 101] width 45 height 17
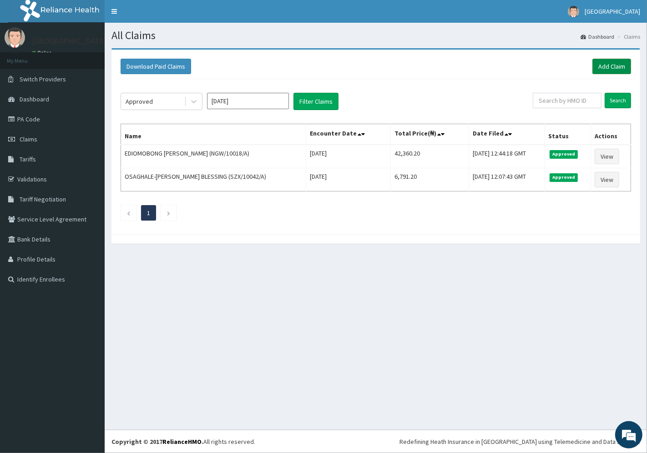
click at [605, 60] on link "Add Claim" at bounding box center [611, 66] width 39 height 15
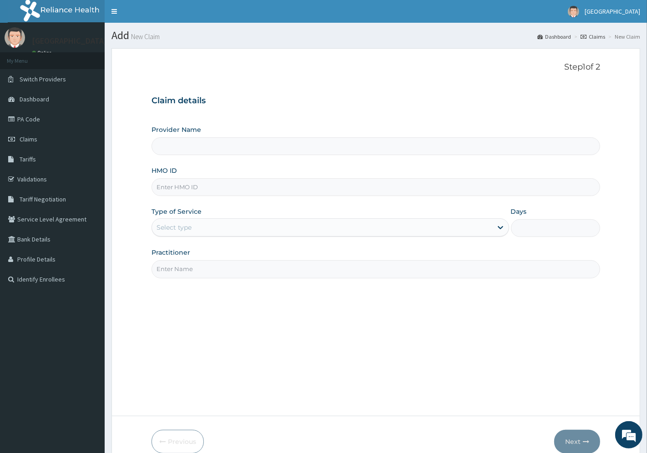
type input "[GEOGRAPHIC_DATA]"
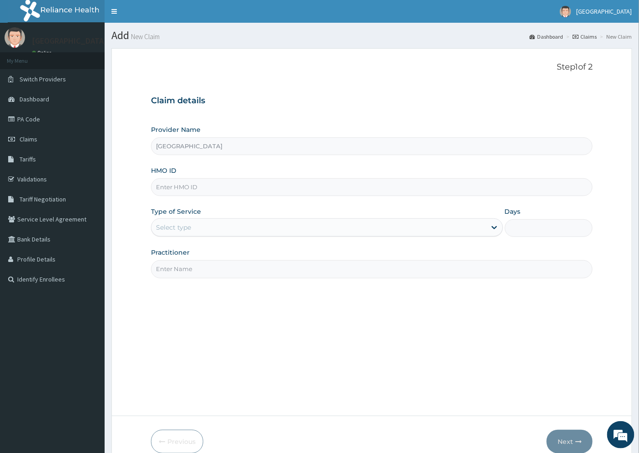
click at [176, 187] on input "HMO ID" at bounding box center [372, 187] width 442 height 18
paste input "FAB/10549/A"
type input "FAB/10549/A"
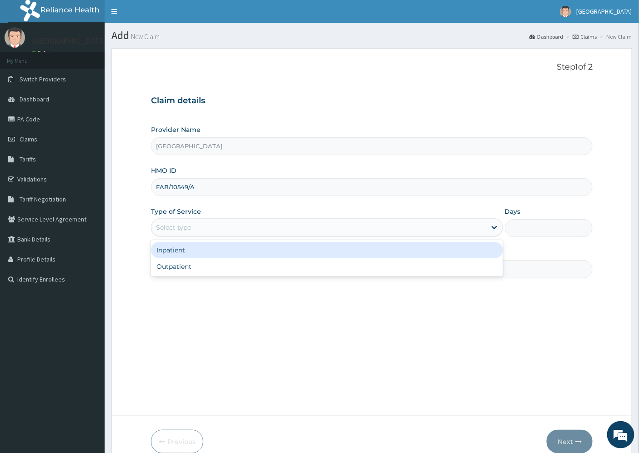
click at [182, 232] on div "Select type" at bounding box center [173, 227] width 35 height 9
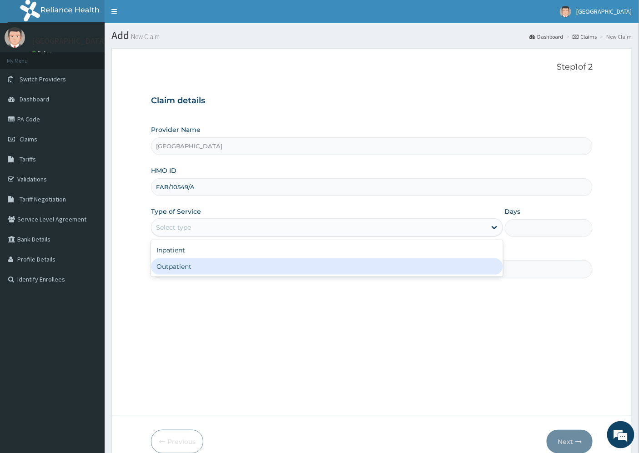
click at [192, 268] on div "Outpatient" at bounding box center [327, 266] width 352 height 16
type input "1"
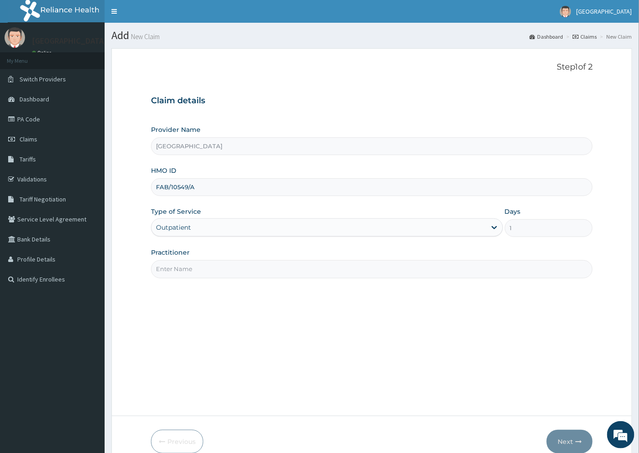
click at [192, 268] on input "Practitioner" at bounding box center [372, 269] width 442 height 18
type input "[PERSON_NAME][GEOGRAPHIC_DATA]"
click at [568, 442] on button "Next" at bounding box center [570, 442] width 46 height 24
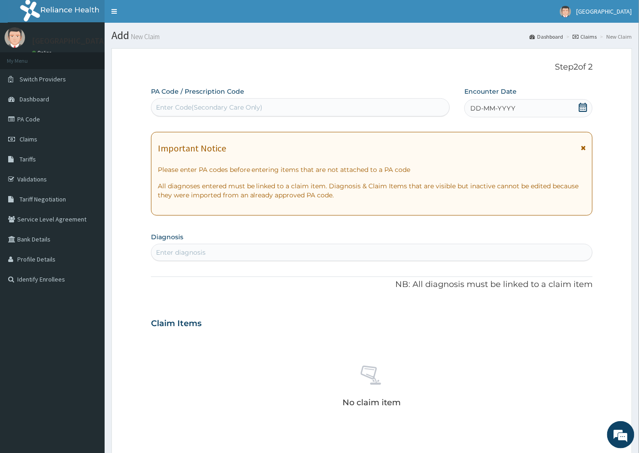
click at [507, 105] on span "DD-MM-YYYY" at bounding box center [492, 108] width 45 height 9
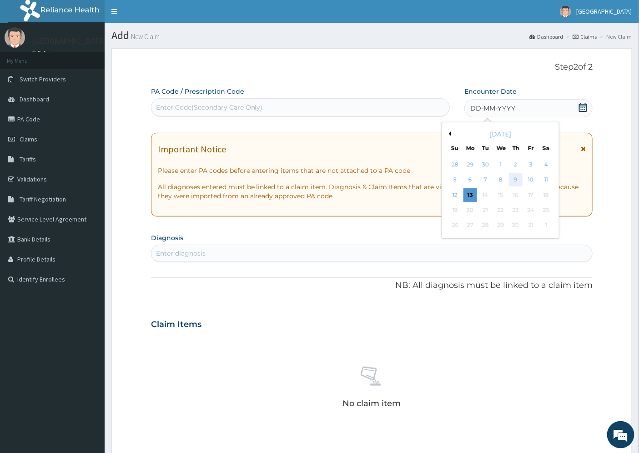
click at [515, 181] on div "9" at bounding box center [516, 180] width 14 height 14
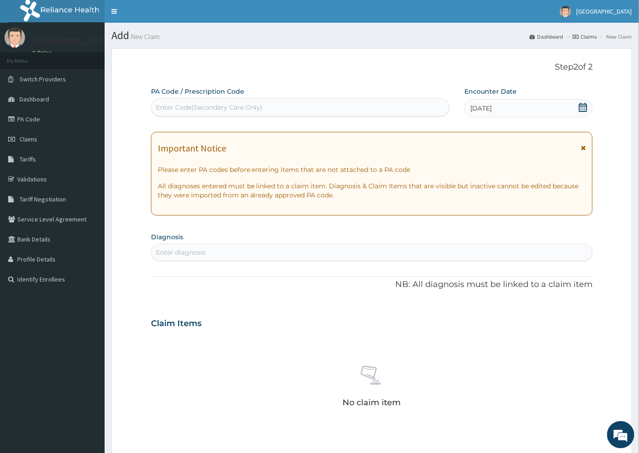
click at [167, 252] on div "Enter diagnosis" at bounding box center [181, 252] width 50 height 9
type input "a"
type input "[MEDICAL_DATA]"
click at [184, 255] on div "Enter diagnosis" at bounding box center [181, 252] width 50 height 9
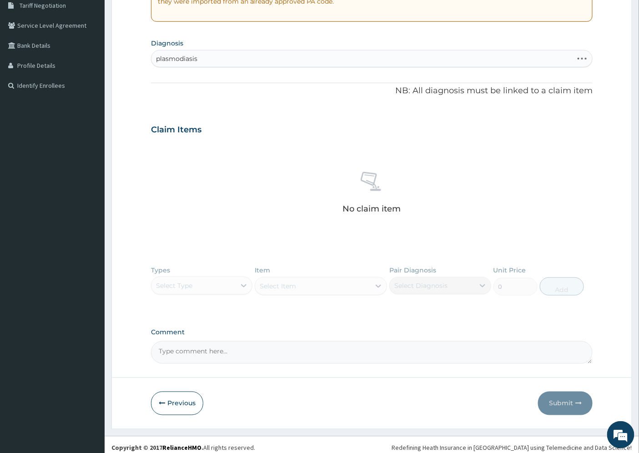
scroll to position [200, 0]
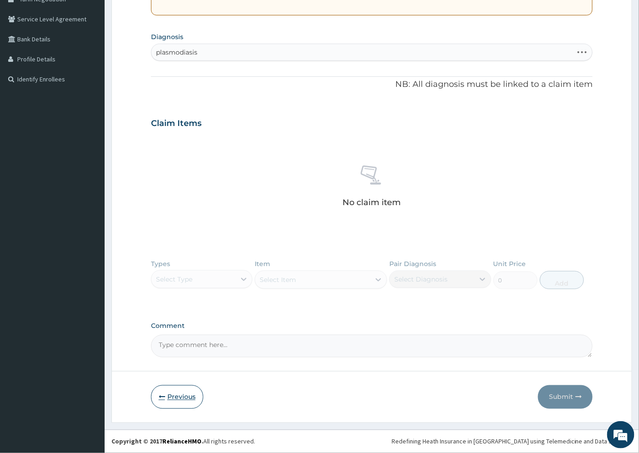
type input "plasmodiasis"
click at [189, 394] on button "Previous" at bounding box center [177, 397] width 52 height 24
